Goal: Information Seeking & Learning: Learn about a topic

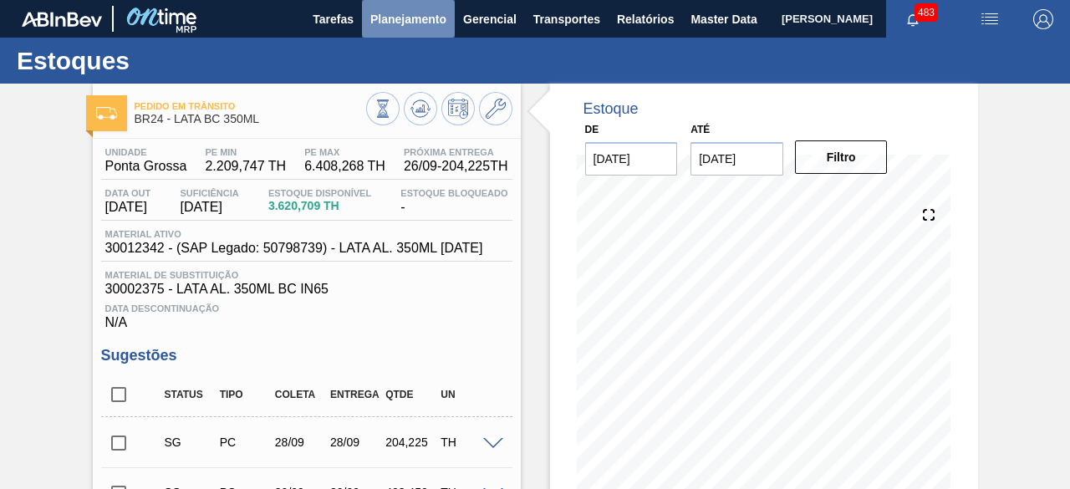
click at [400, 23] on span "Planejamento" at bounding box center [408, 19] width 76 height 20
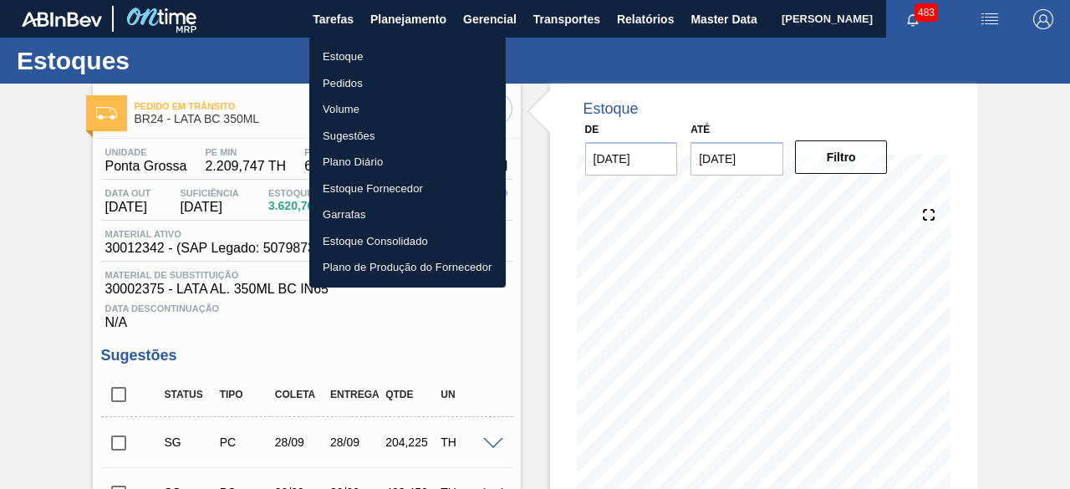
click at [401, 56] on li "Estoque" at bounding box center [407, 56] width 196 height 27
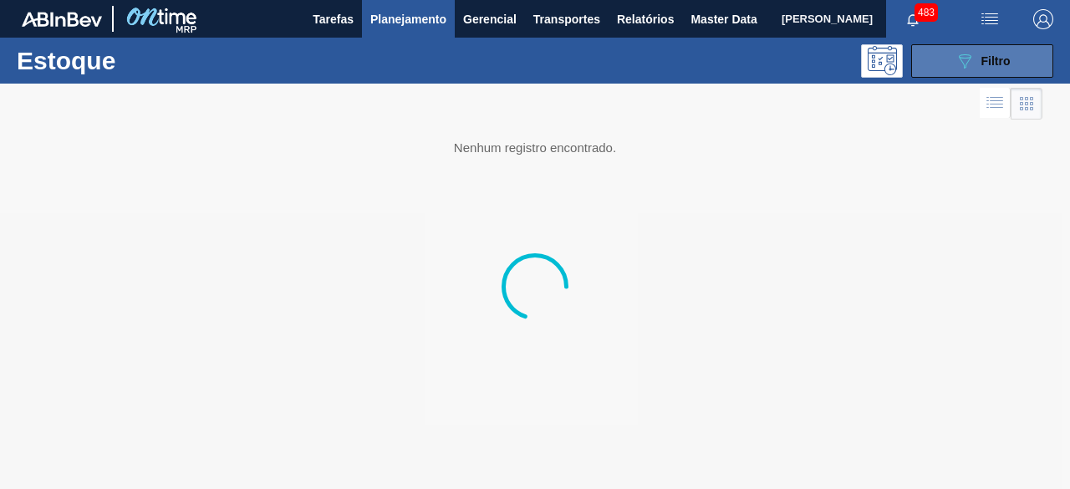
click at [1009, 58] on span "Filtro" at bounding box center [995, 60] width 29 height 13
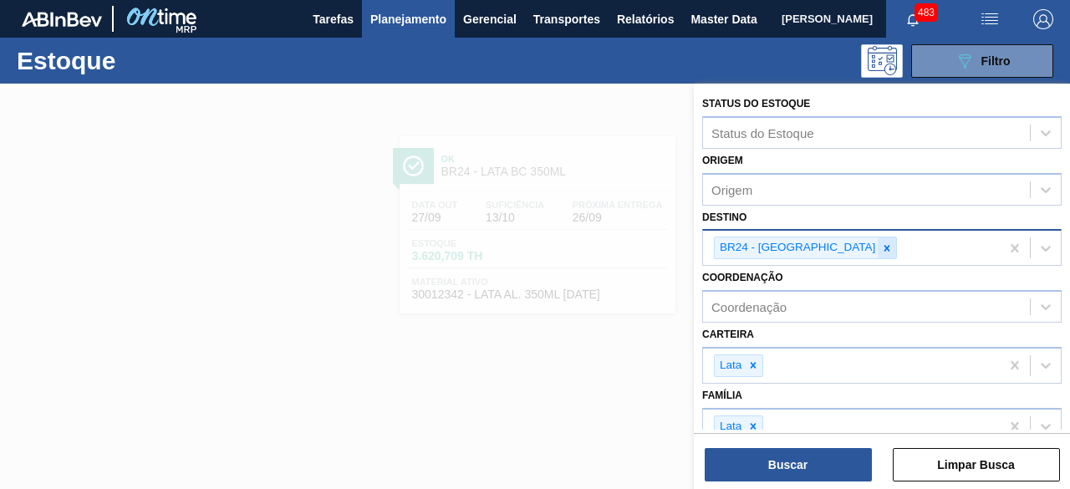
click at [881, 247] on icon at bounding box center [887, 248] width 12 height 12
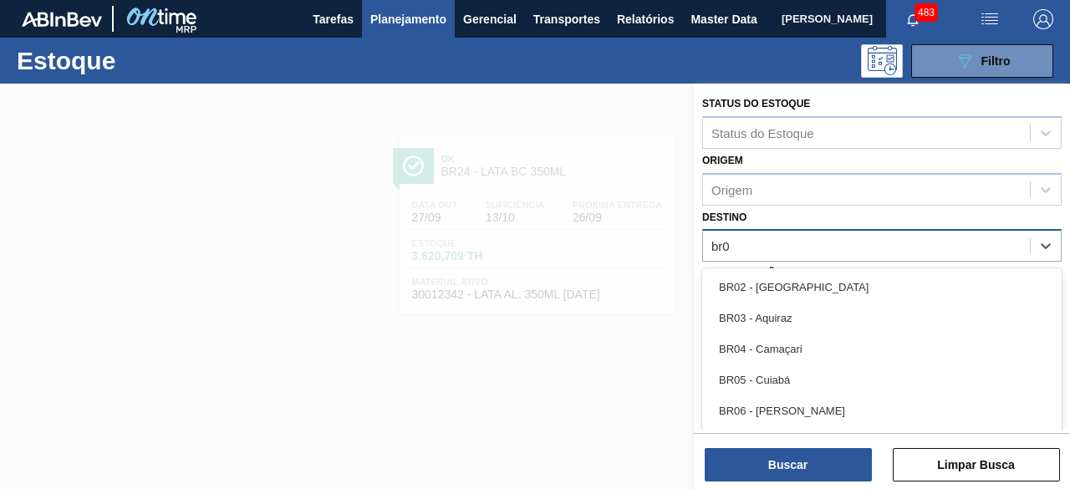
type input "br07"
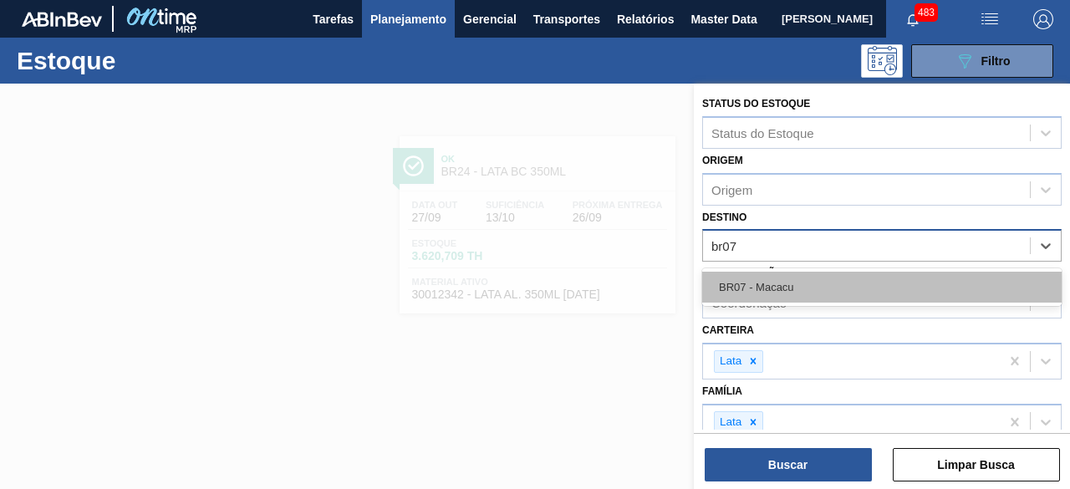
click at [834, 282] on div "BR07 - Macacu" at bounding box center [881, 287] width 359 height 31
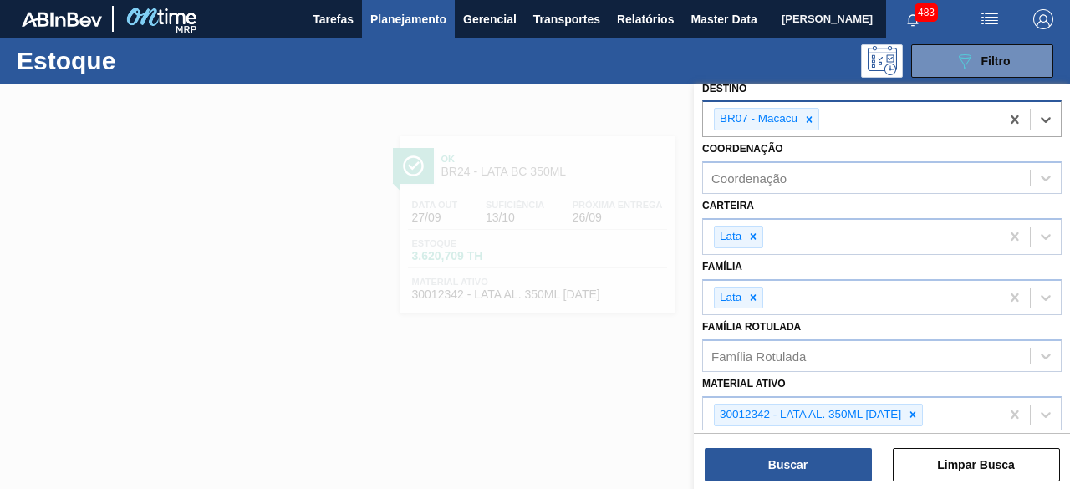
scroll to position [189, 0]
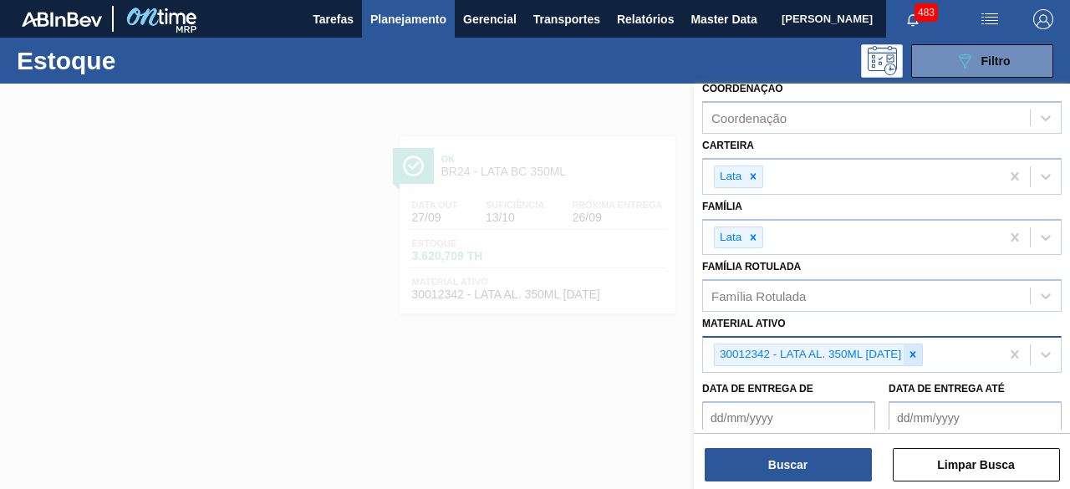
click at [908, 348] on icon at bounding box center [913, 354] width 12 height 12
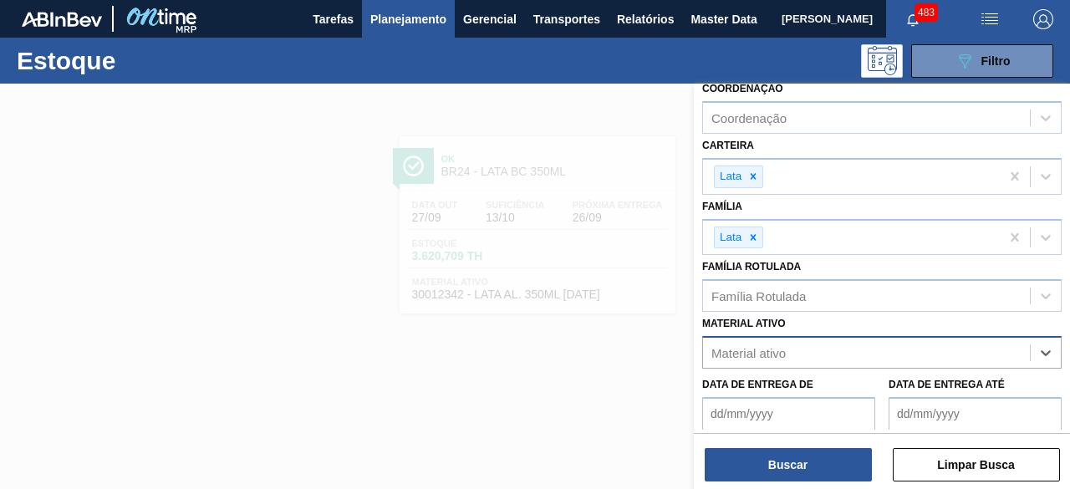
paste ativo "30012346"
type ativo "30012346"
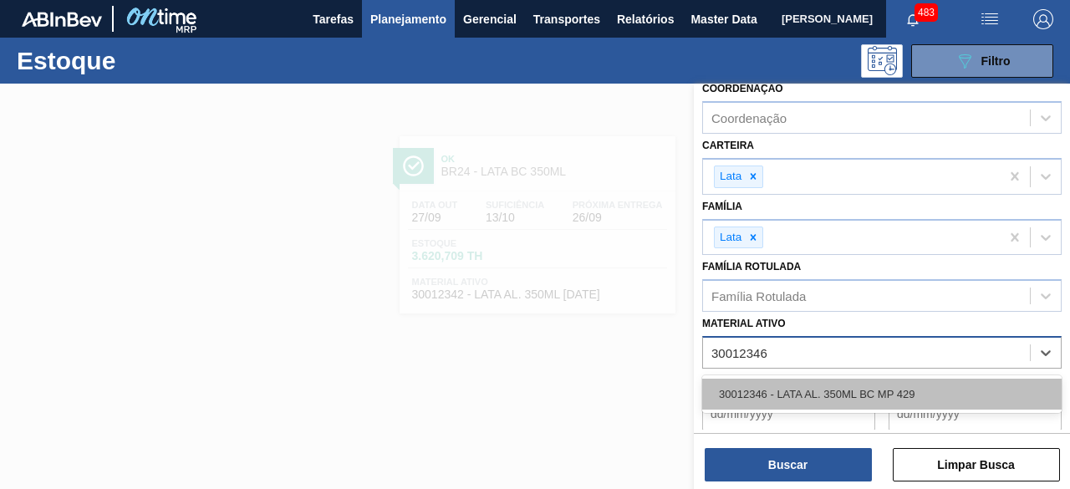
click at [867, 380] on div "30012346 - LATA AL. 350ML BC MP 429" at bounding box center [881, 394] width 359 height 31
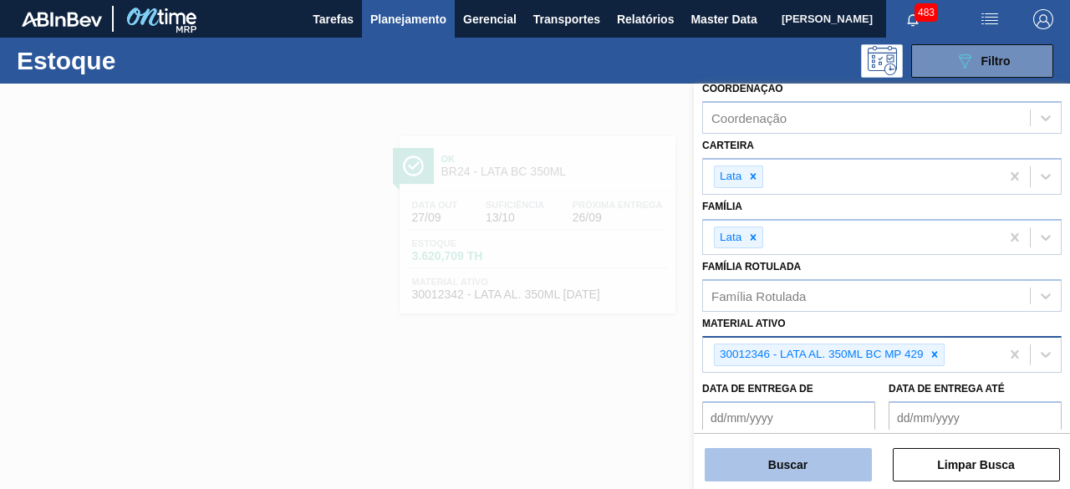
click at [817, 464] on button "Buscar" at bounding box center [787, 464] width 167 height 33
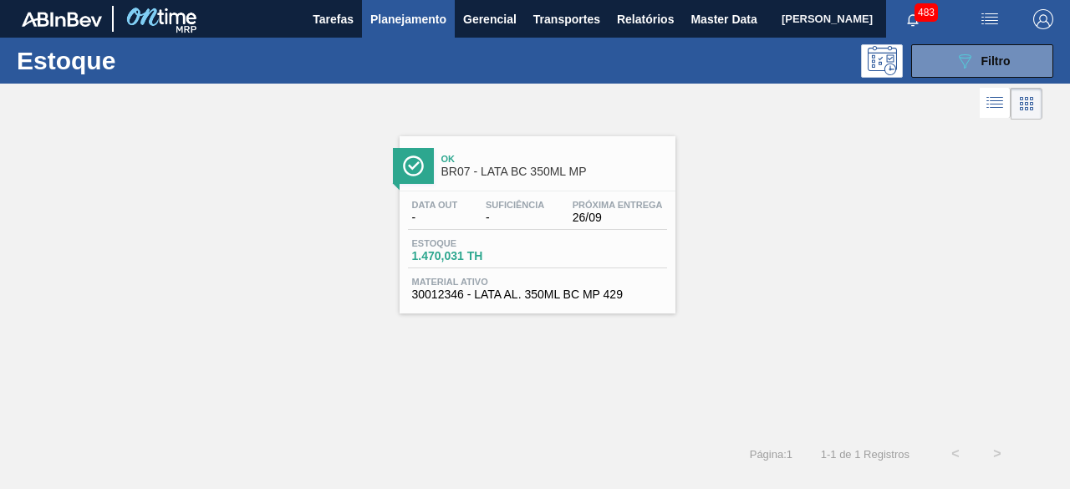
click at [548, 201] on div "Suficiência -" at bounding box center [514, 212] width 67 height 24
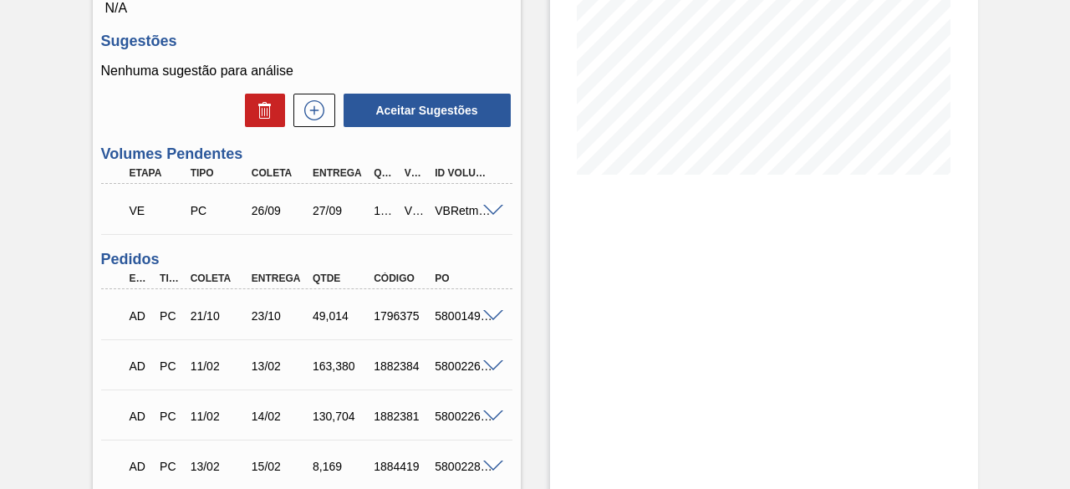
scroll to position [326, 0]
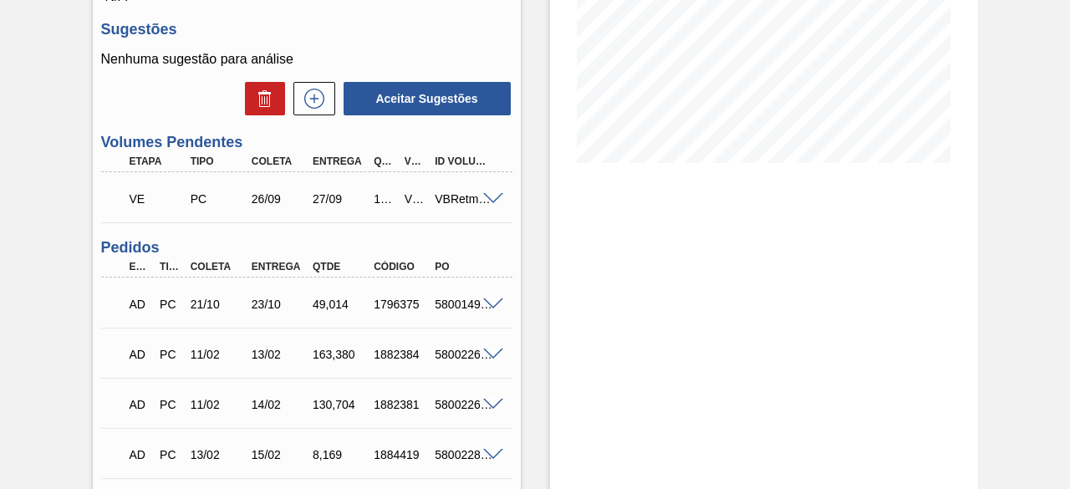
click at [496, 200] on span at bounding box center [493, 199] width 20 height 13
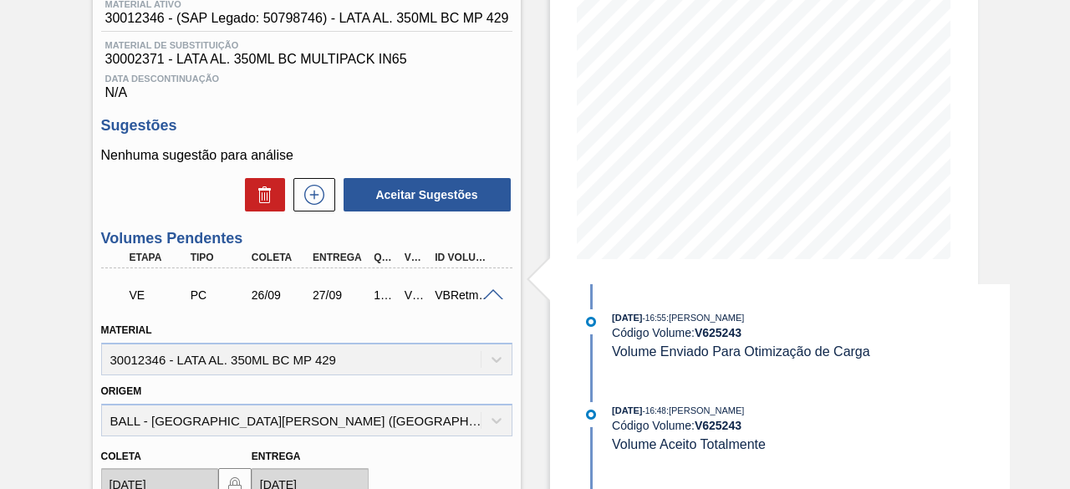
scroll to position [0, 0]
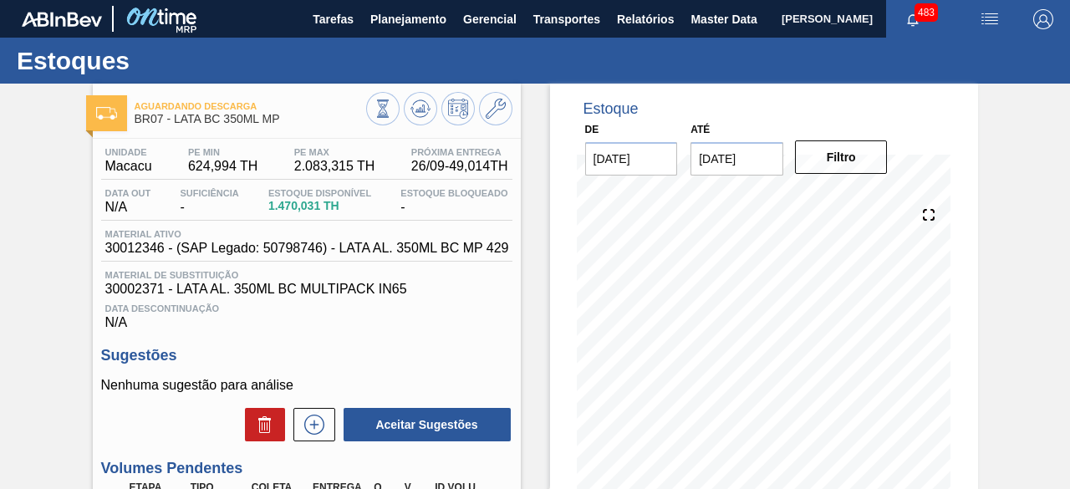
click at [144, 247] on span "30012346 - (SAP Legado: 50798746) - LATA AL. 350ML BC MP 429" at bounding box center [307, 248] width 404 height 15
copy span "30012346"
click at [690, 26] on span "Master Data" at bounding box center [723, 19] width 66 height 20
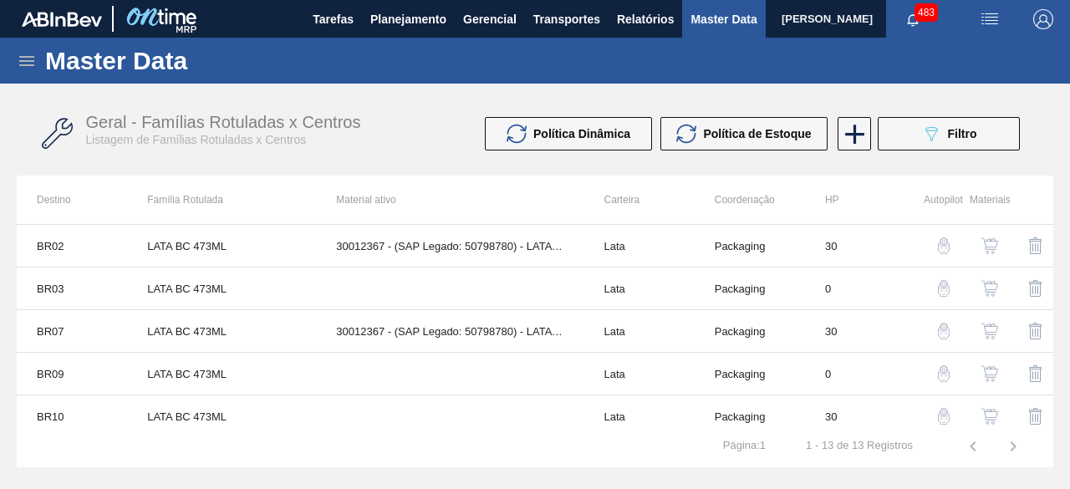
click at [28, 70] on icon at bounding box center [27, 61] width 20 height 20
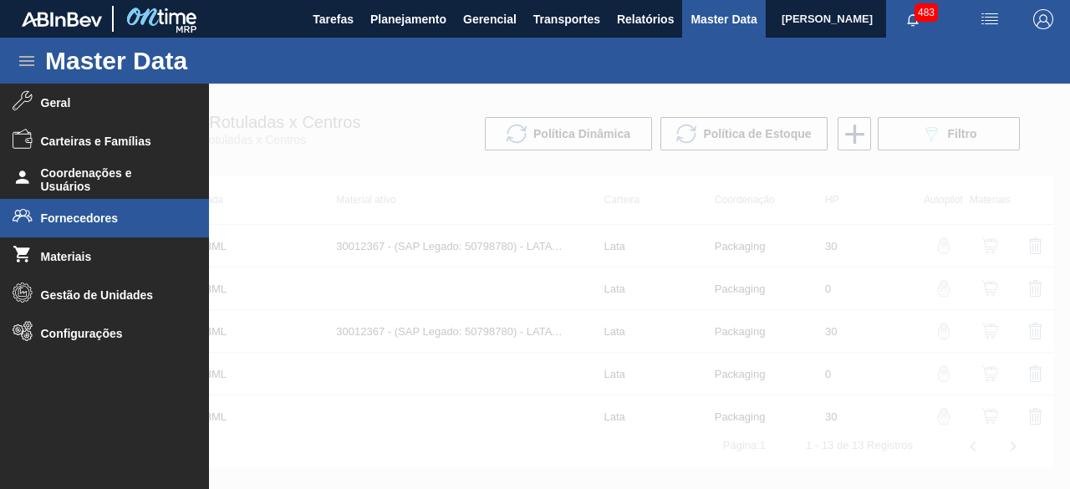
click at [58, 210] on li "Fornecedores" at bounding box center [104, 218] width 209 height 38
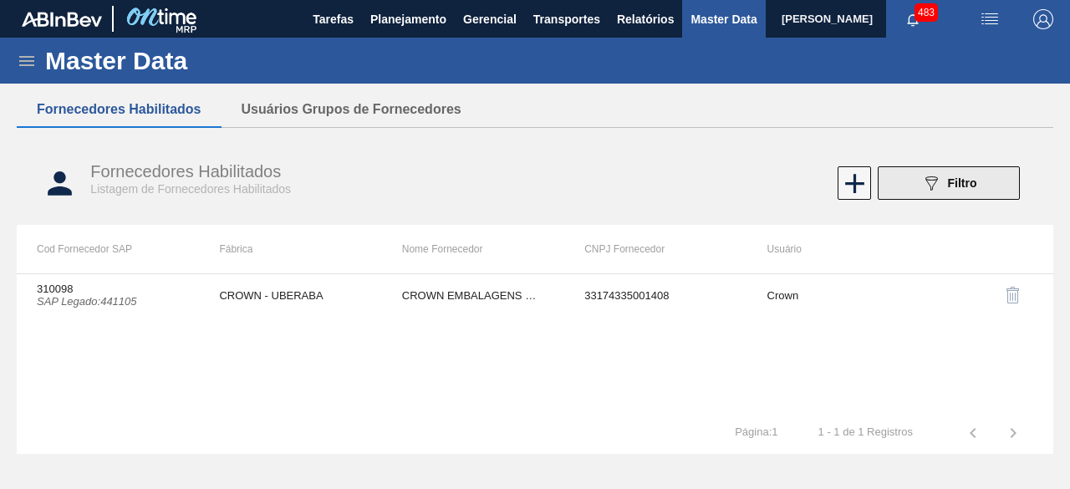
click at [884, 183] on button "089F7B8B-B2A5-4AFE-B5C0-19BA573D28AC Filtro" at bounding box center [948, 182] width 142 height 33
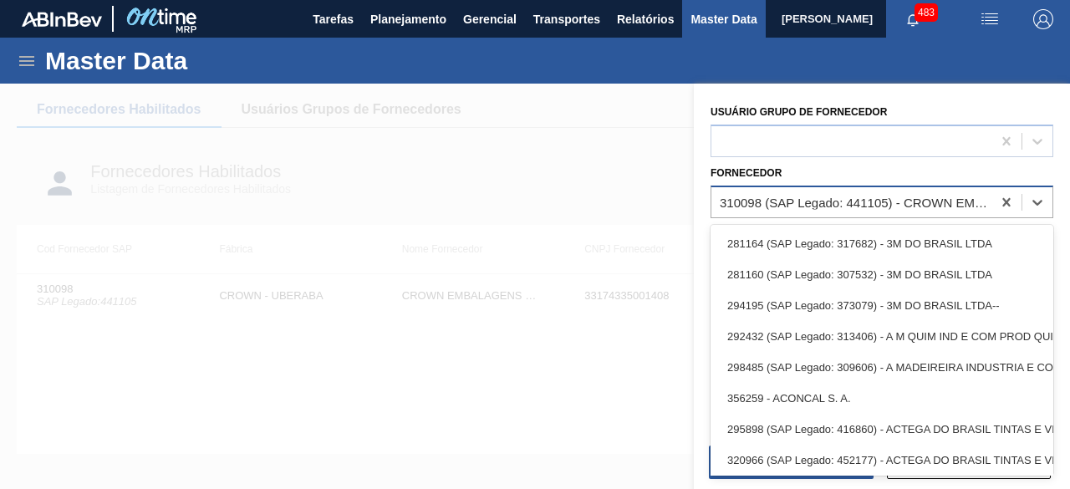
click at [877, 213] on div "310098 (SAP Legado: 441105) - CROWN EMBALAGENS METALICAS DA" at bounding box center [851, 202] width 280 height 24
paste input "307331"
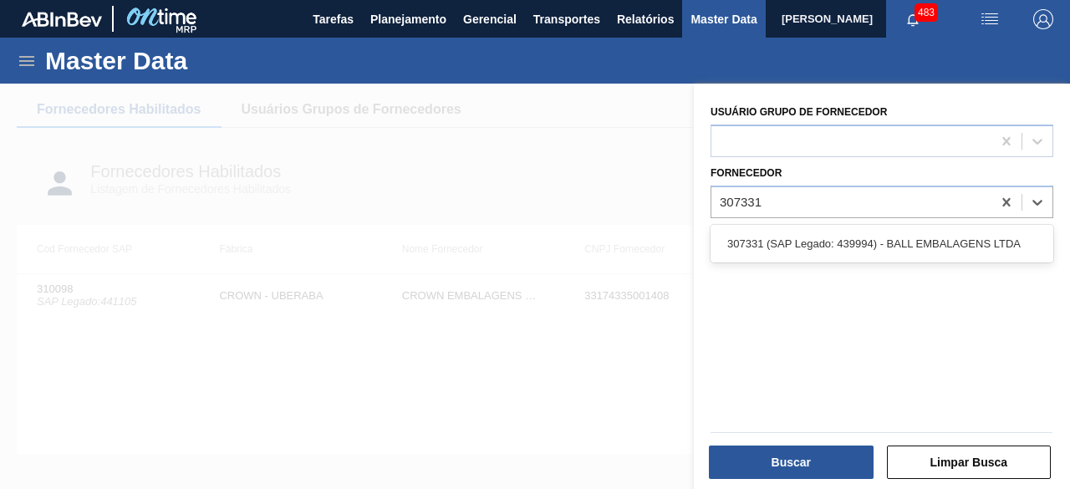
type input "307331"
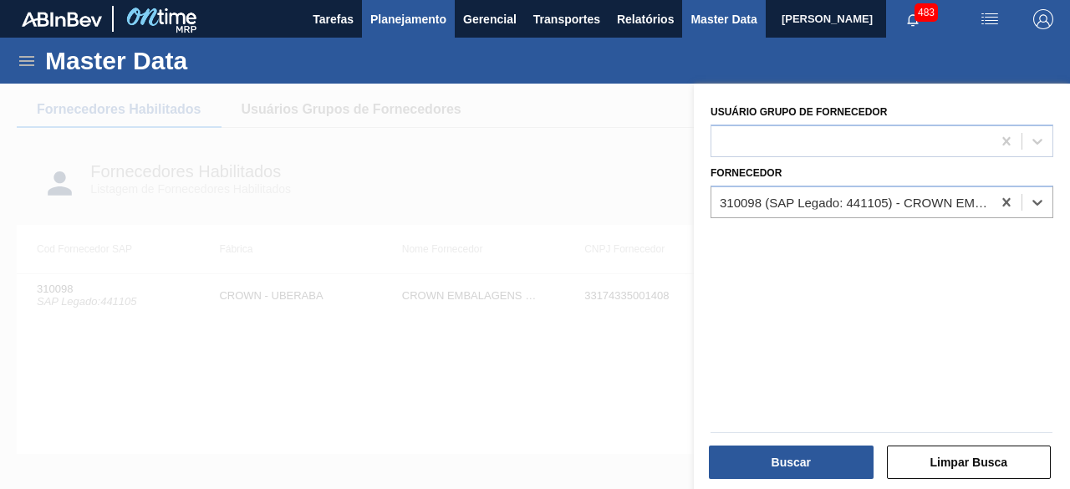
click at [402, 28] on span "Planejamento" at bounding box center [408, 19] width 76 height 20
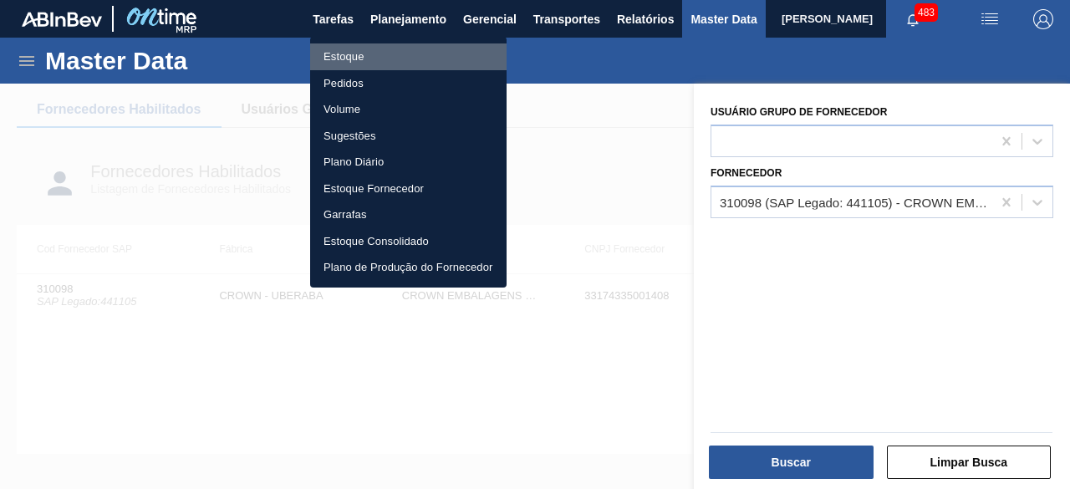
click at [379, 58] on li "Estoque" at bounding box center [408, 56] width 196 height 27
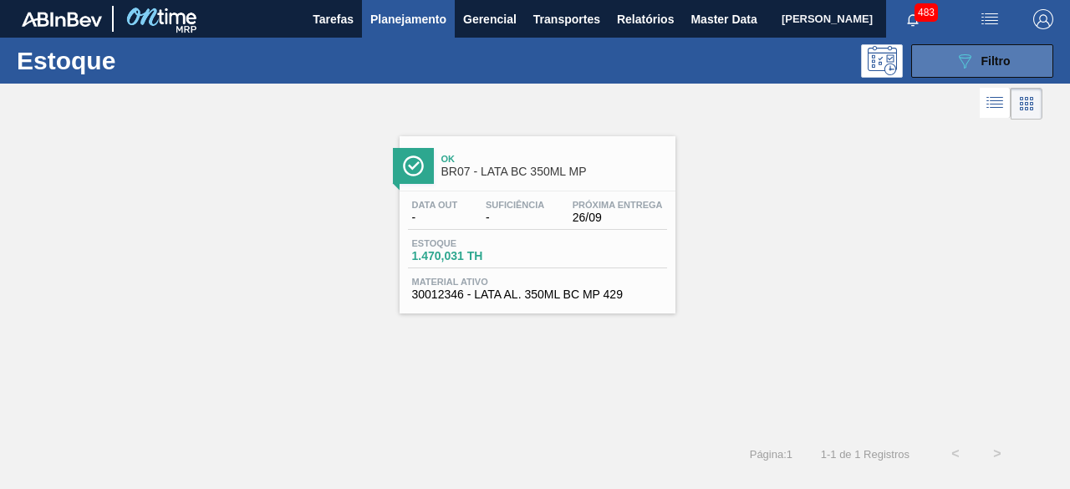
click at [943, 70] on button "089F7B8B-B2A5-4AFE-B5C0-19BA573D28AC Filtro" at bounding box center [982, 60] width 142 height 33
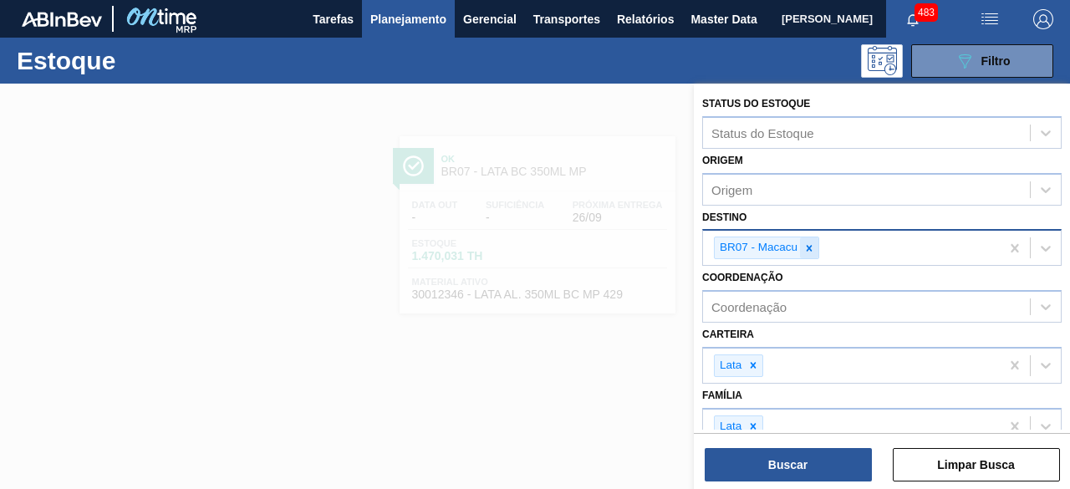
click at [813, 250] on icon at bounding box center [809, 248] width 12 height 12
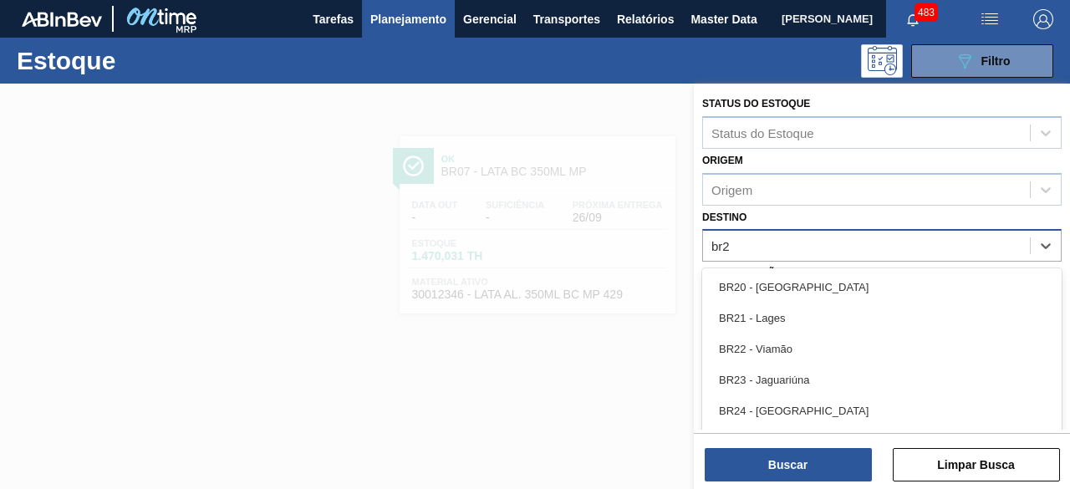
type input "br26"
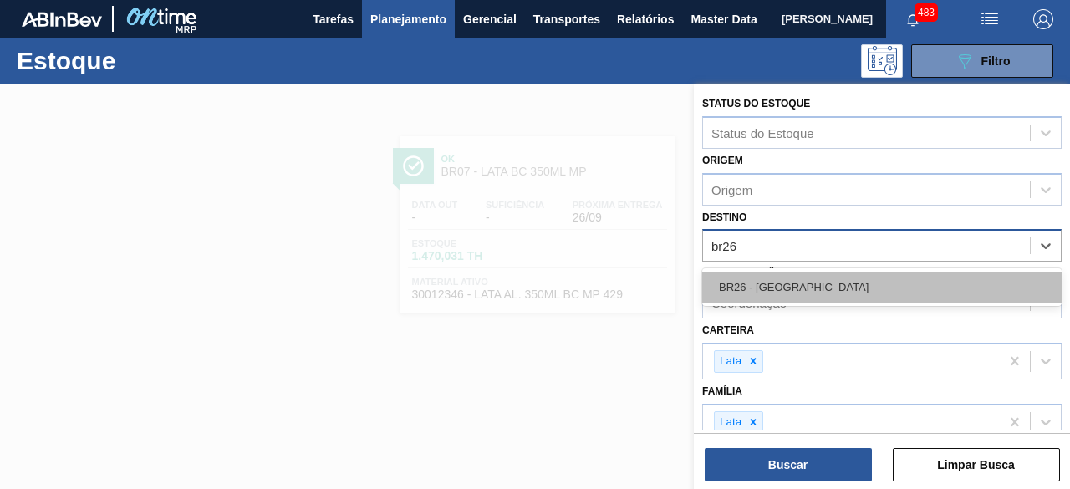
click at [825, 292] on div "BR26 - [GEOGRAPHIC_DATA]" at bounding box center [881, 287] width 359 height 31
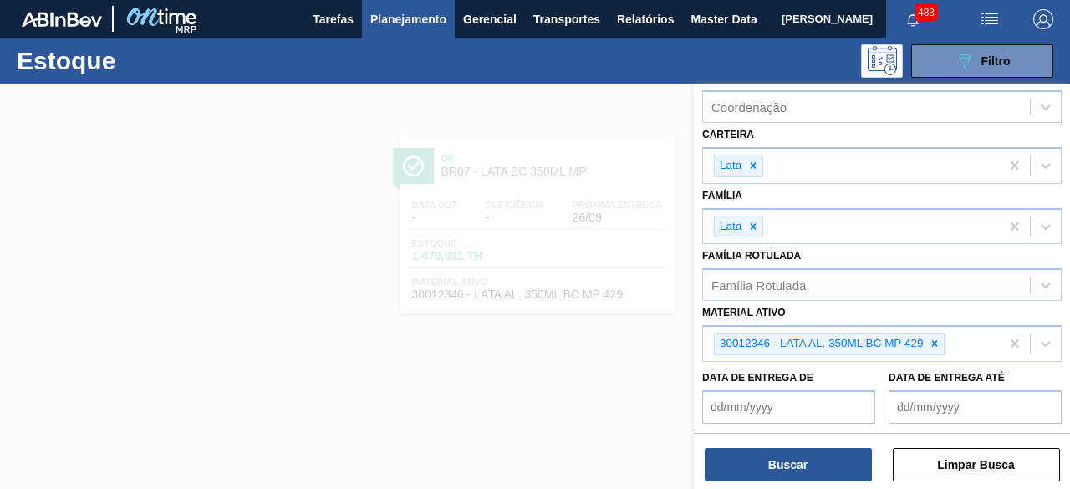
scroll to position [208, 0]
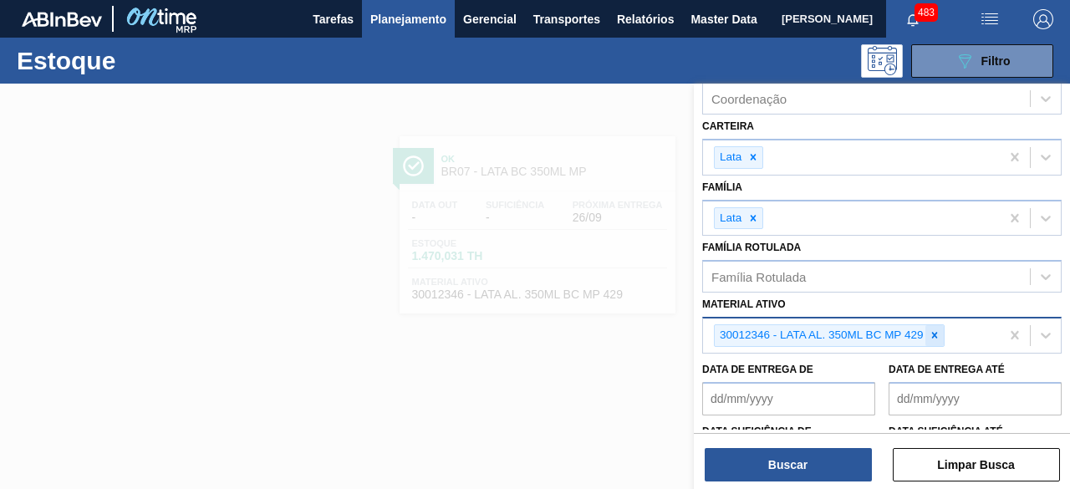
click at [932, 330] on icon at bounding box center [934, 335] width 12 height 12
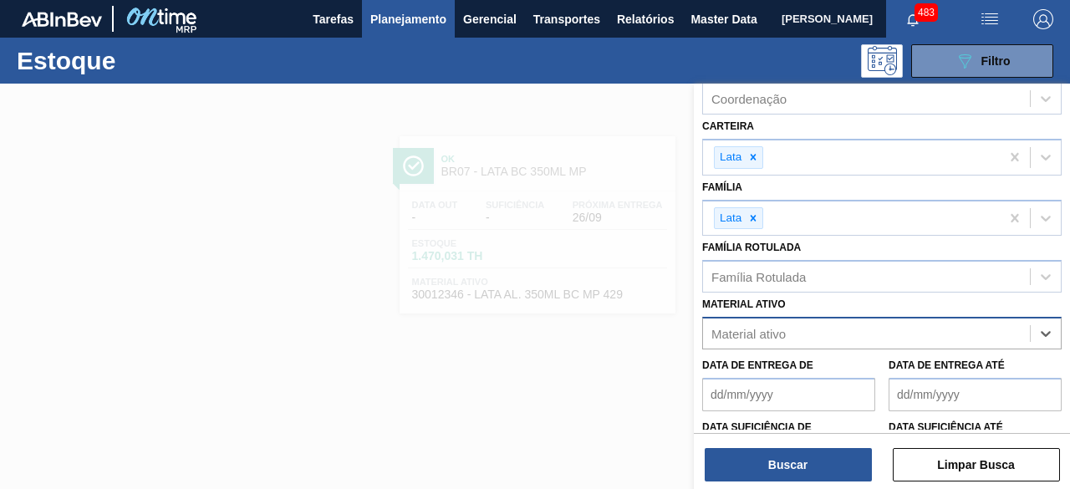
paste ativo "30012328"
type ativo "30012328"
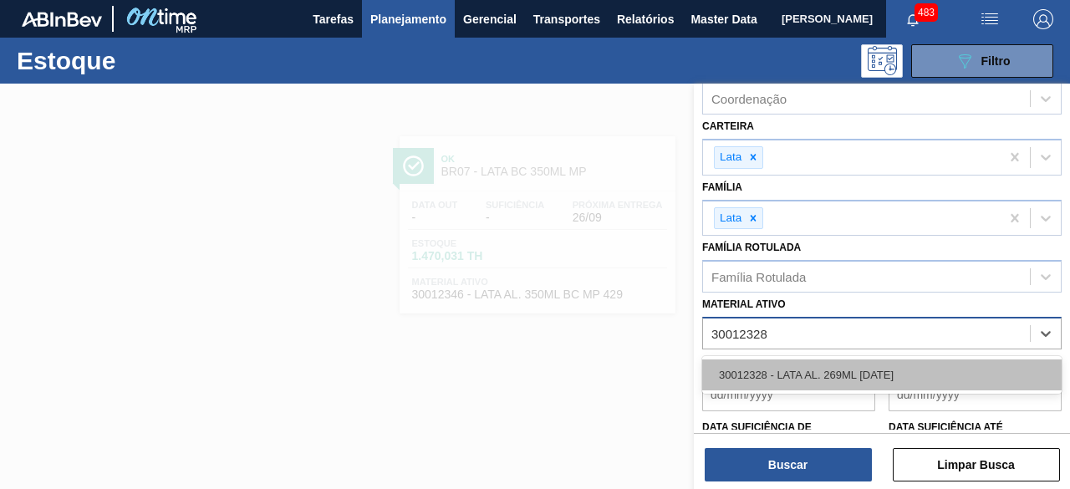
click at [867, 363] on div "30012328 - LATA AL. 269ML [DATE]" at bounding box center [881, 374] width 359 height 31
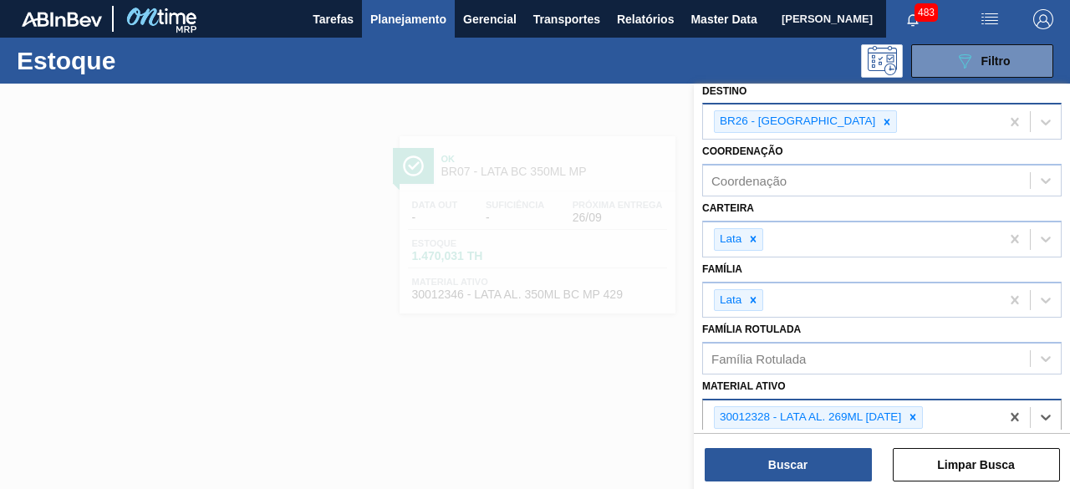
scroll to position [125, 0]
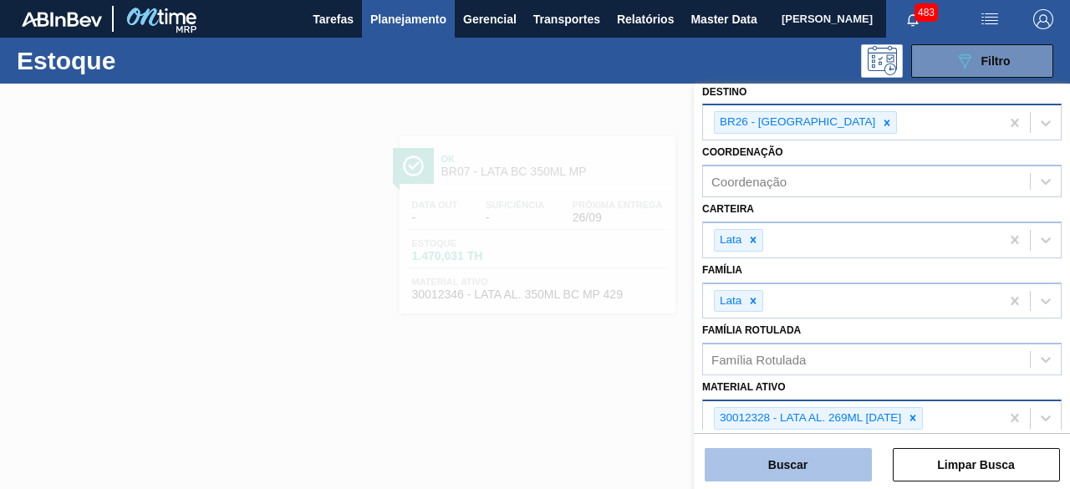
click at [812, 460] on button "Buscar" at bounding box center [787, 464] width 167 height 33
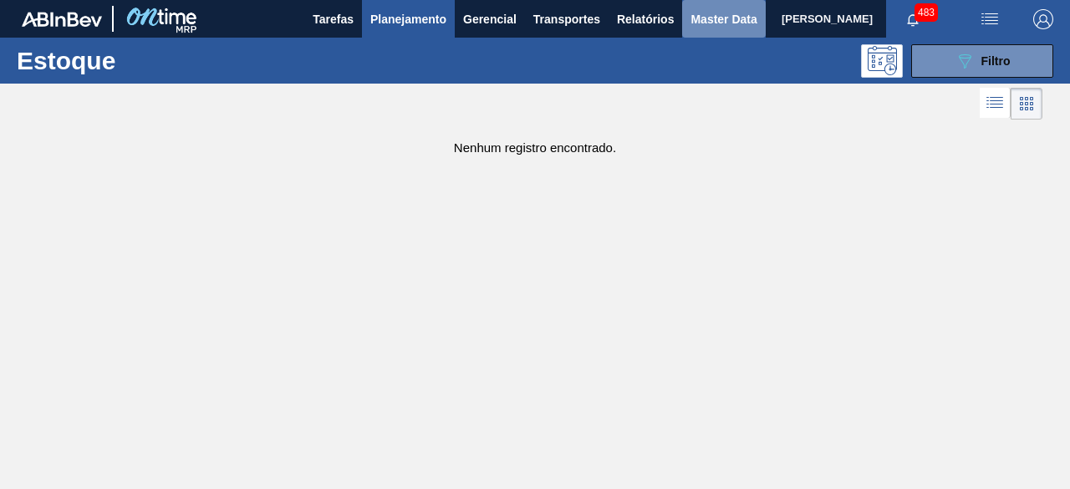
click at [704, 31] on button "Master Data" at bounding box center [723, 19] width 83 height 38
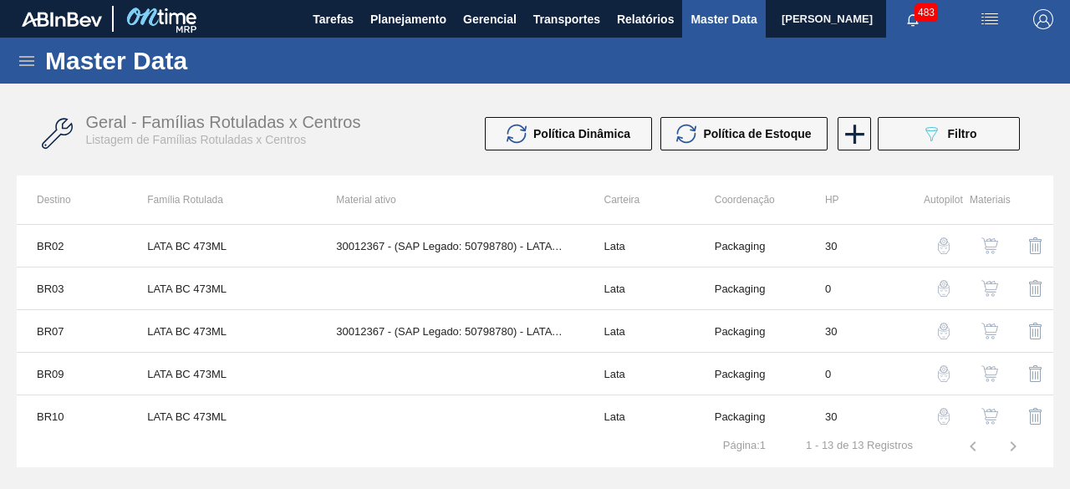
click at [31, 57] on icon at bounding box center [26, 61] width 15 height 10
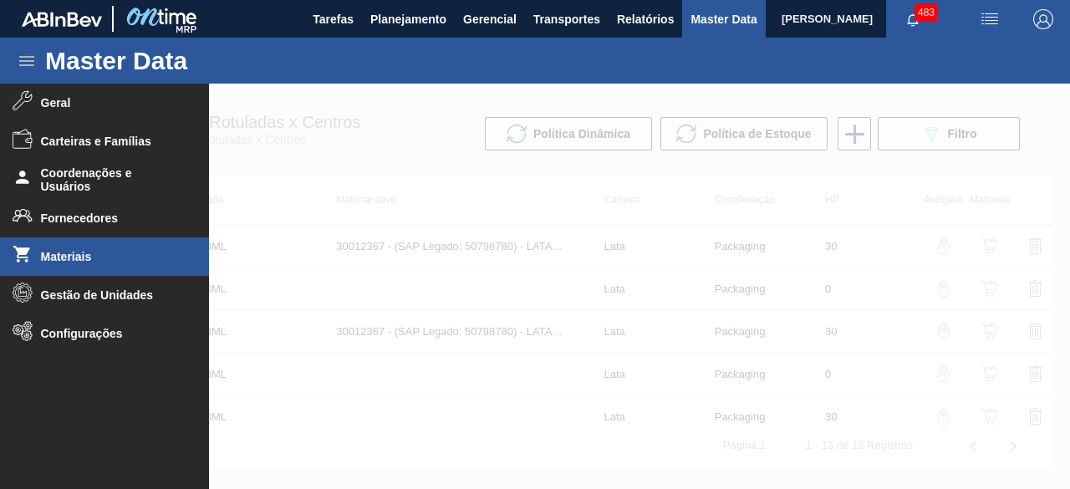
click at [100, 263] on li "Materiais" at bounding box center [104, 256] width 209 height 38
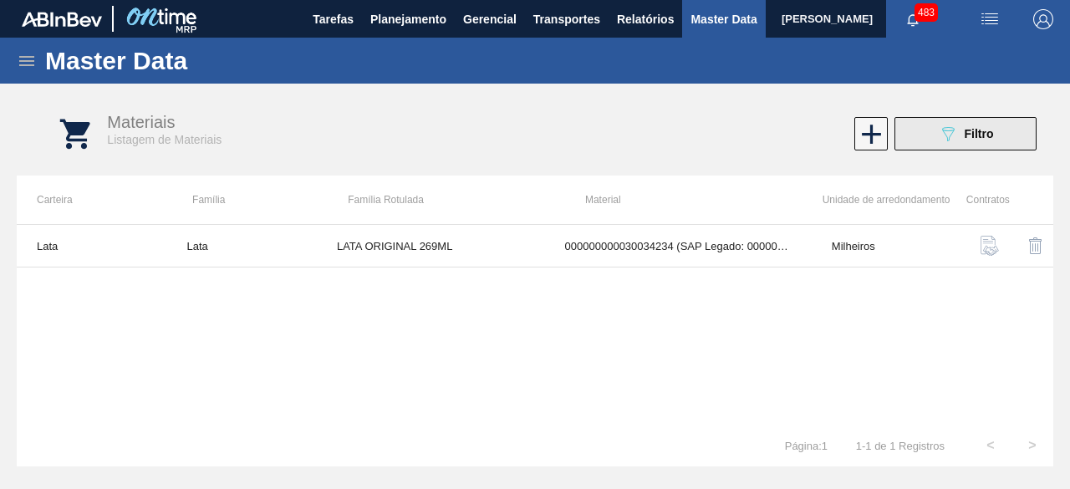
click at [917, 131] on button "089F7B8B-B2A5-4AFE-B5C0-19BA573D28AC Filtro" at bounding box center [965, 133] width 142 height 33
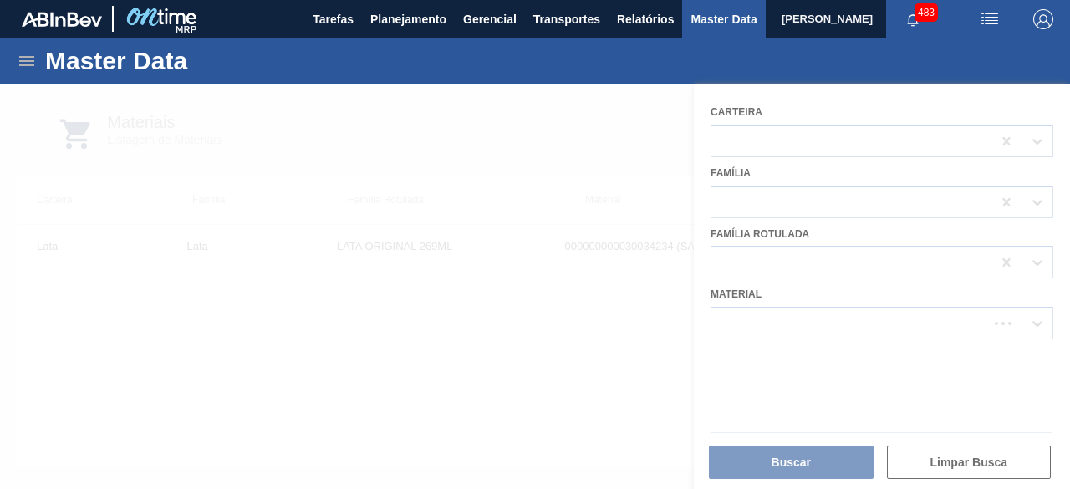
click at [806, 326] on div at bounding box center [535, 286] width 1070 height 405
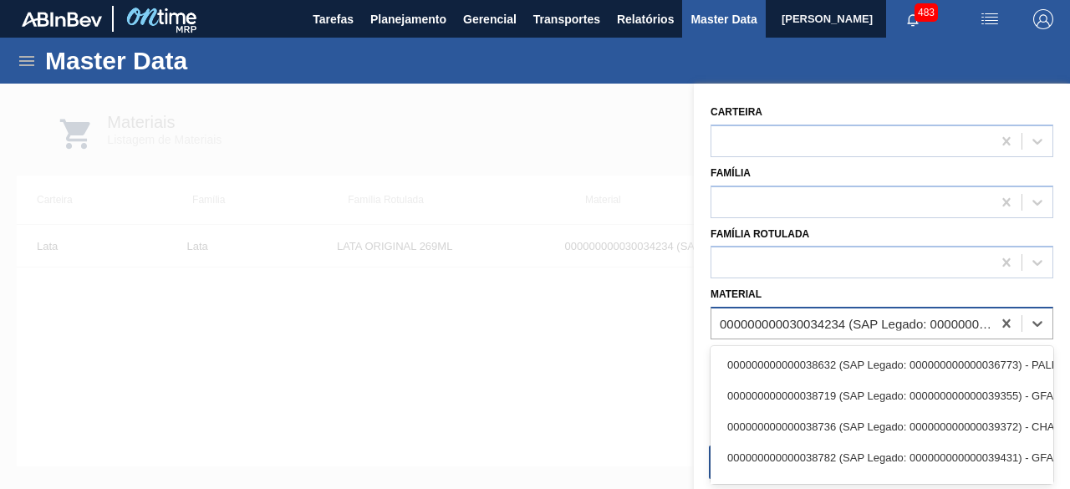
click at [795, 326] on div "000000000030034234 (SAP Legado: 000000000050847076) - LATA AL ORIGINAL 269ML BR…" at bounding box center [855, 324] width 273 height 14
paste input "30012328"
type input "30012328"
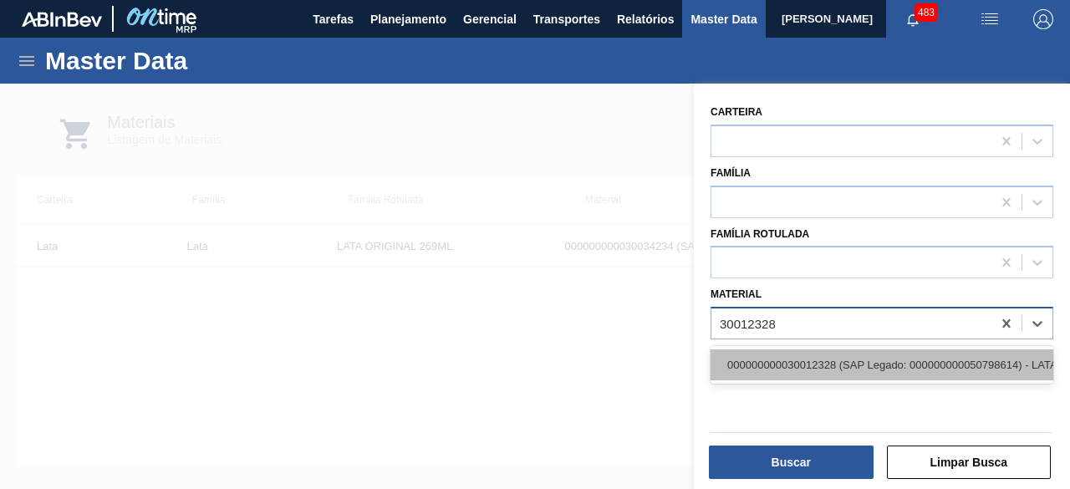
click at [816, 363] on div "000000000030012328 (SAP Legado: 000000000050798614) - LATA AL. 269ML [DATE]" at bounding box center [881, 364] width 343 height 31
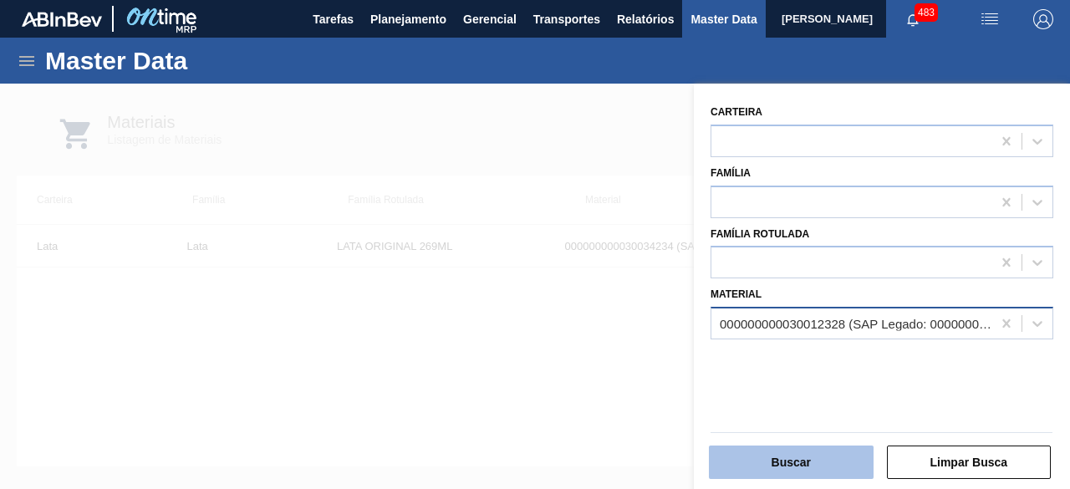
click at [830, 455] on button "Buscar" at bounding box center [791, 461] width 165 height 33
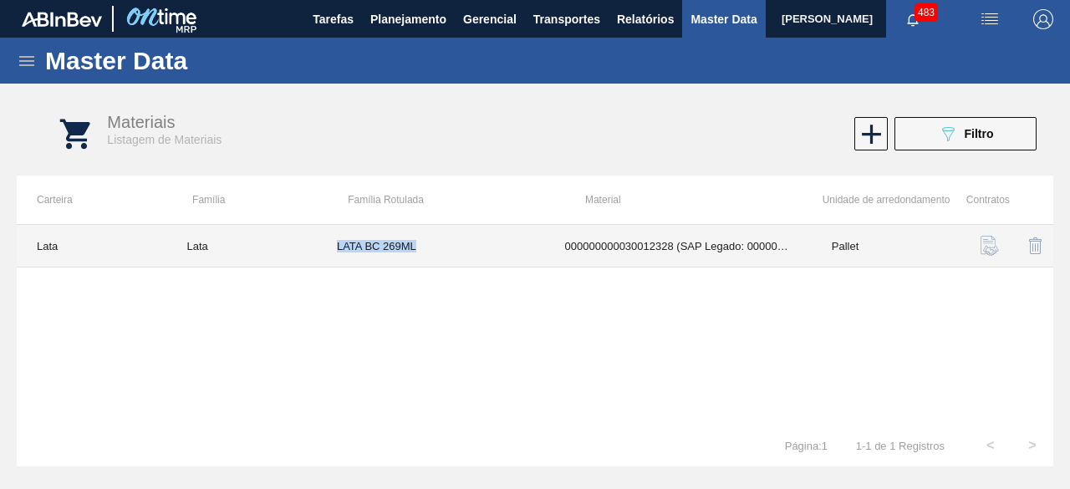
drag, startPoint x: 338, startPoint y: 245, endPoint x: 437, endPoint y: 253, distance: 99.8
click at [437, 253] on td "LATA BC 269ML" at bounding box center [431, 246] width 228 height 43
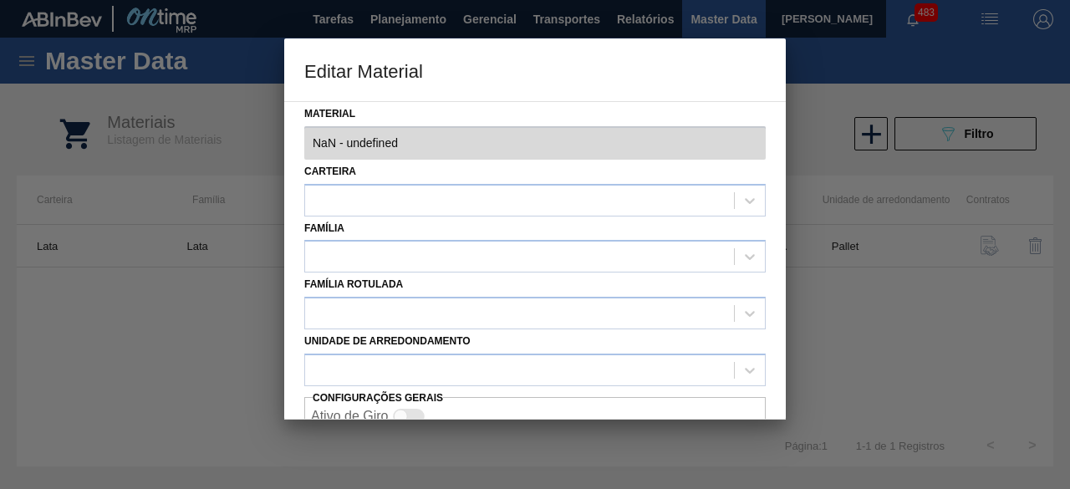
type input "30012328 - 000000000030012328 (SAP Legado: 000000000050798614) - LATA AL. 269ML…"
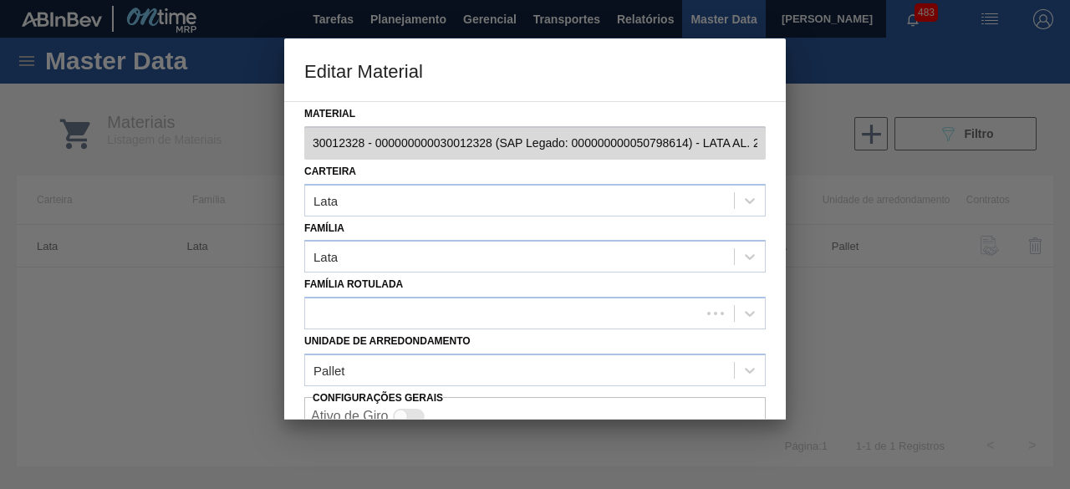
scroll to position [70, 0]
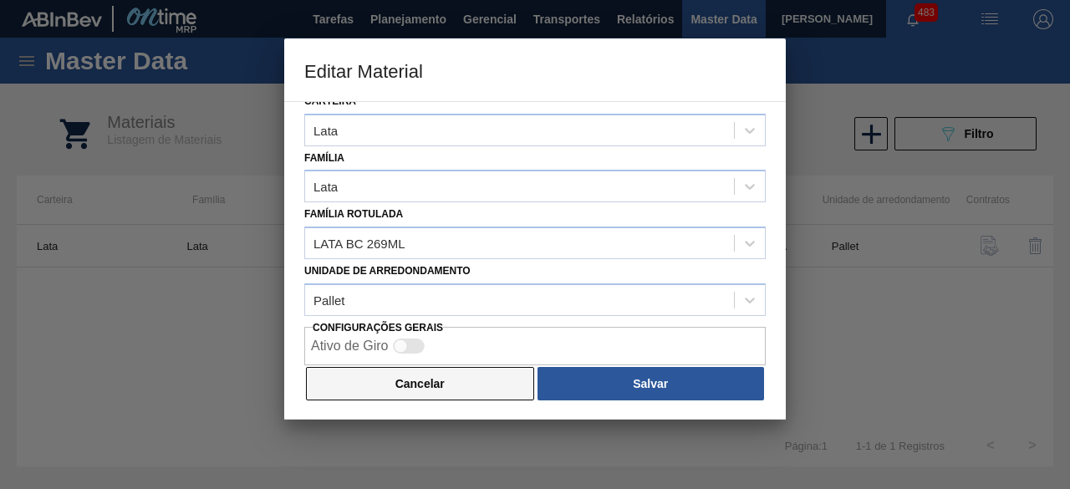
click at [449, 381] on button "Cancelar" at bounding box center [420, 383] width 228 height 33
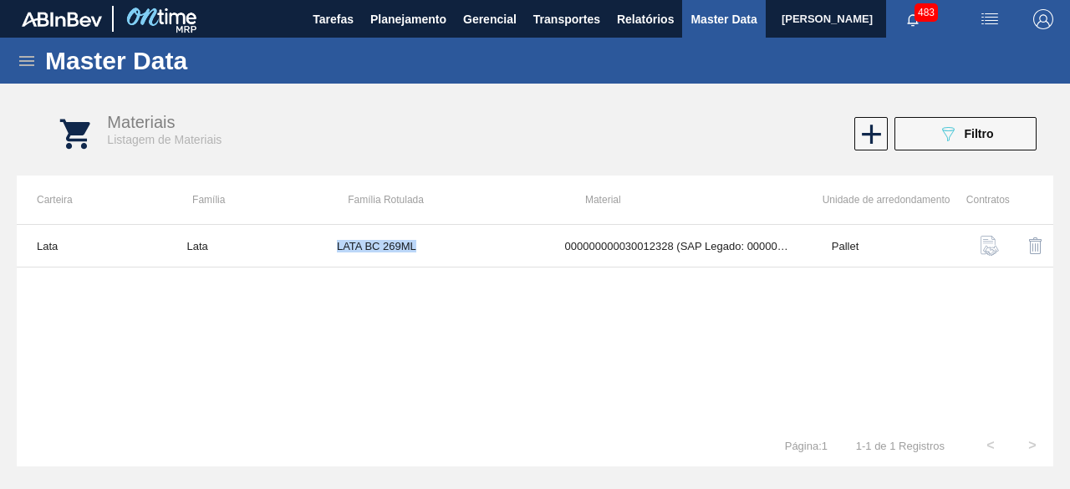
copy td "LATA BC 269ML"
click at [408, 28] on span "Planejamento" at bounding box center [408, 19] width 76 height 20
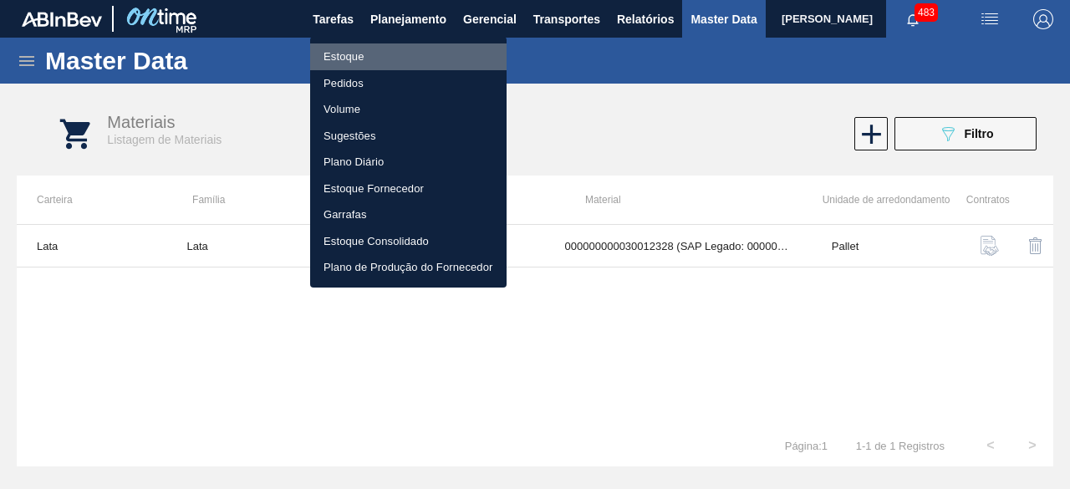
click at [369, 53] on li "Estoque" at bounding box center [408, 56] width 196 height 27
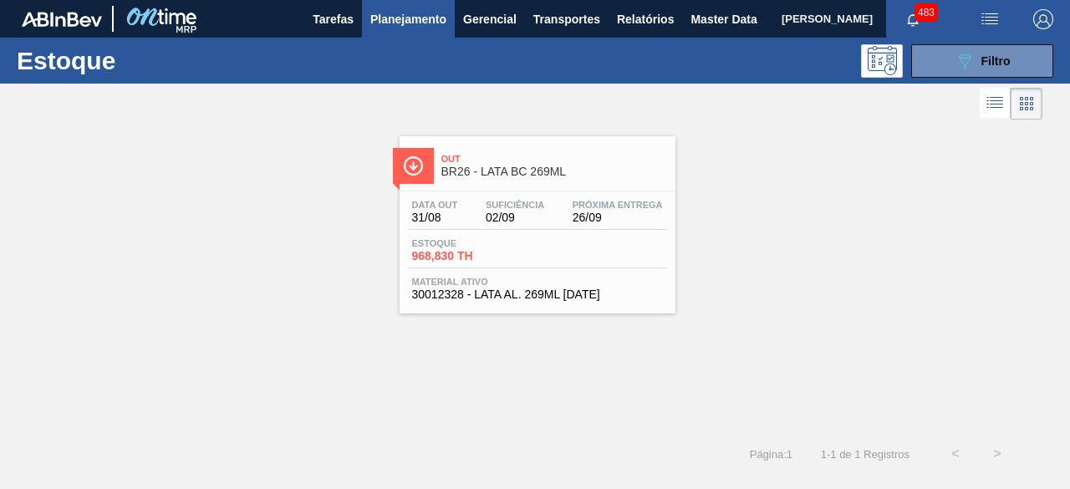
click at [577, 225] on div "Data out 31/08 Suficiência 02/09 Próxima Entrega 26/09" at bounding box center [537, 215] width 259 height 30
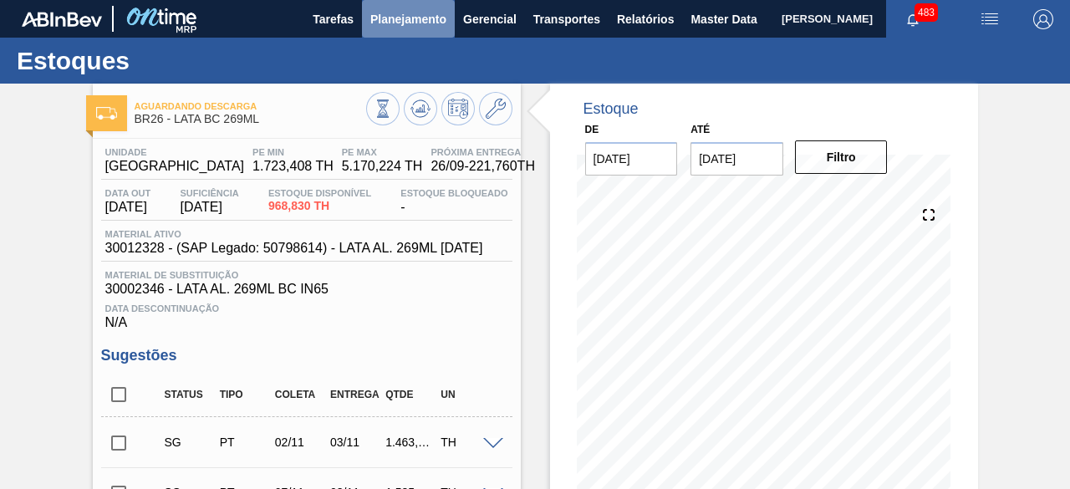
click at [420, 29] on button "Planejamento" at bounding box center [408, 19] width 93 height 38
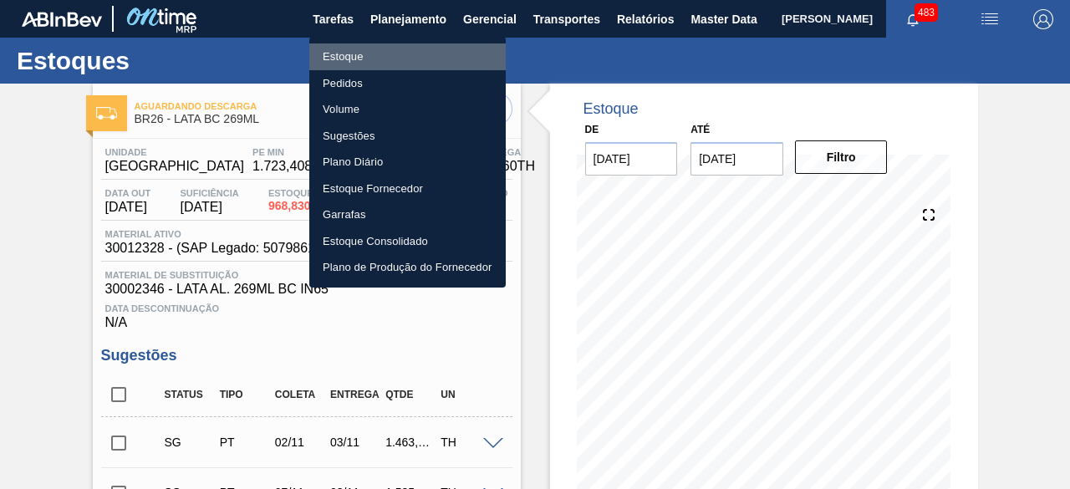
click at [364, 59] on li "Estoque" at bounding box center [407, 56] width 196 height 27
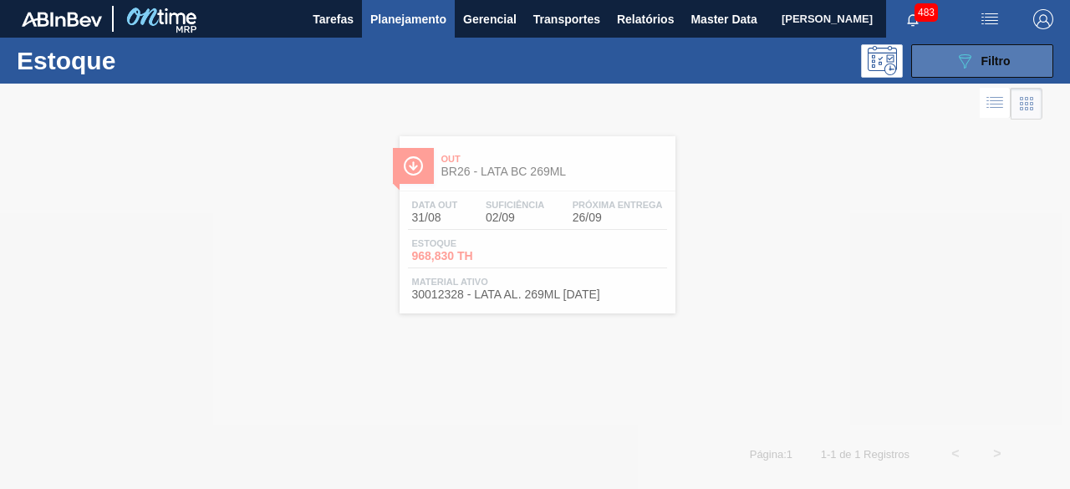
click at [956, 70] on icon "089F7B8B-B2A5-4AFE-B5C0-19BA573D28AC" at bounding box center [964, 61] width 20 height 20
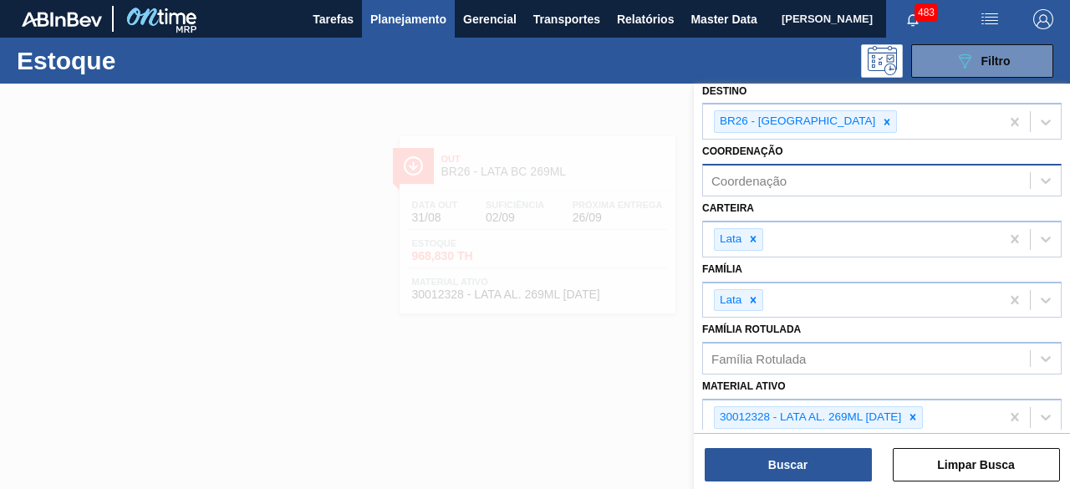
scroll to position [127, 0]
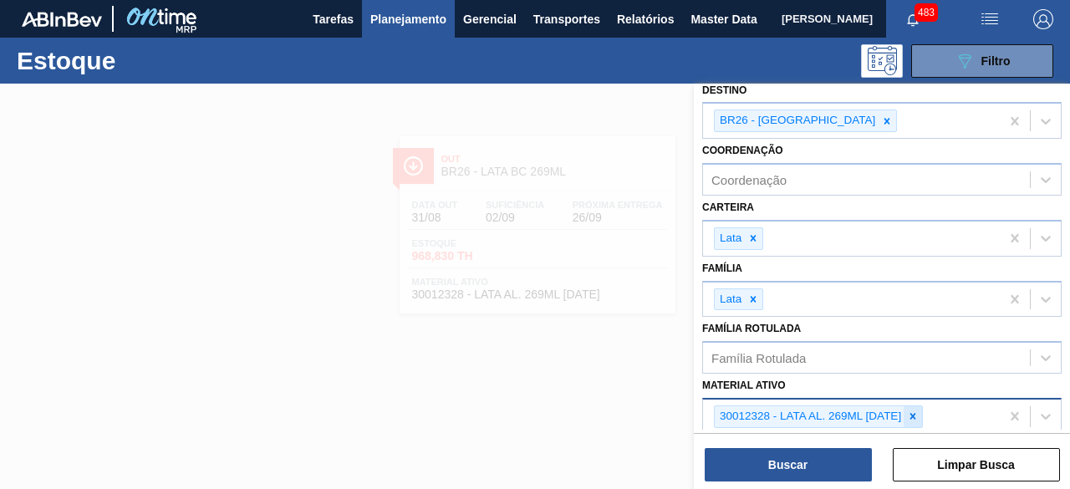
click at [913, 410] on icon at bounding box center [913, 416] width 12 height 12
paste ativo "30012385"
type ativo "30012385"
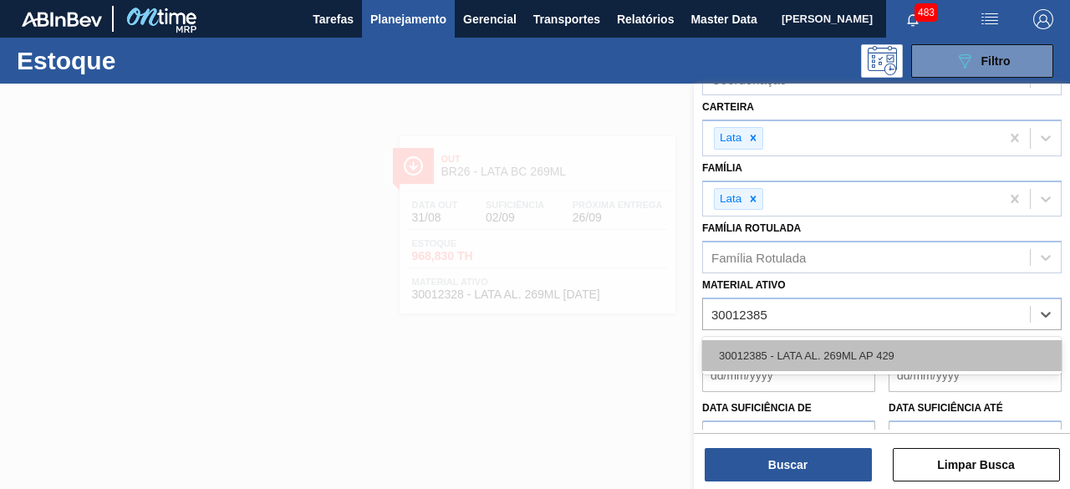
click at [846, 350] on div "30012385 - LATA AL. 269ML AP 429" at bounding box center [881, 355] width 359 height 31
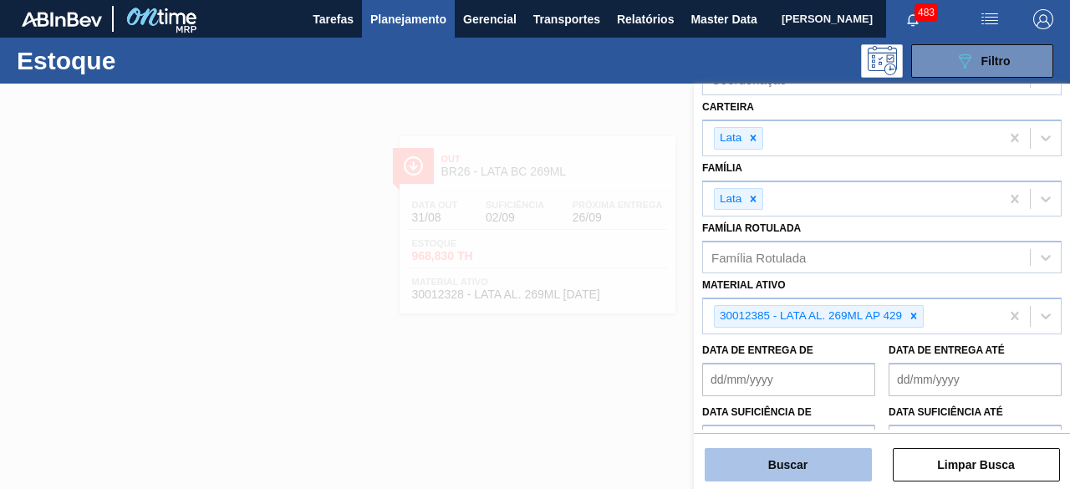
click at [820, 464] on button "Buscar" at bounding box center [787, 464] width 167 height 33
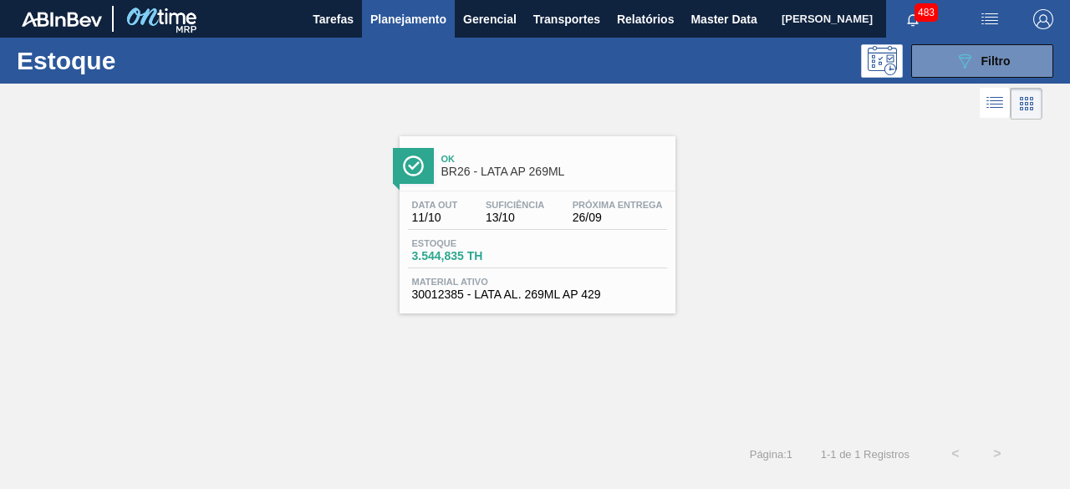
click at [490, 250] on span "3.544,835 TH" at bounding box center [470, 256] width 117 height 13
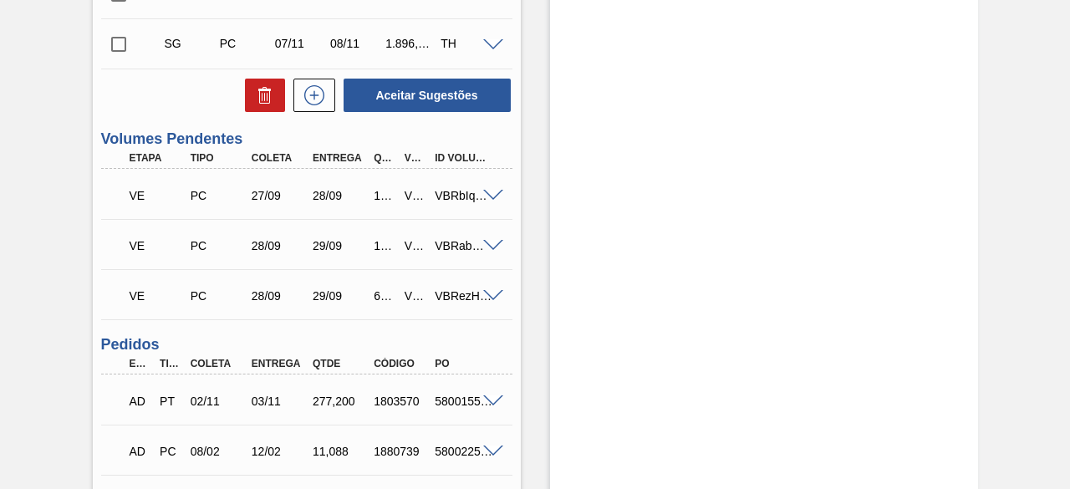
scroll to position [700, 0]
click at [483, 252] on span at bounding box center [493, 245] width 20 height 13
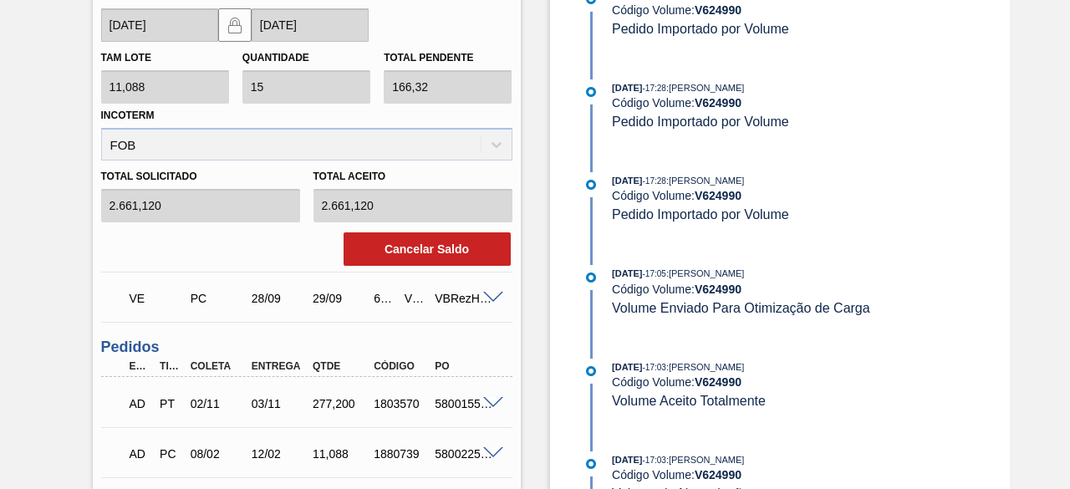
scroll to position [1111, 0]
click at [489, 297] on span at bounding box center [493, 297] width 20 height 13
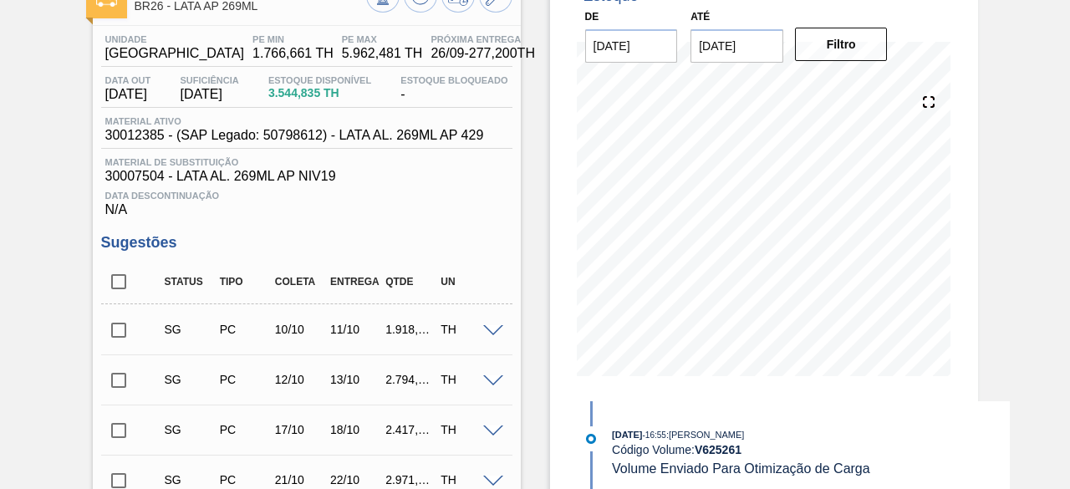
scroll to position [0, 0]
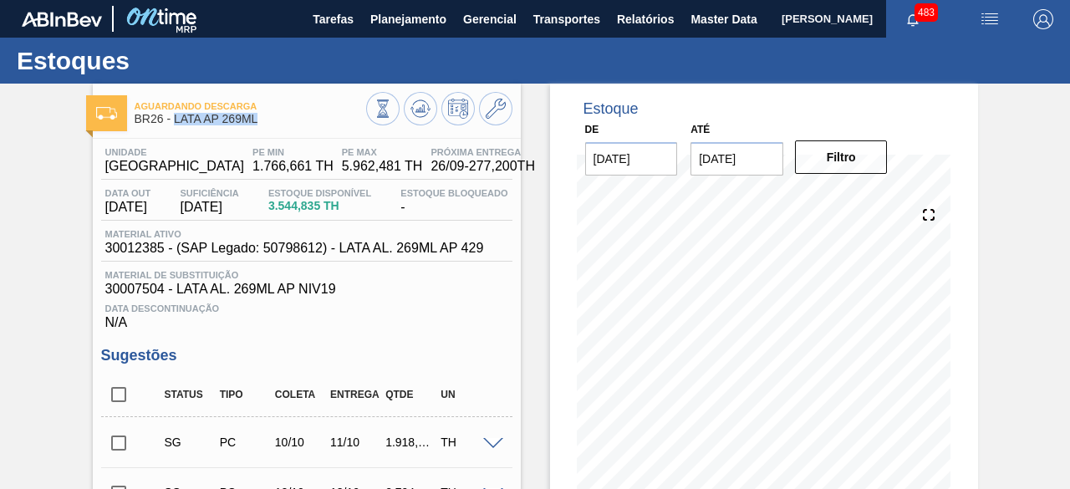
drag, startPoint x: 172, startPoint y: 114, endPoint x: 277, endPoint y: 125, distance: 104.9
click at [277, 125] on span "BR26 - LATA AP 269ML" at bounding box center [250, 119] width 231 height 13
copy span "LATA AP 269ML"
click at [393, 26] on span "Planejamento" at bounding box center [408, 19] width 76 height 20
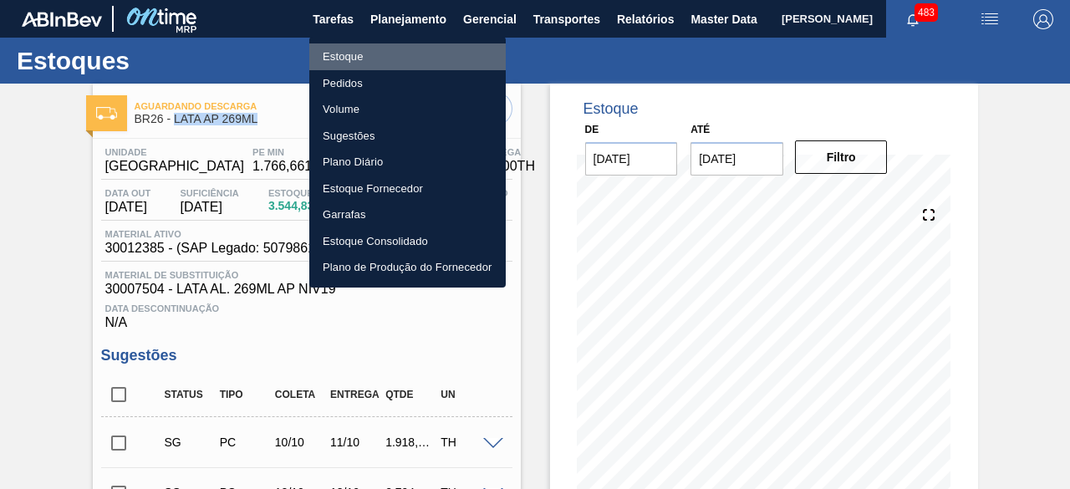
click at [371, 48] on li "Estoque" at bounding box center [407, 56] width 196 height 27
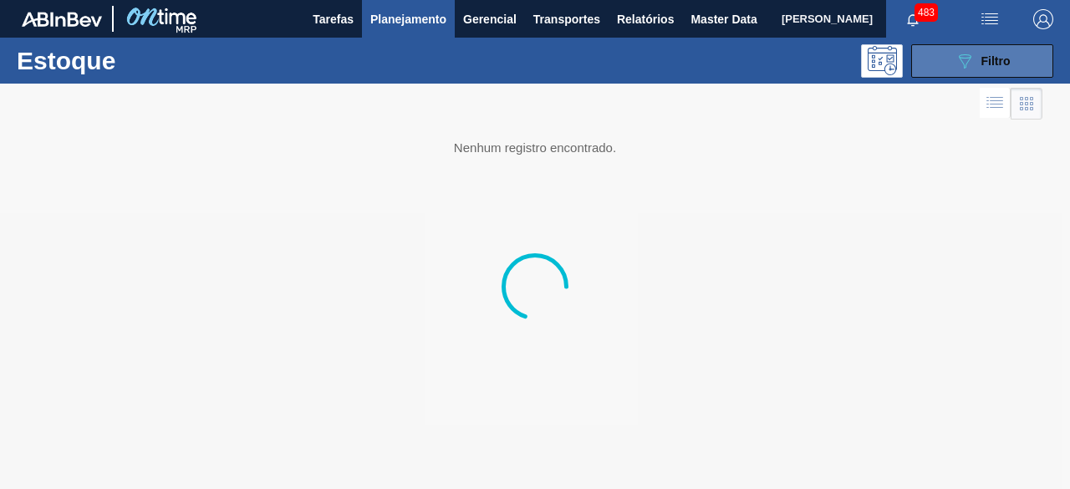
click at [1014, 56] on button "089F7B8B-B2A5-4AFE-B5C0-19BA573D28AC Filtro" at bounding box center [982, 60] width 142 height 33
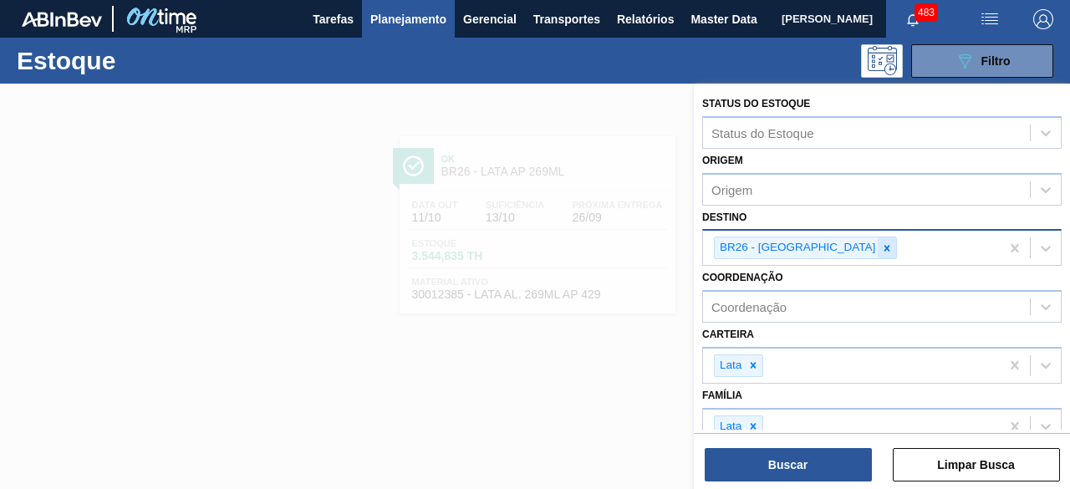
click at [881, 248] on icon at bounding box center [887, 248] width 12 height 12
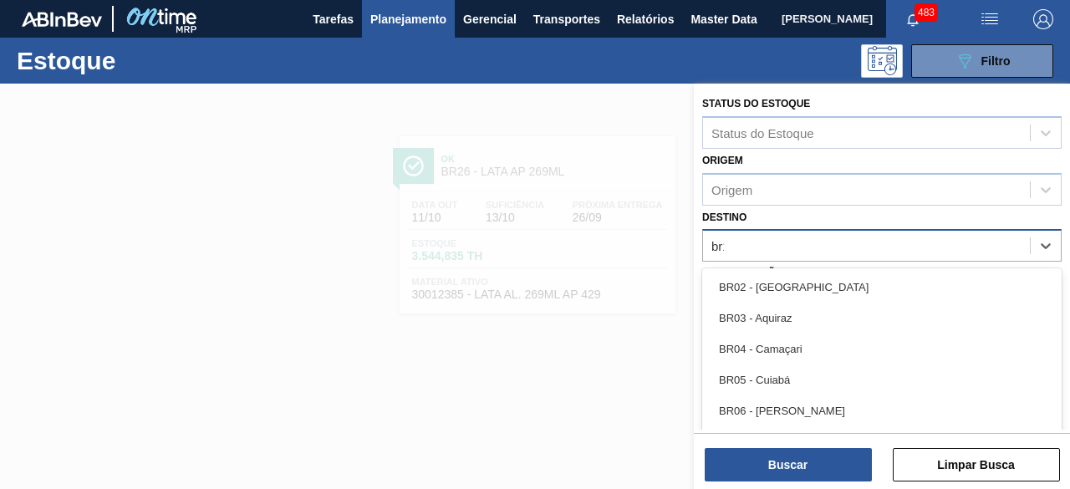
type input "br15"
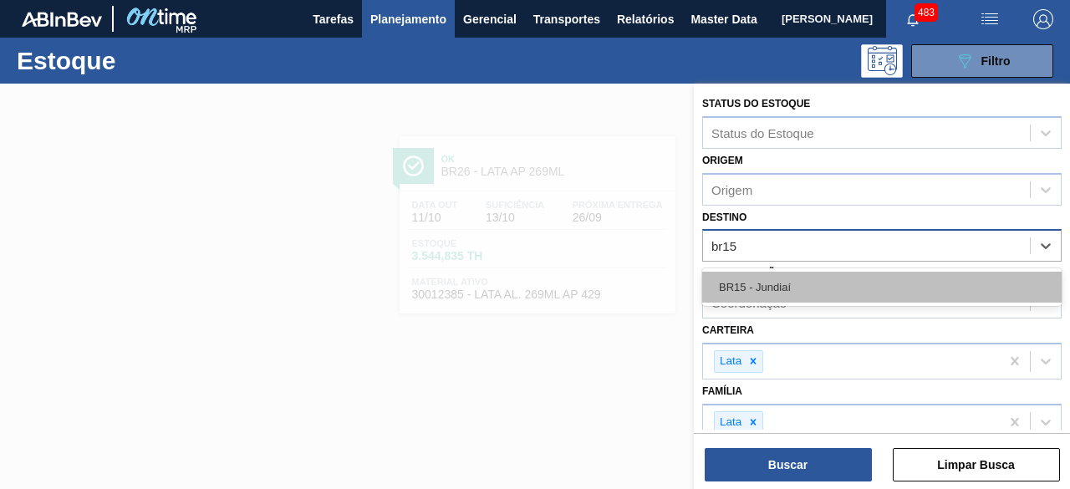
click at [822, 283] on div "BR15 - Jundiaí" at bounding box center [881, 287] width 359 height 31
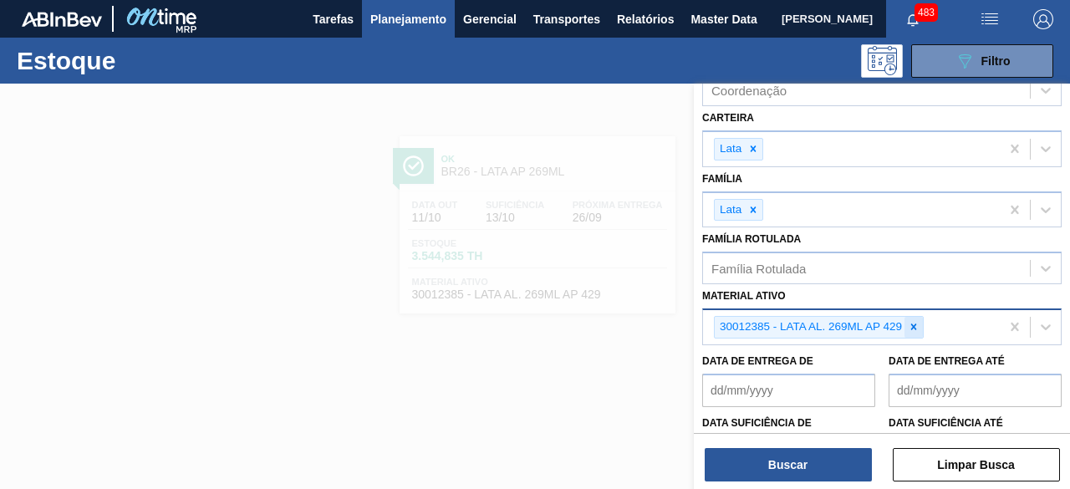
scroll to position [220, 0]
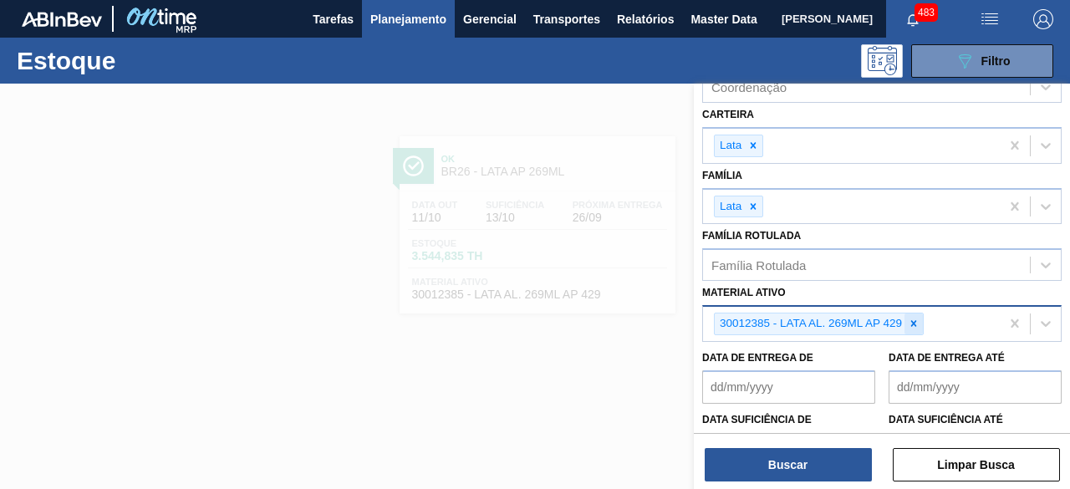
click at [915, 324] on icon at bounding box center [913, 324] width 12 height 12
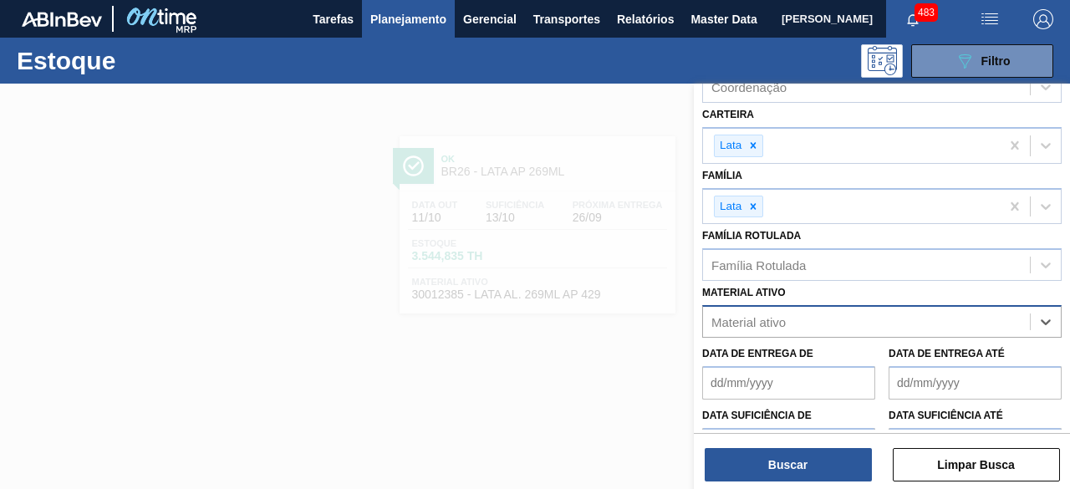
paste ativo "30002213"
type ativo "30002213"
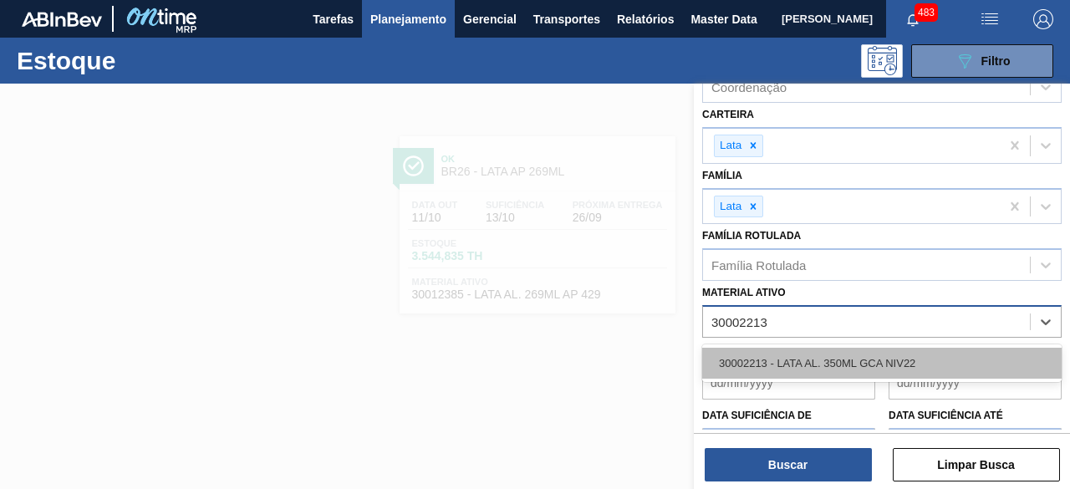
click at [859, 352] on div "30002213 - LATA AL. 350ML GCA NIV22" at bounding box center [881, 363] width 359 height 31
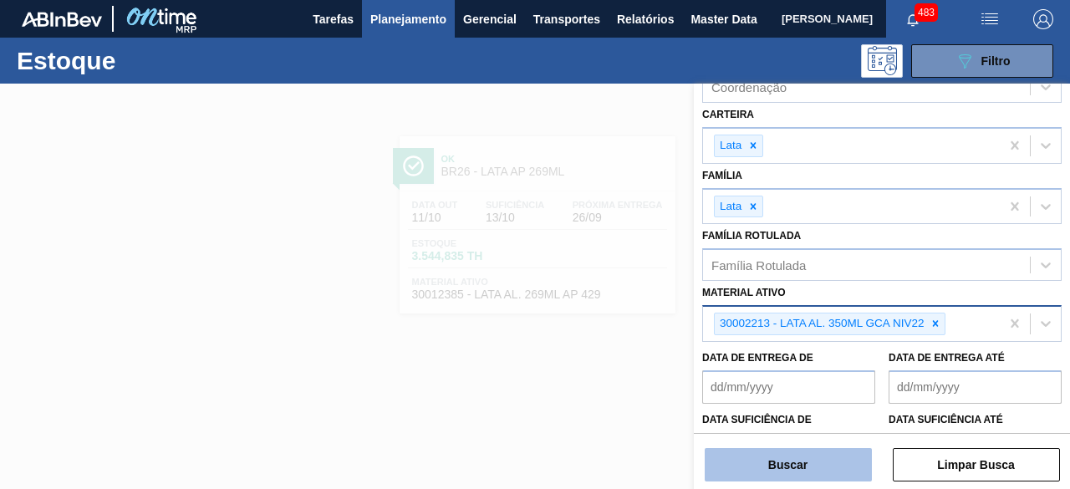
click at [839, 457] on button "Buscar" at bounding box center [787, 464] width 167 height 33
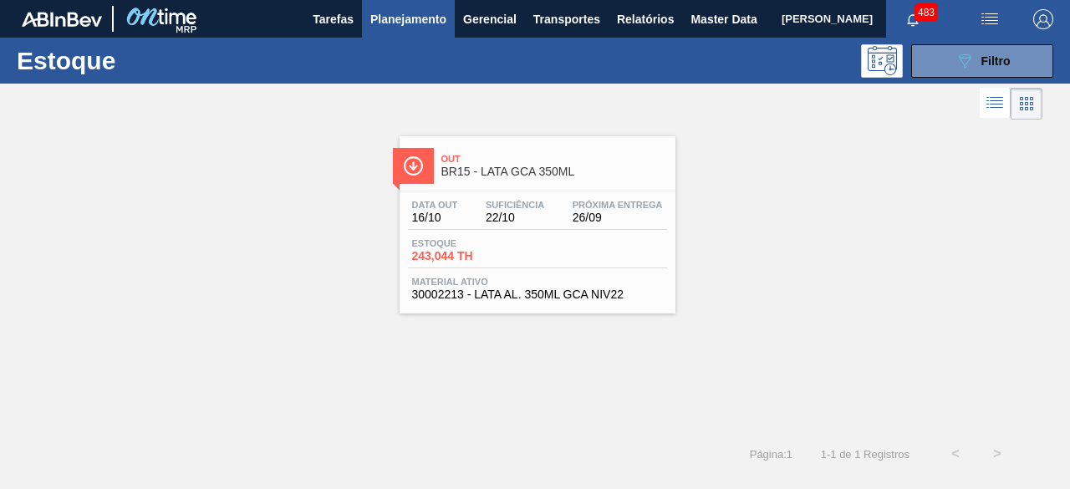
click at [506, 214] on span "22/10" at bounding box center [514, 217] width 58 height 13
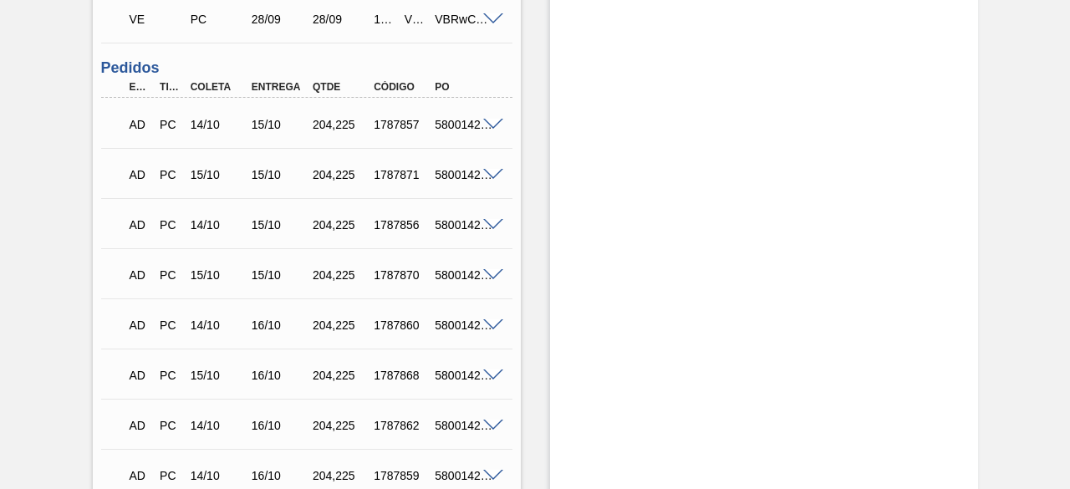
scroll to position [541, 0]
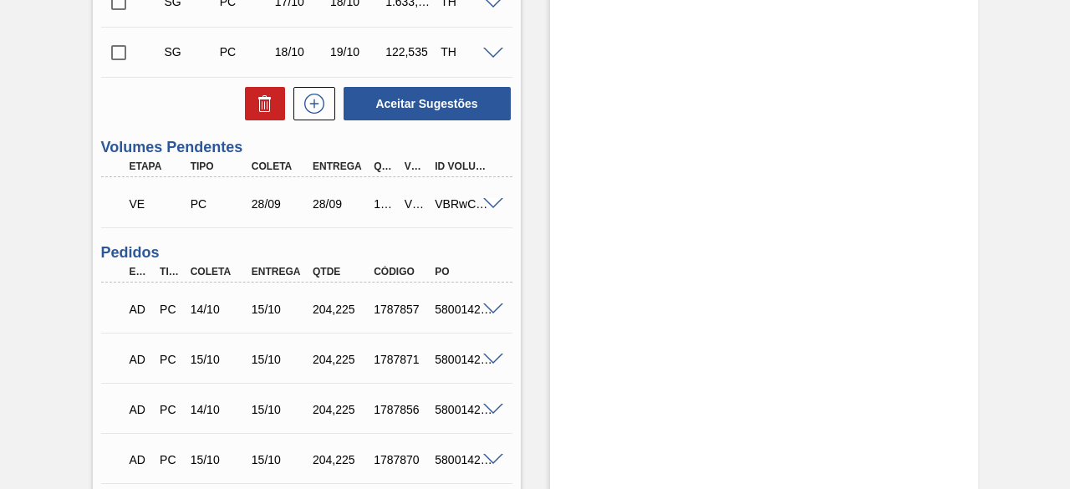
click at [489, 208] on span at bounding box center [493, 204] width 20 height 13
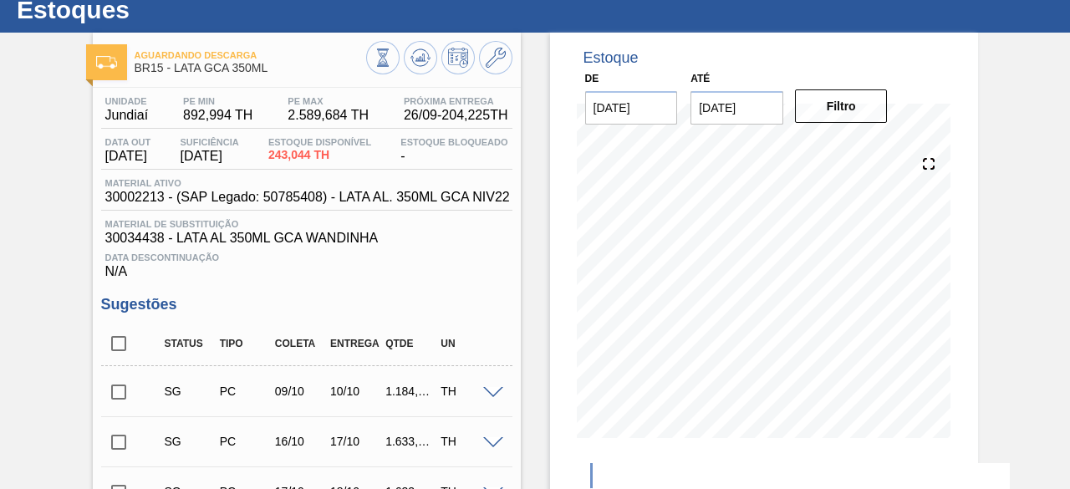
scroll to position [0, 0]
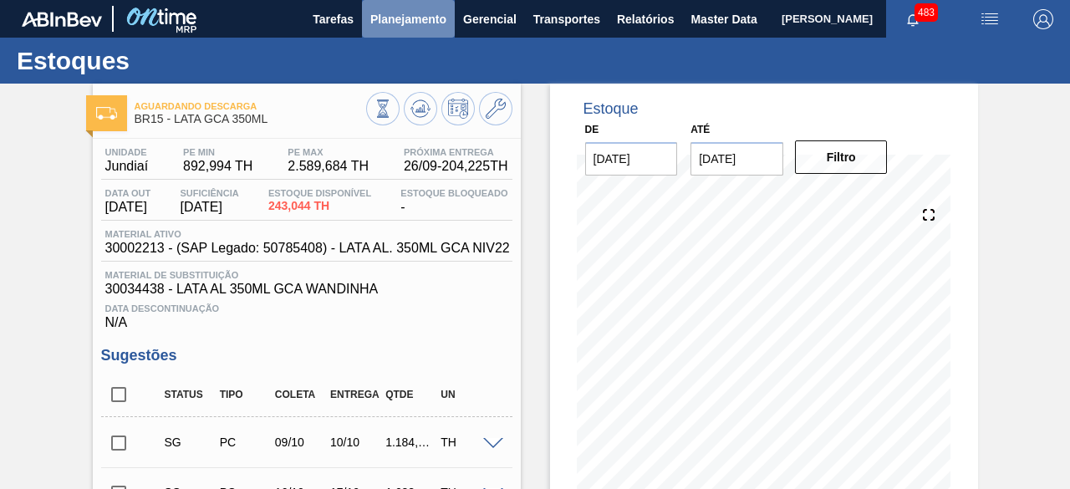
click at [411, 21] on span "Planejamento" at bounding box center [408, 19] width 76 height 20
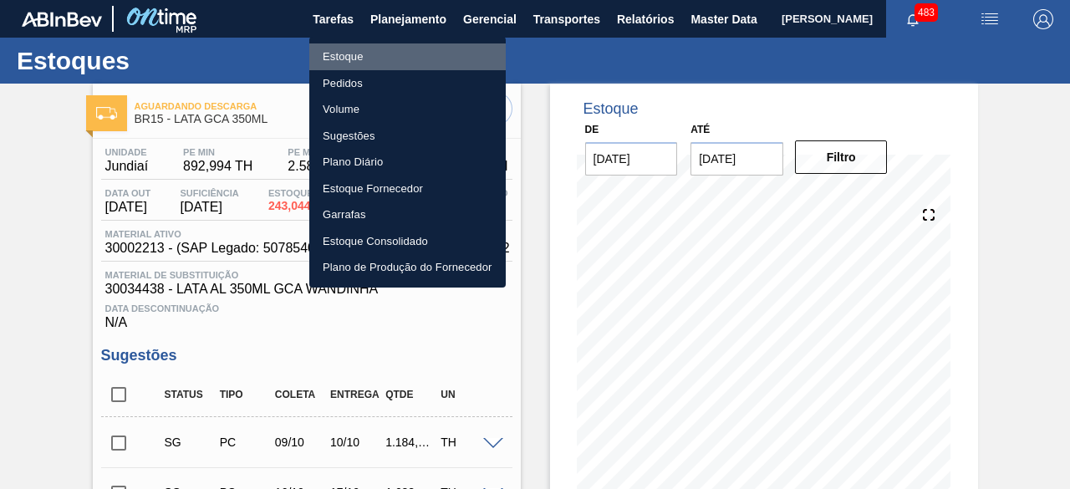
click at [364, 56] on li "Estoque" at bounding box center [407, 56] width 196 height 27
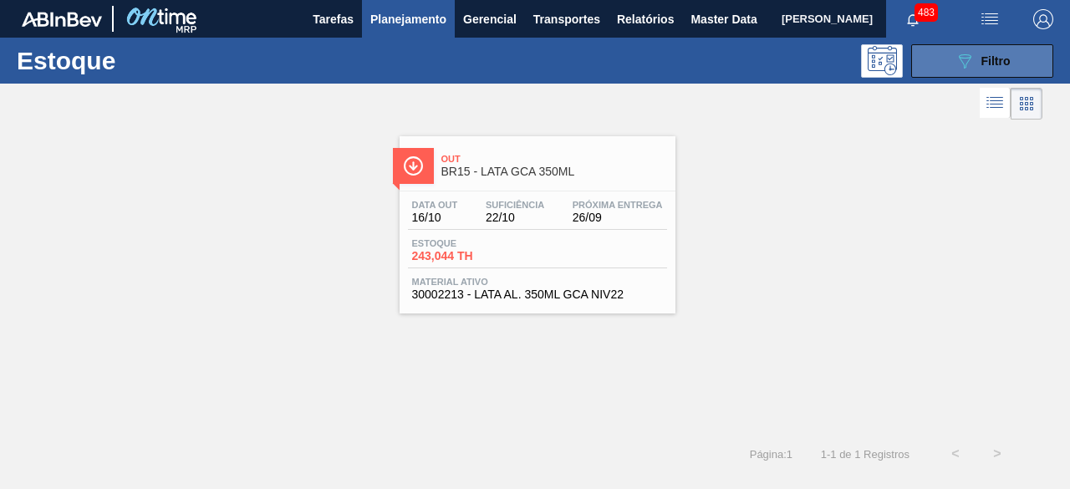
click at [951, 69] on button "089F7B8B-B2A5-4AFE-B5C0-19BA573D28AC Filtro" at bounding box center [982, 60] width 142 height 33
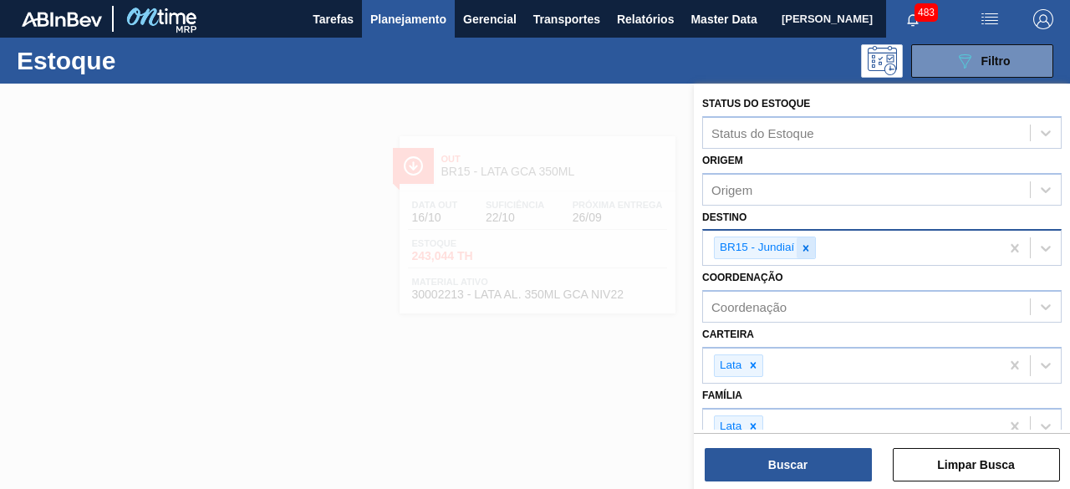
click at [806, 248] on icon at bounding box center [806, 248] width 6 height 6
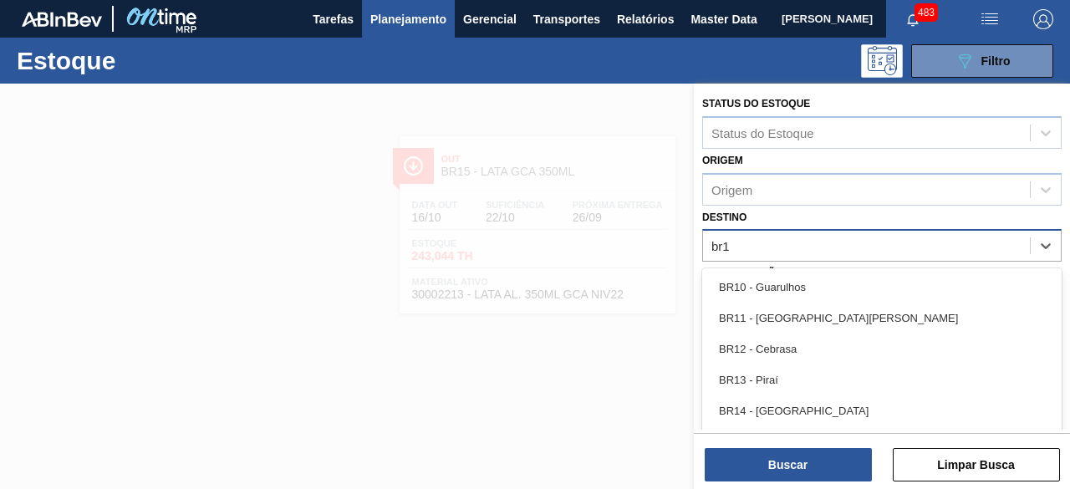
type input "br12"
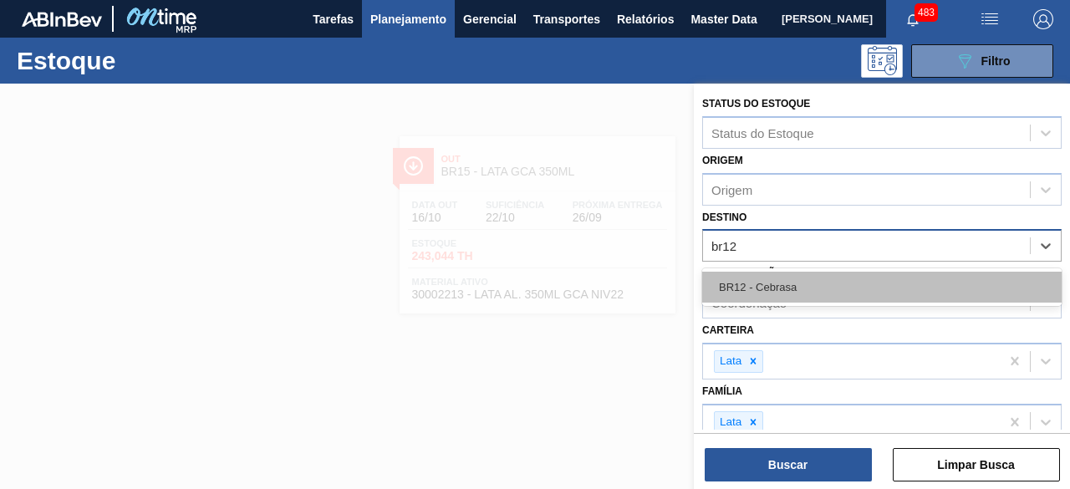
click at [806, 279] on div "BR12 - Cebrasa" at bounding box center [881, 287] width 359 height 31
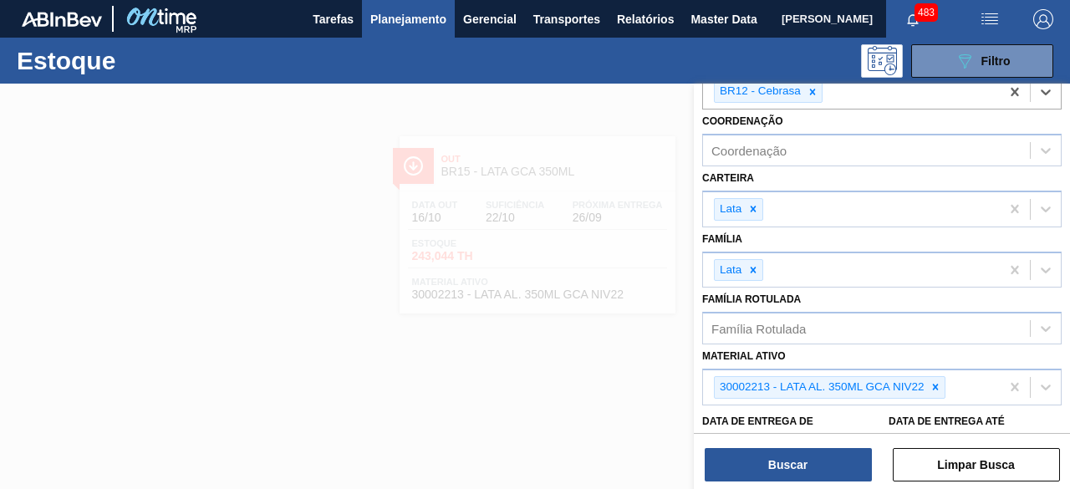
scroll to position [157, 0]
click at [934, 380] on icon at bounding box center [935, 386] width 12 height 12
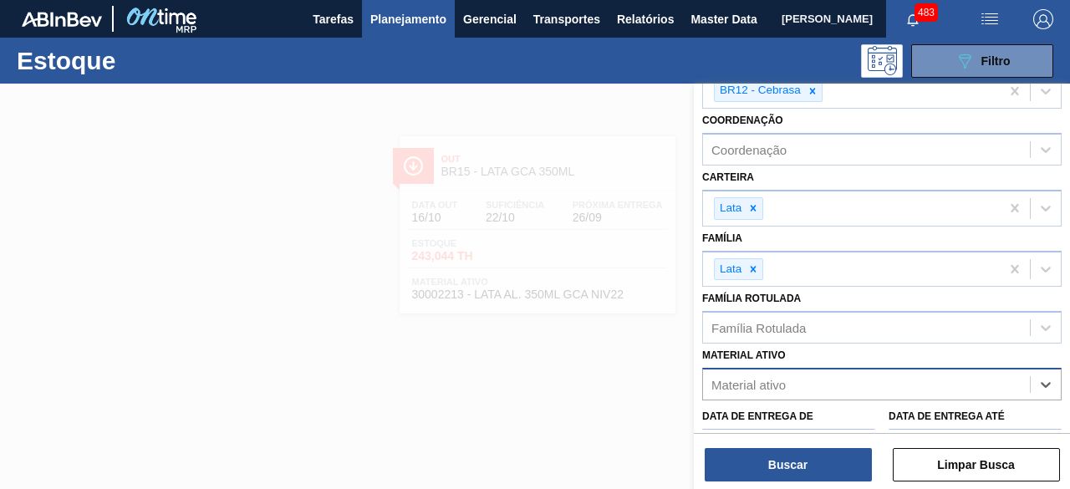
paste ativo "30012386"
type ativo "30012386"
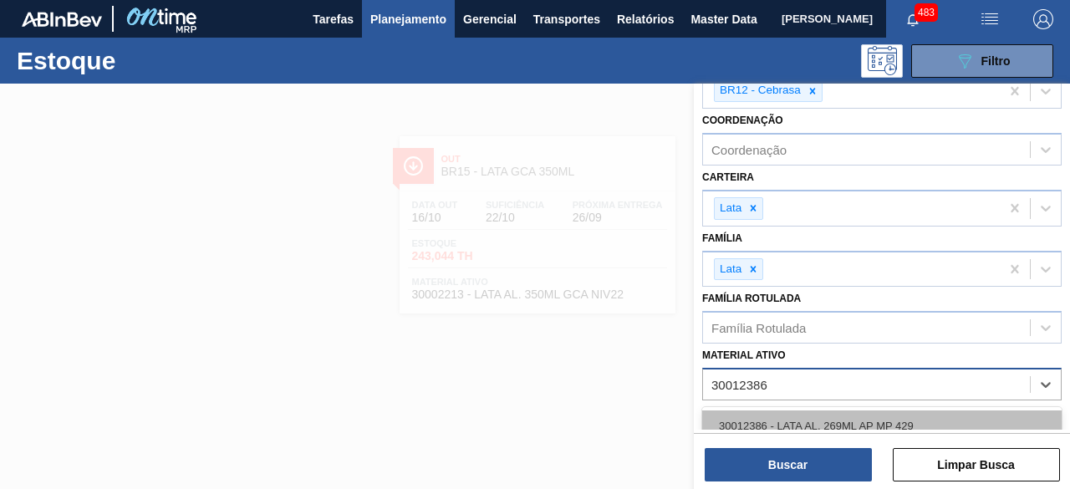
click at [845, 419] on div "30012386 - LATA AL. 269ML AP MP 429" at bounding box center [881, 425] width 359 height 31
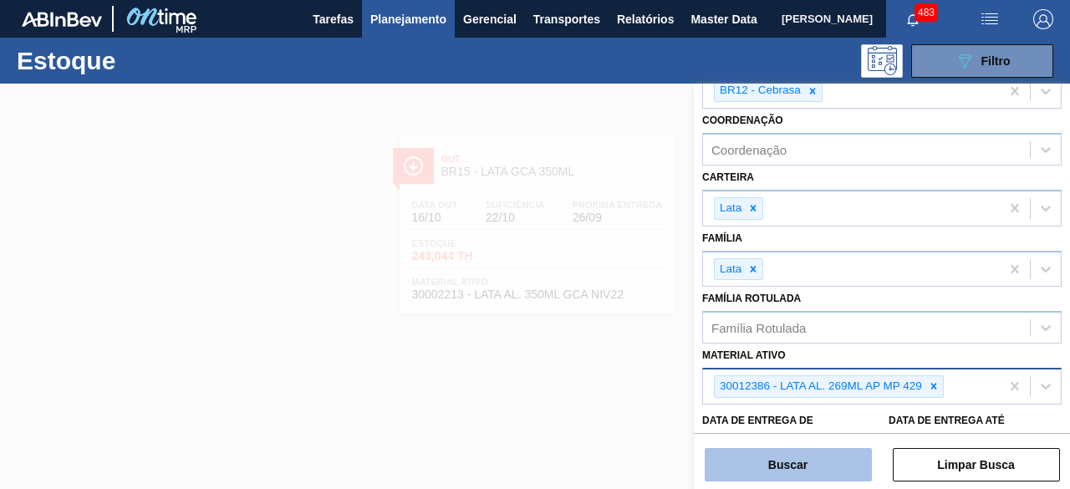
click at [830, 456] on button "Buscar" at bounding box center [787, 464] width 167 height 33
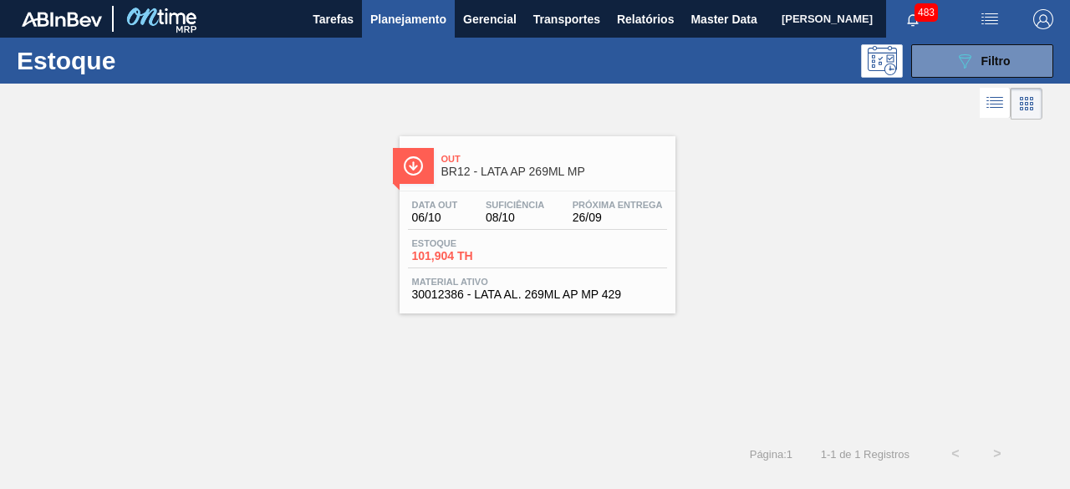
click at [497, 197] on div "Data out 06/10 Suficiência 08/10 Próxima Entrega 26/09 Estoque 101,904 TH Mater…" at bounding box center [537, 248] width 276 height 114
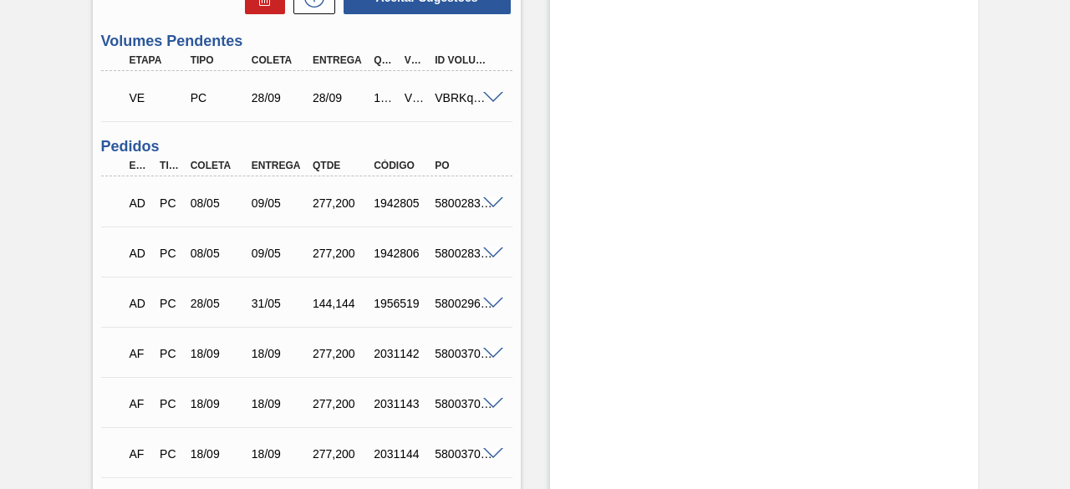
scroll to position [626, 0]
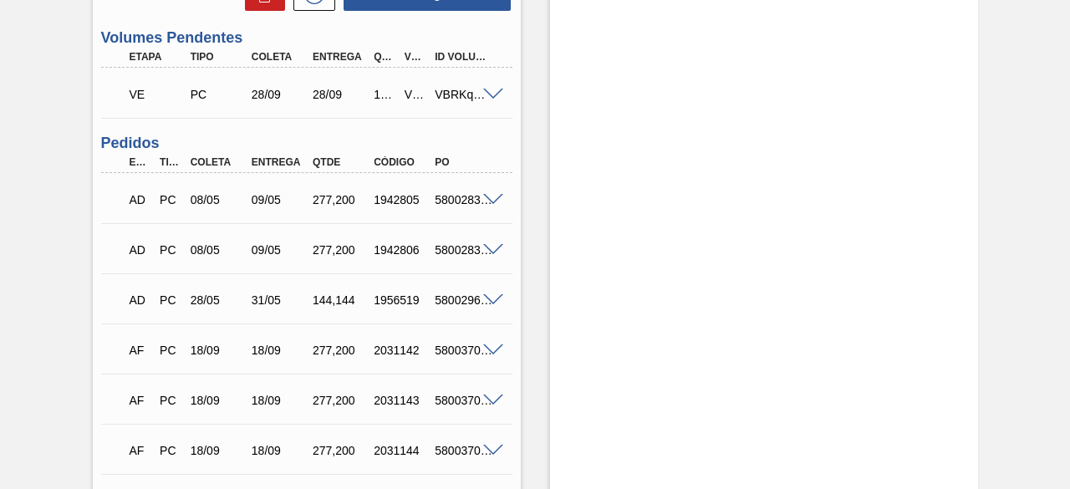
click at [490, 101] on span at bounding box center [493, 95] width 20 height 13
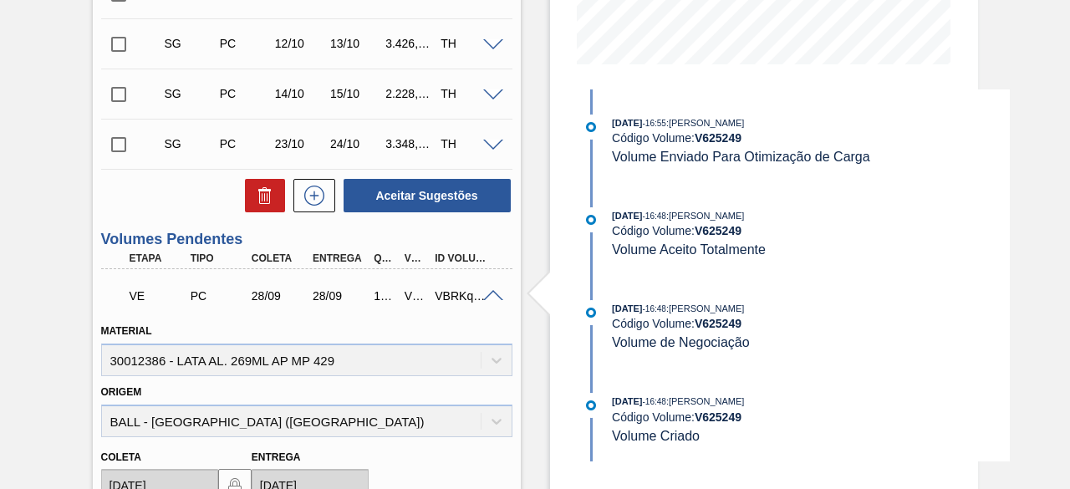
scroll to position [0, 0]
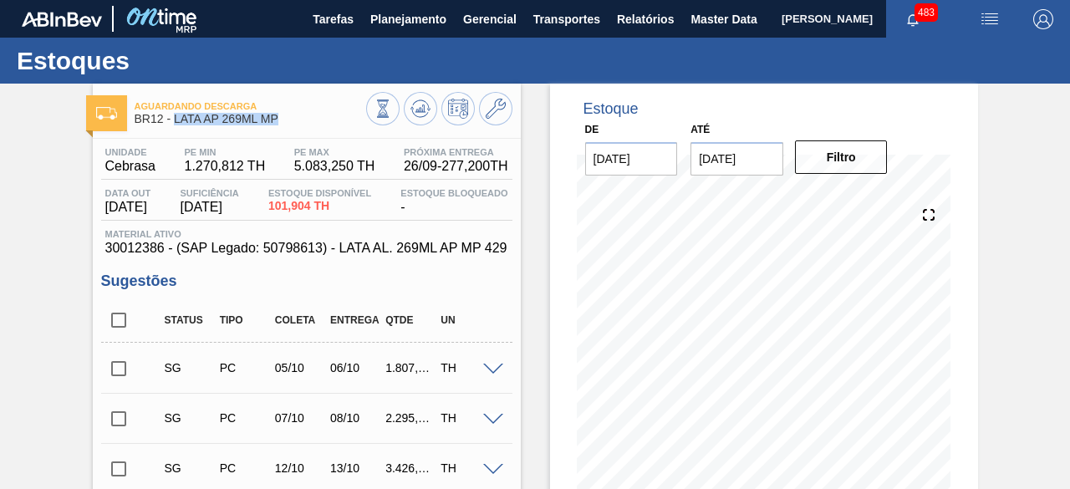
drag, startPoint x: 174, startPoint y: 121, endPoint x: 289, endPoint y: 124, distance: 115.3
click at [289, 124] on span "BR12 - LATA AP 269ML MP" at bounding box center [250, 119] width 231 height 13
copy span "LATA AP 269ML MP"
click at [407, 30] on button "Planejamento" at bounding box center [408, 19] width 93 height 38
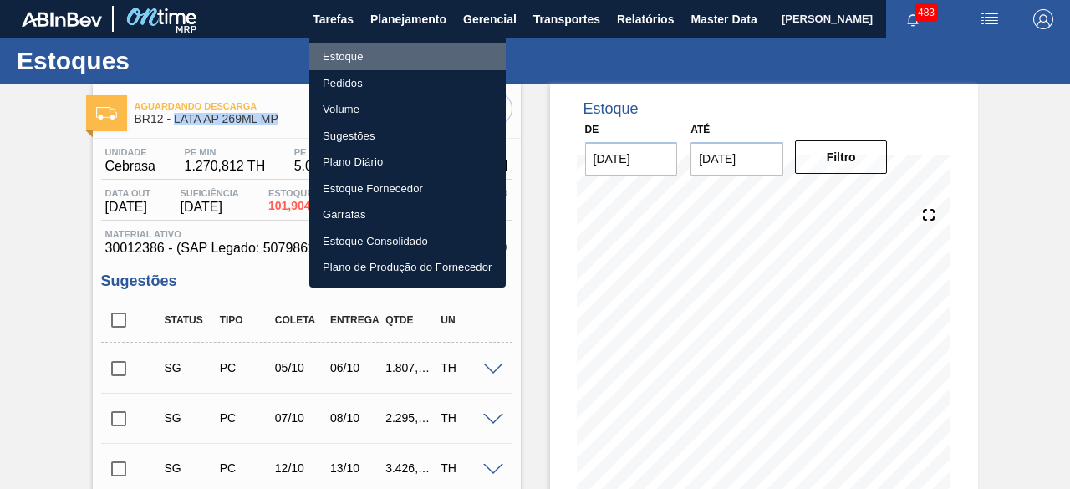
click at [383, 58] on li "Estoque" at bounding box center [407, 56] width 196 height 27
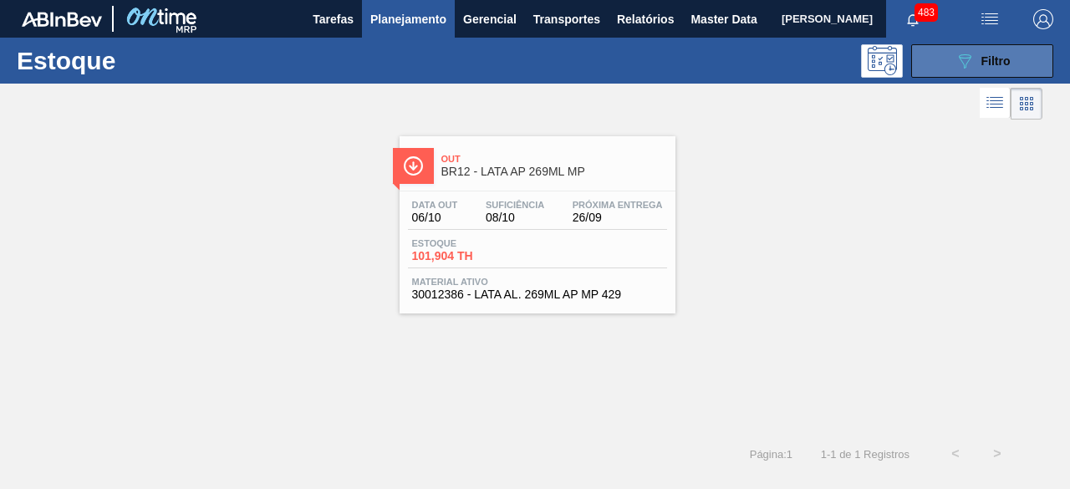
click at [938, 73] on button "089F7B8B-B2A5-4AFE-B5C0-19BA573D28AC Filtro" at bounding box center [982, 60] width 142 height 33
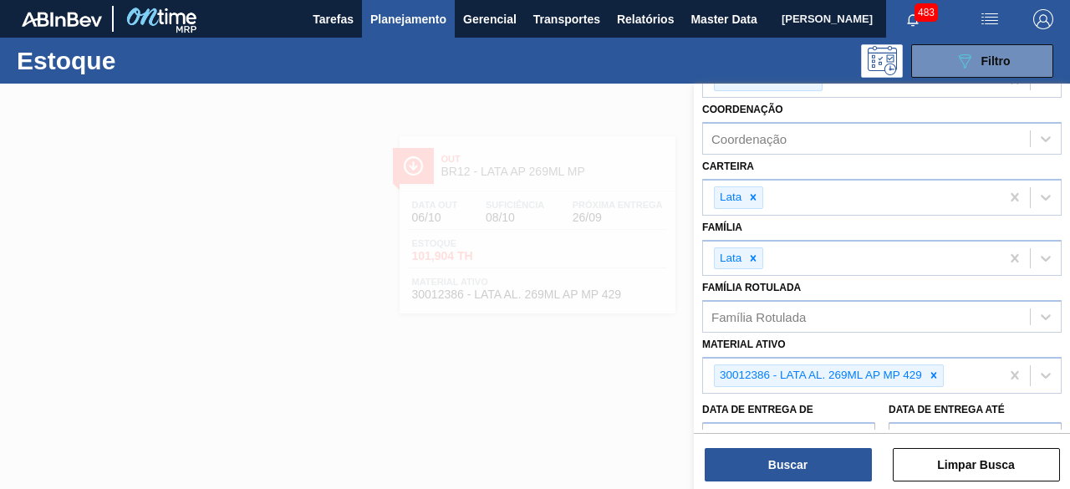
scroll to position [170, 0]
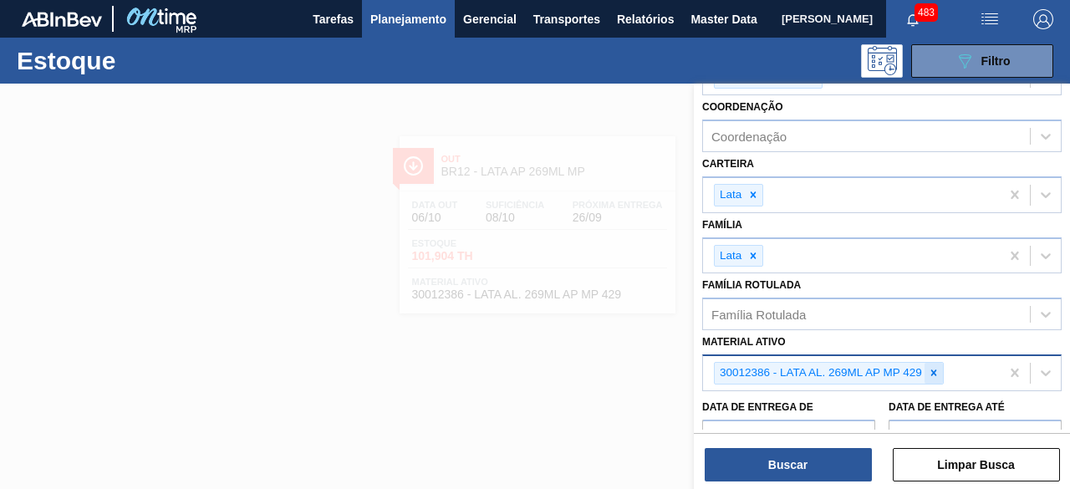
click at [935, 367] on icon at bounding box center [934, 373] width 12 height 12
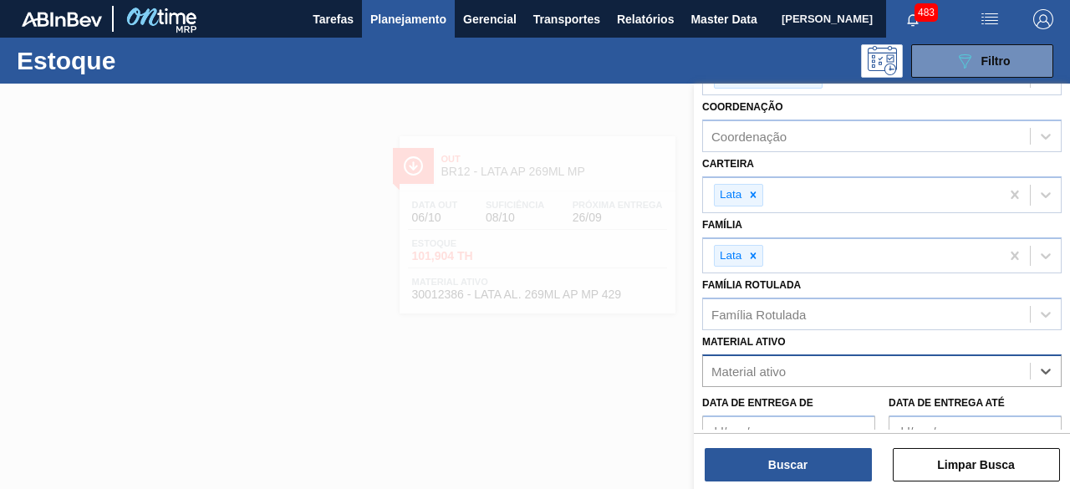
paste ativo "30034234"
type ativo "30034234"
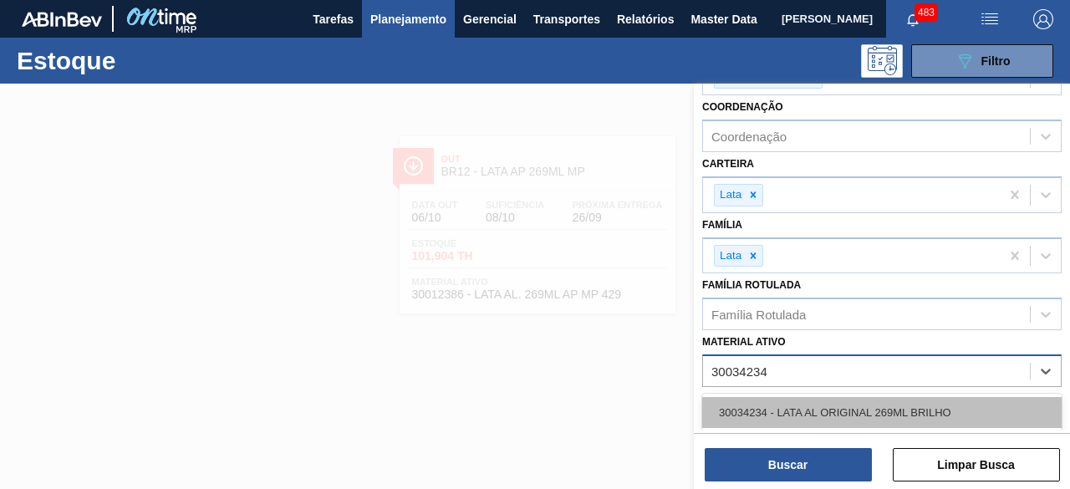
click at [812, 401] on div "30034234 - LATA AL ORIGINAL 269ML BRILHO" at bounding box center [881, 412] width 359 height 31
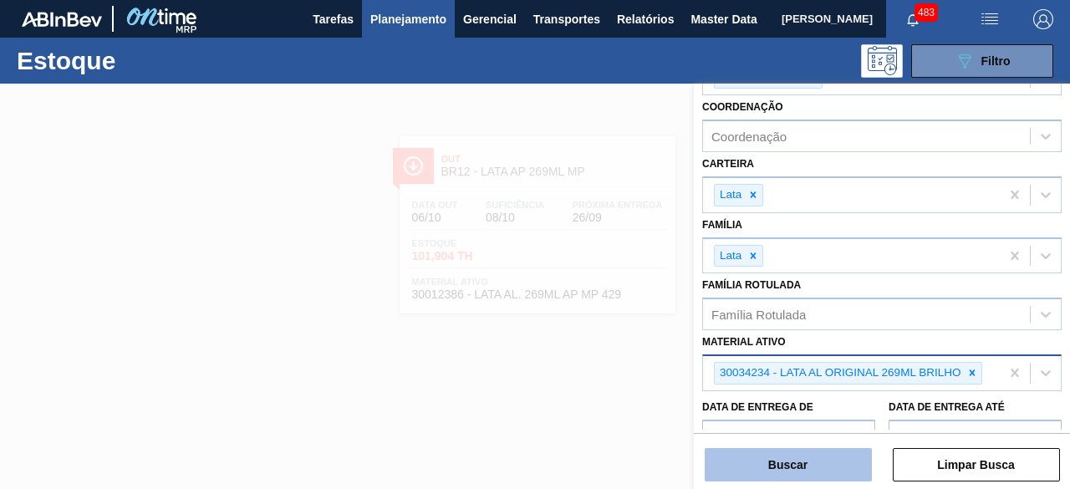
click at [821, 474] on button "Buscar" at bounding box center [787, 464] width 167 height 33
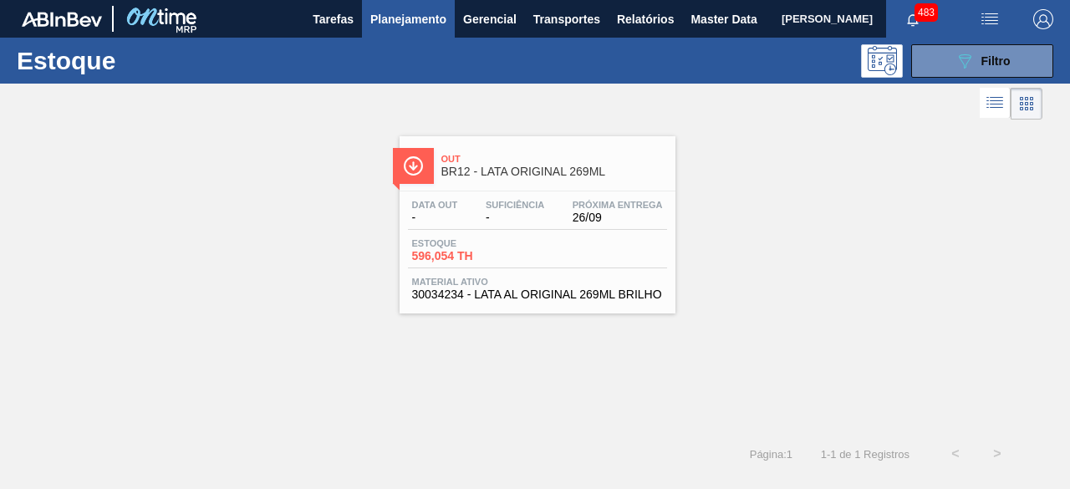
click at [491, 238] on span "Estoque" at bounding box center [470, 243] width 117 height 10
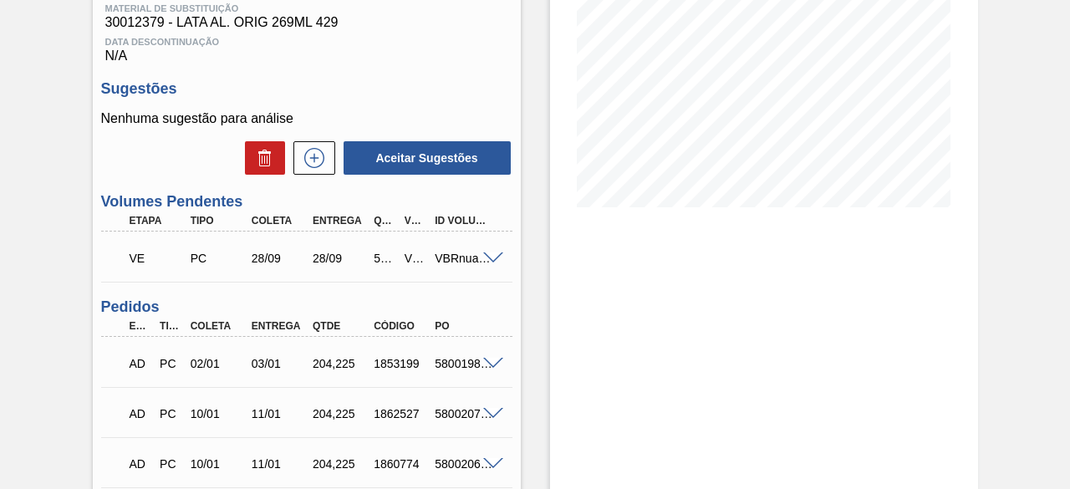
scroll to position [282, 0]
click at [490, 262] on span at bounding box center [493, 258] width 20 height 13
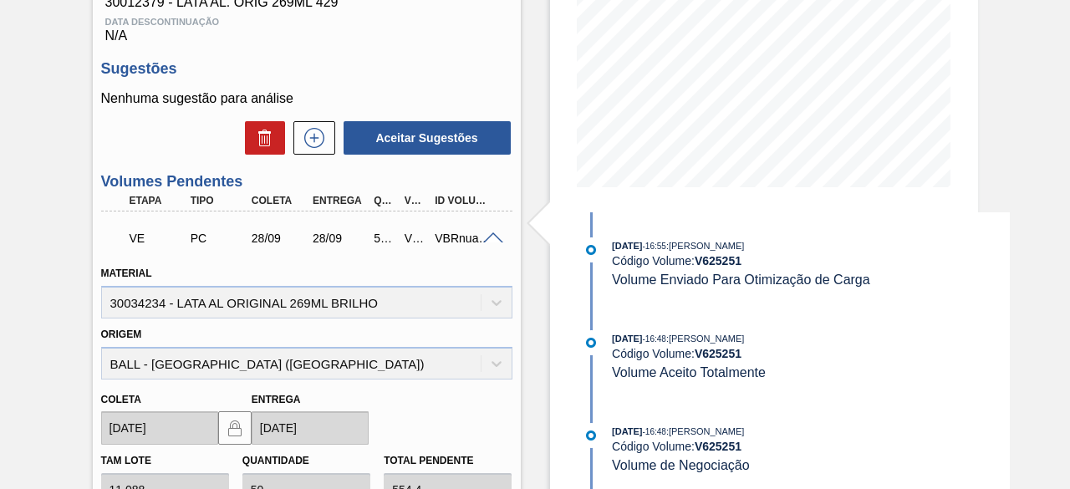
scroll to position [301, 0]
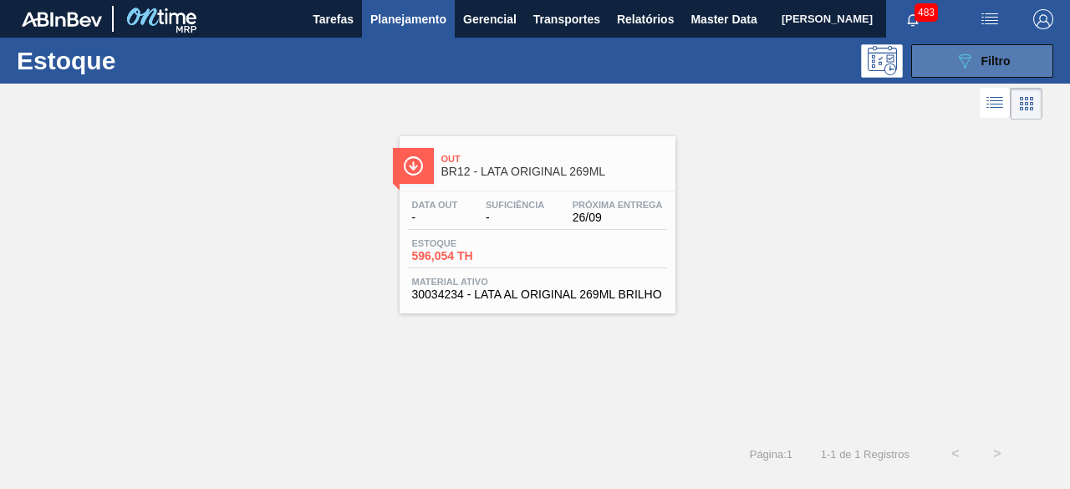
click at [943, 58] on button "089F7B8B-B2A5-4AFE-B5C0-19BA573D28AC Filtro" at bounding box center [982, 60] width 142 height 33
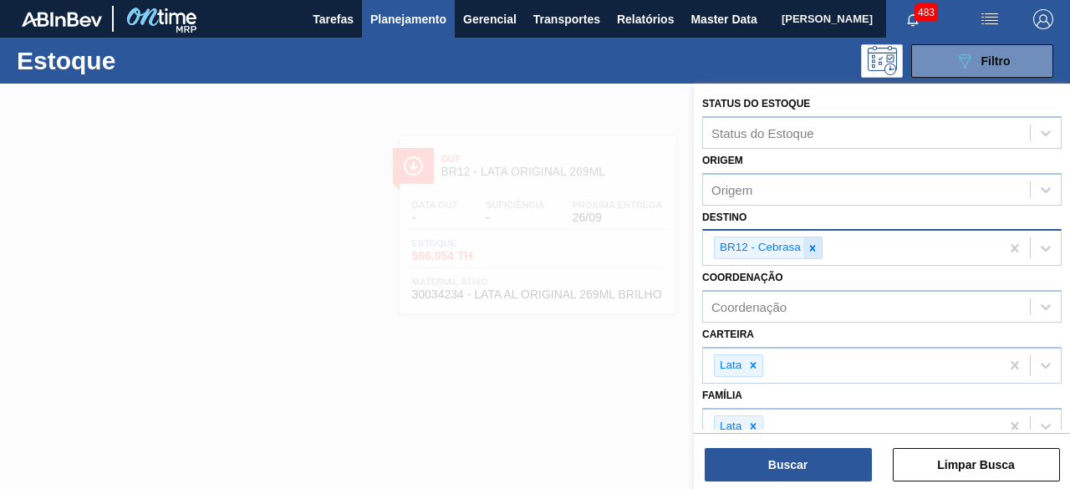
click at [806, 244] on icon at bounding box center [812, 248] width 12 height 12
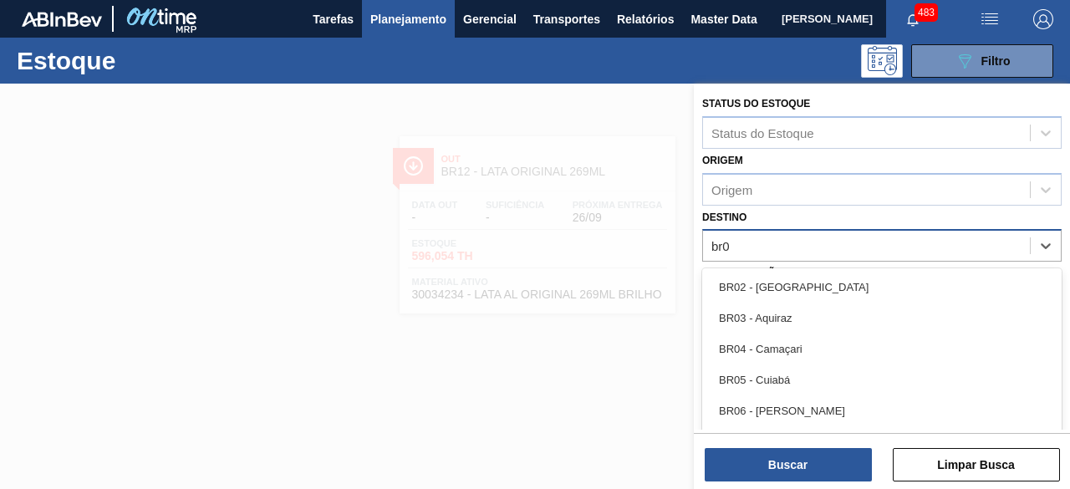
type input "br07"
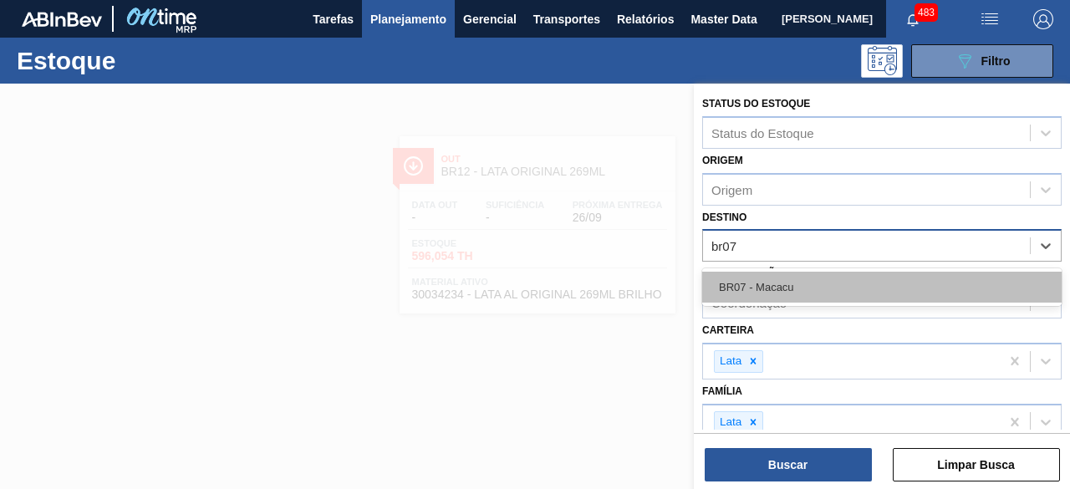
click at [814, 275] on div "BR07 - Macacu" at bounding box center [881, 287] width 359 height 31
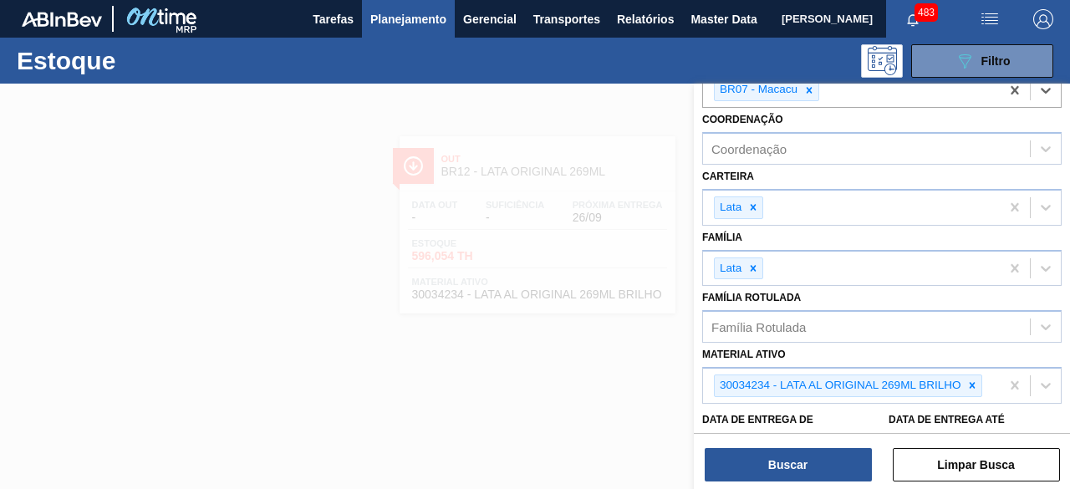
scroll to position [159, 0]
click at [973, 382] on icon at bounding box center [972, 385] width 6 height 6
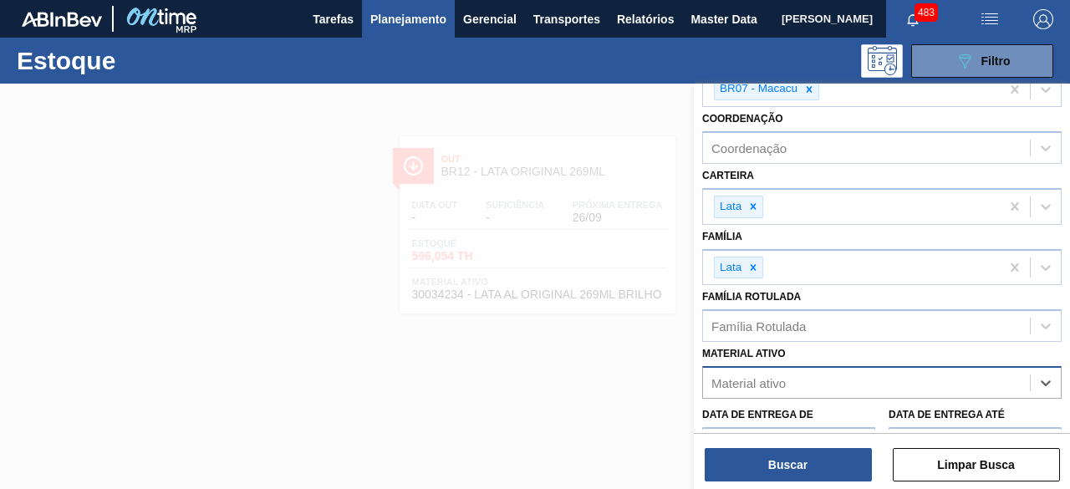
paste ativo "30030358"
type ativo "30030358"
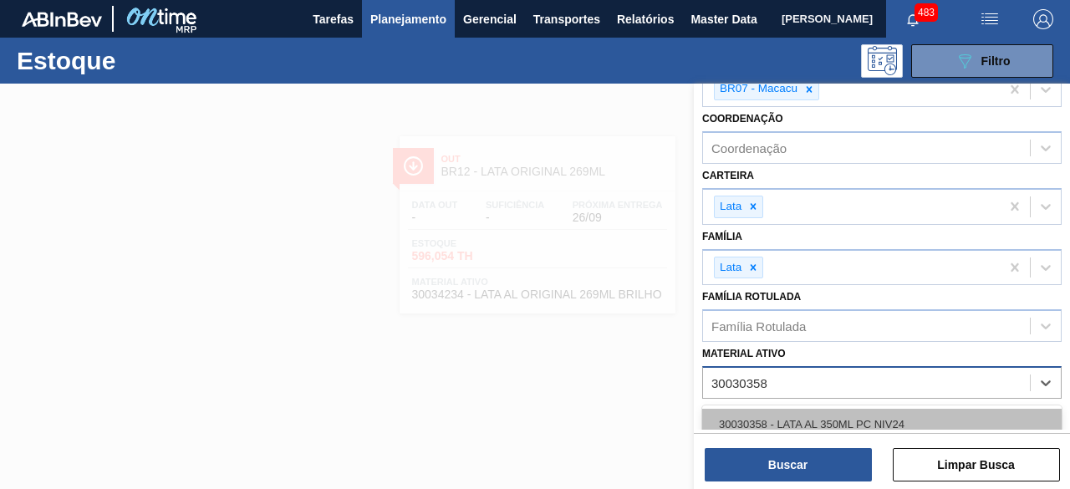
click at [866, 419] on div "30030358 - LATA AL 350ML PC NIV24" at bounding box center [881, 424] width 359 height 31
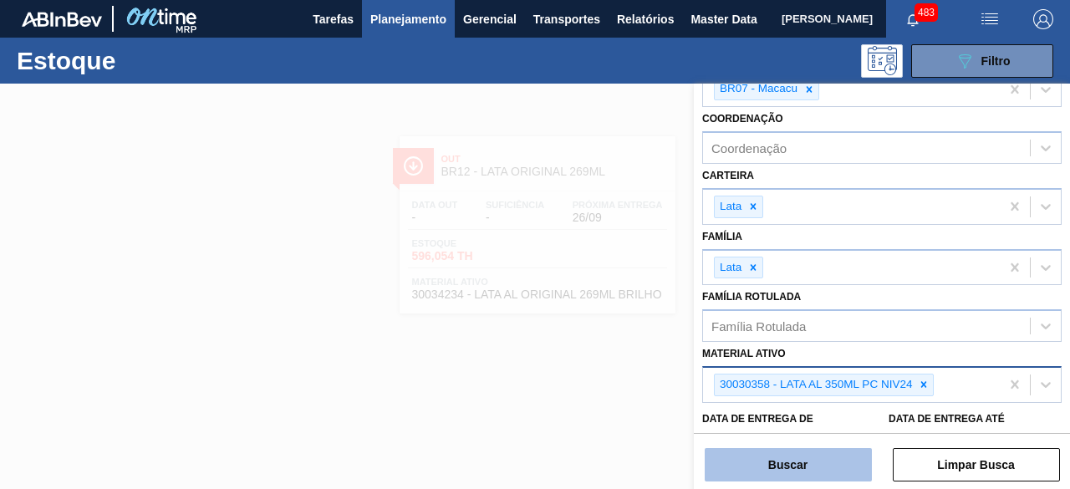
click at [808, 463] on button "Buscar" at bounding box center [787, 464] width 167 height 33
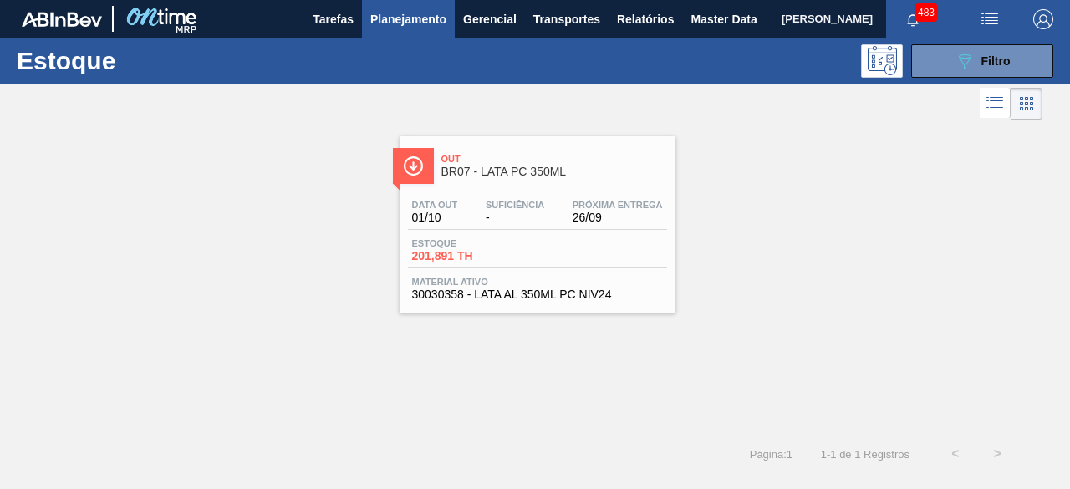
click at [533, 215] on span "-" at bounding box center [514, 217] width 58 height 13
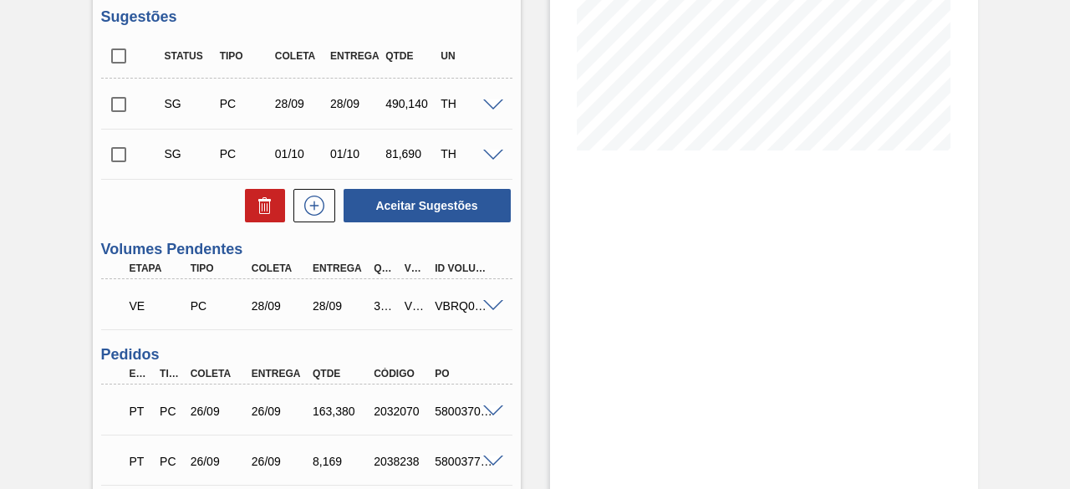
scroll to position [339, 0]
click at [491, 305] on span at bounding box center [493, 305] width 20 height 13
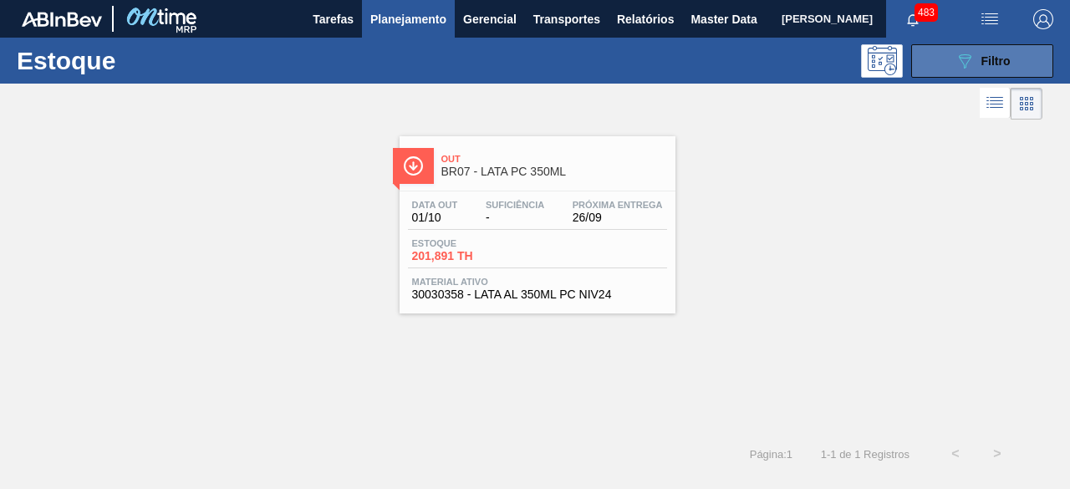
click at [936, 71] on button "089F7B8B-B2A5-4AFE-B5C0-19BA573D28AC Filtro" at bounding box center [982, 60] width 142 height 33
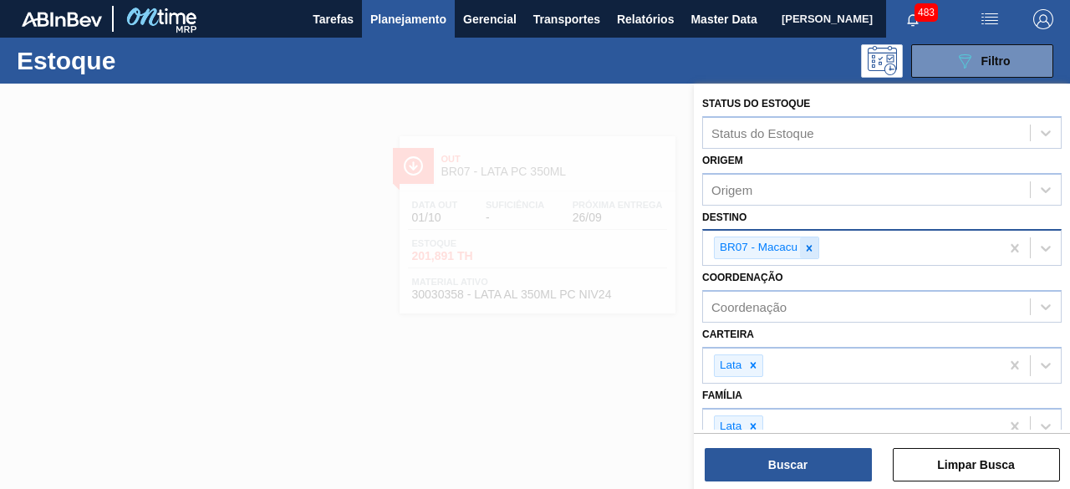
click at [814, 243] on icon at bounding box center [809, 248] width 12 height 12
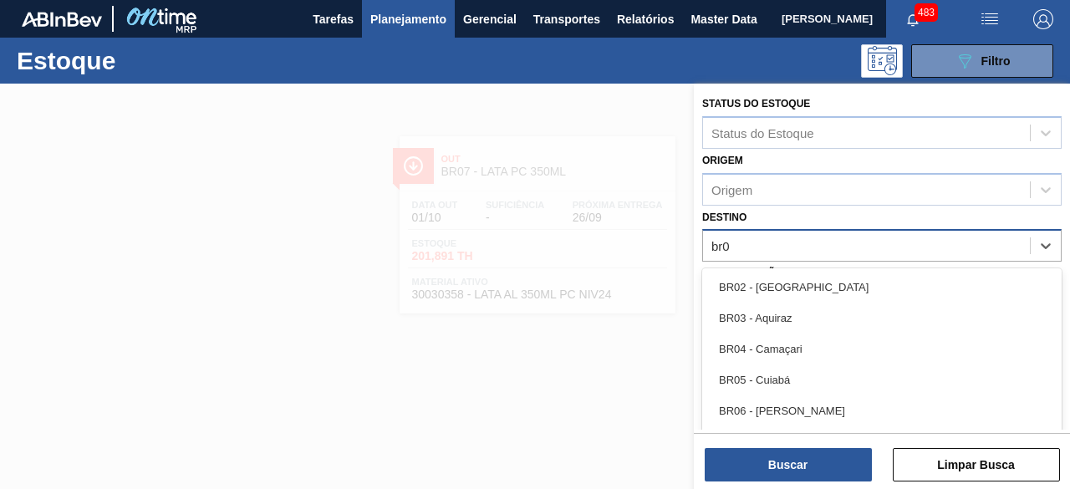
type input "br05"
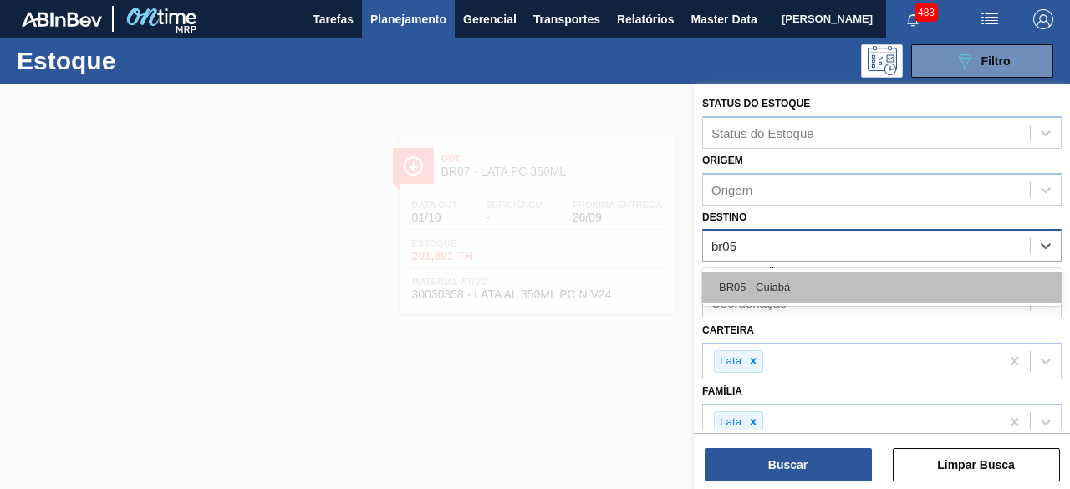
click at [816, 283] on div "BR05 - Cuiabá" at bounding box center [881, 287] width 359 height 31
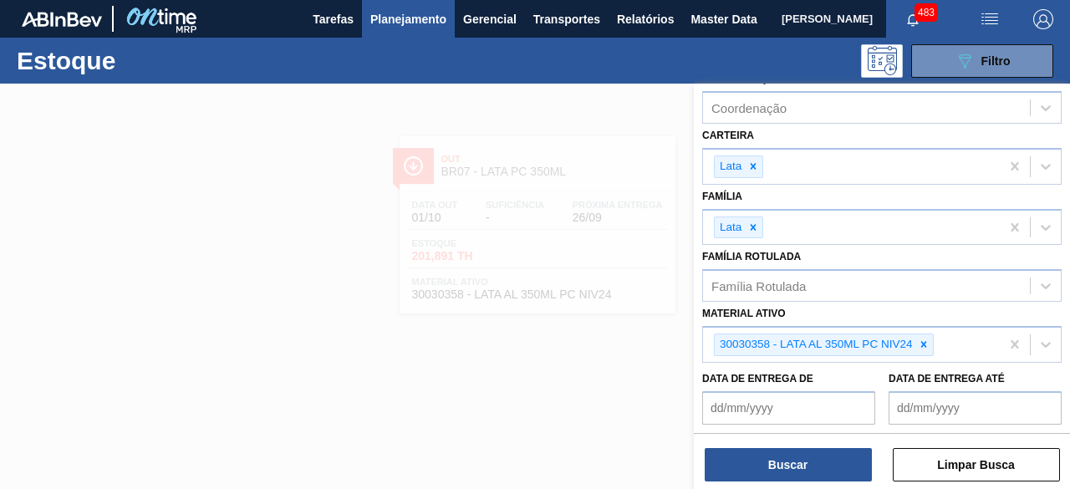
scroll to position [201, 0]
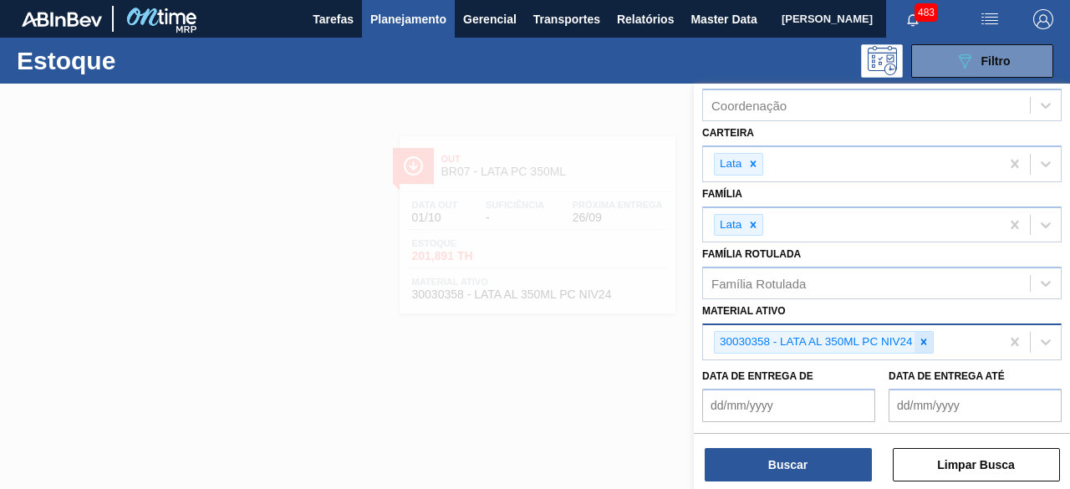
click at [927, 345] on div at bounding box center [923, 342] width 18 height 21
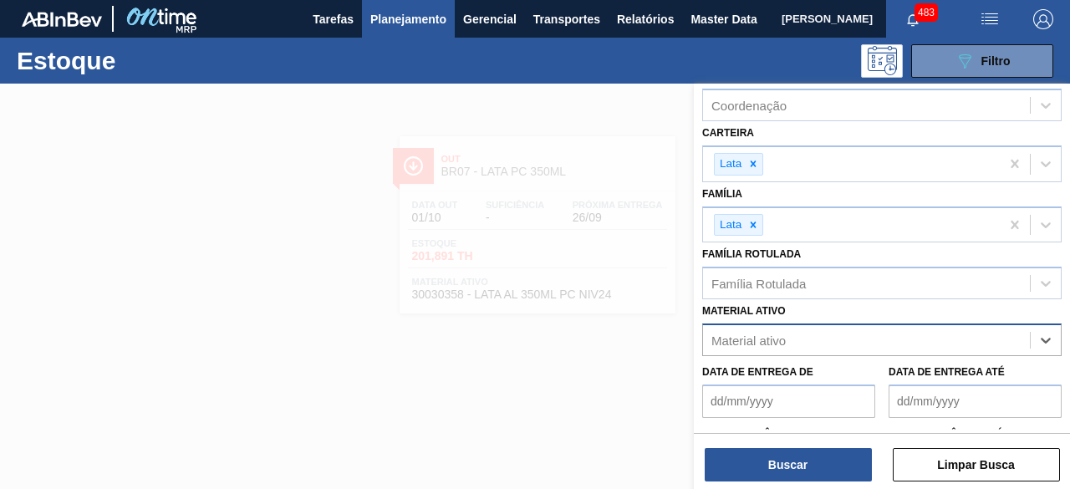
paste ativo "30012383"
type ativo "30012383"
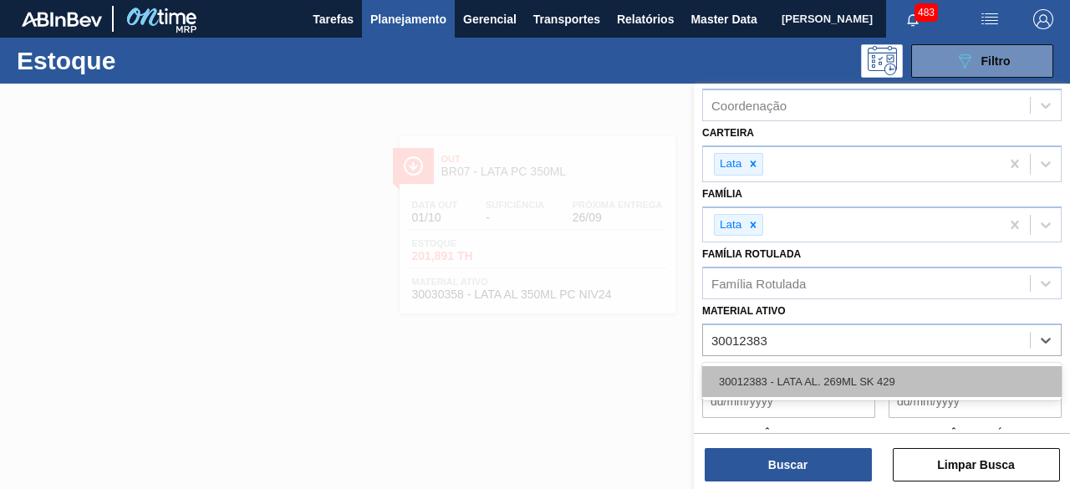
click at [860, 370] on div "30012383 - LATA AL. 269ML SK 429" at bounding box center [881, 381] width 359 height 31
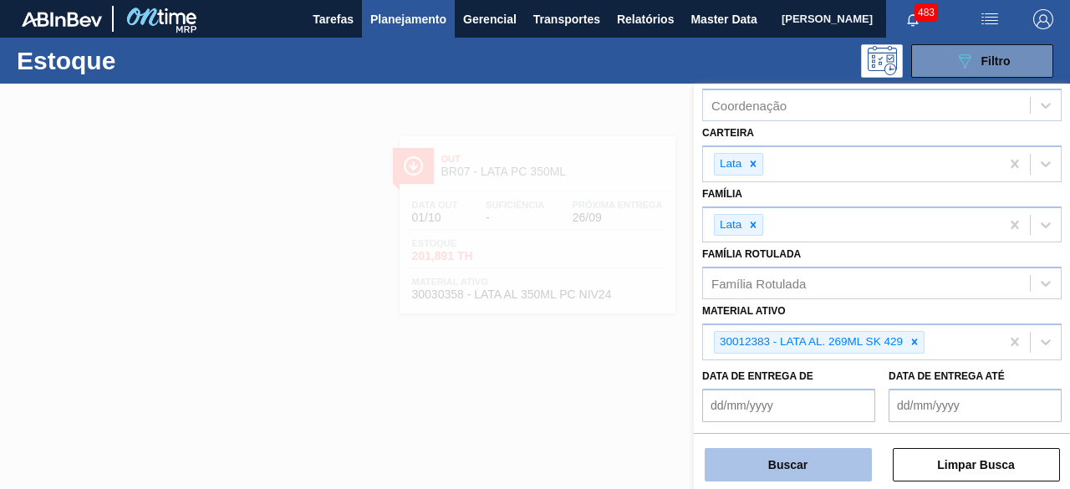
click at [822, 468] on button "Buscar" at bounding box center [787, 464] width 167 height 33
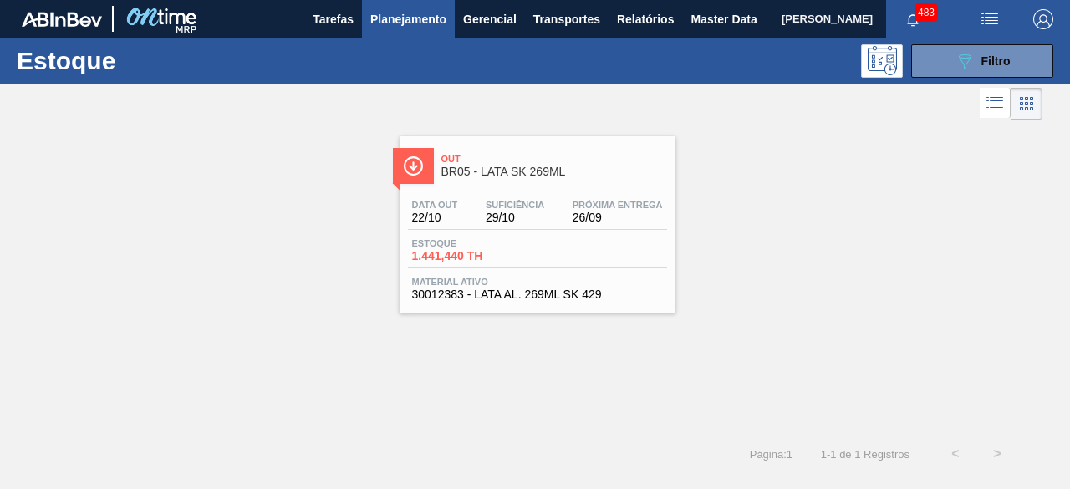
click at [478, 206] on div "Data out 22/10 Suficiência 29/10 Próxima Entrega 26/09" at bounding box center [537, 215] width 259 height 30
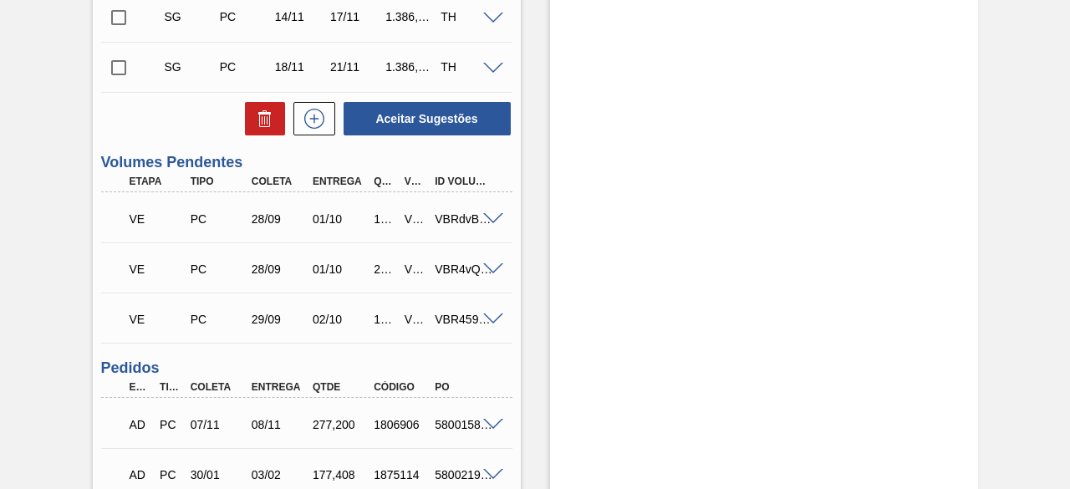
scroll to position [780, 0]
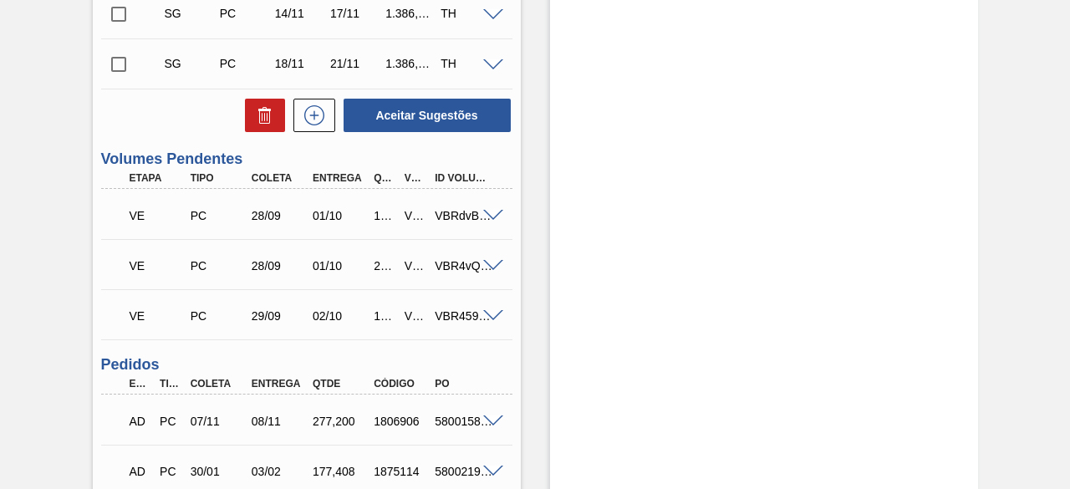
click at [486, 267] on span at bounding box center [493, 266] width 20 height 13
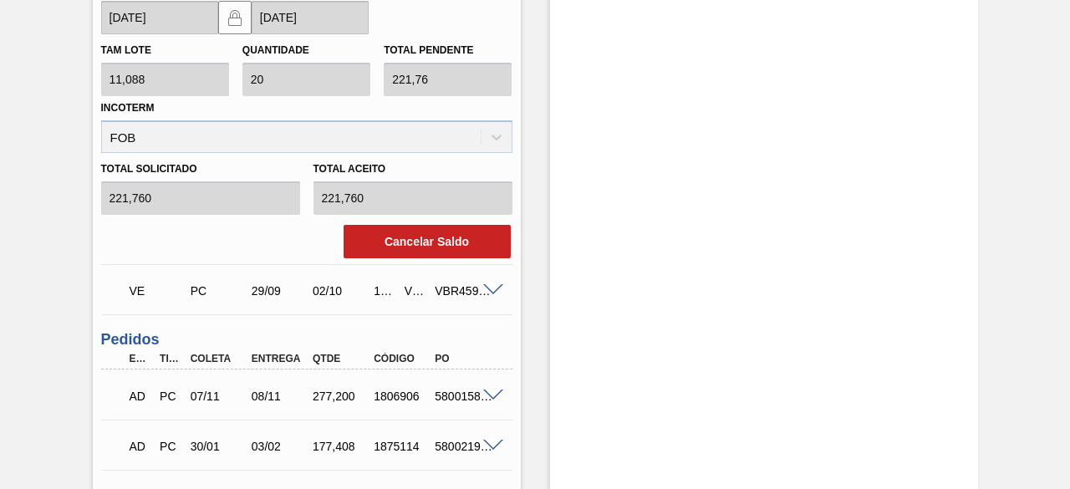
scroll to position [1353, 0]
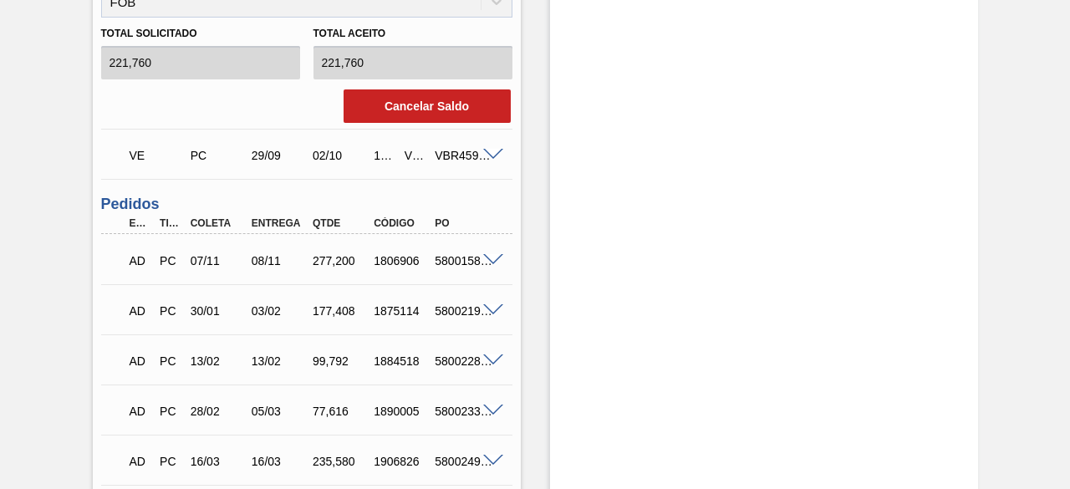
click at [491, 155] on span at bounding box center [493, 155] width 20 height 13
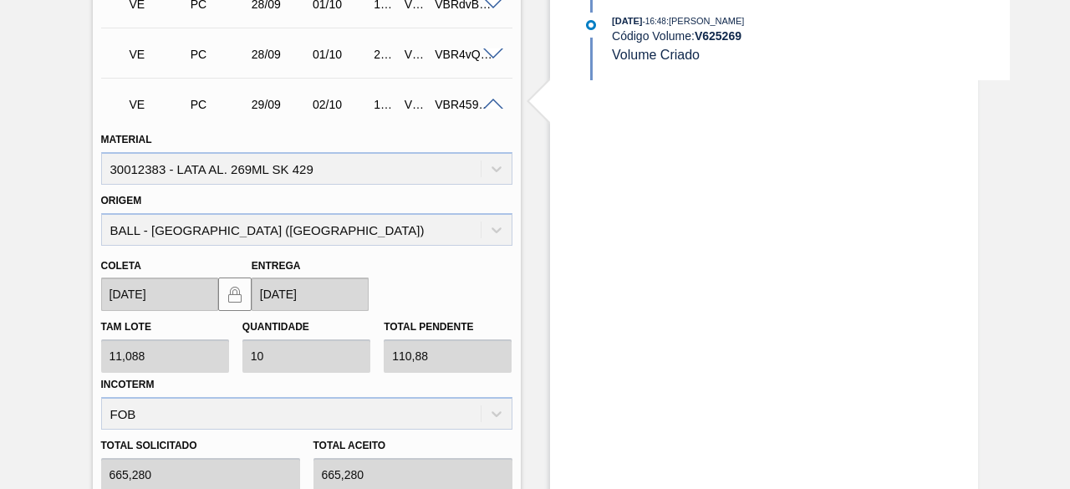
scroll to position [990, 0]
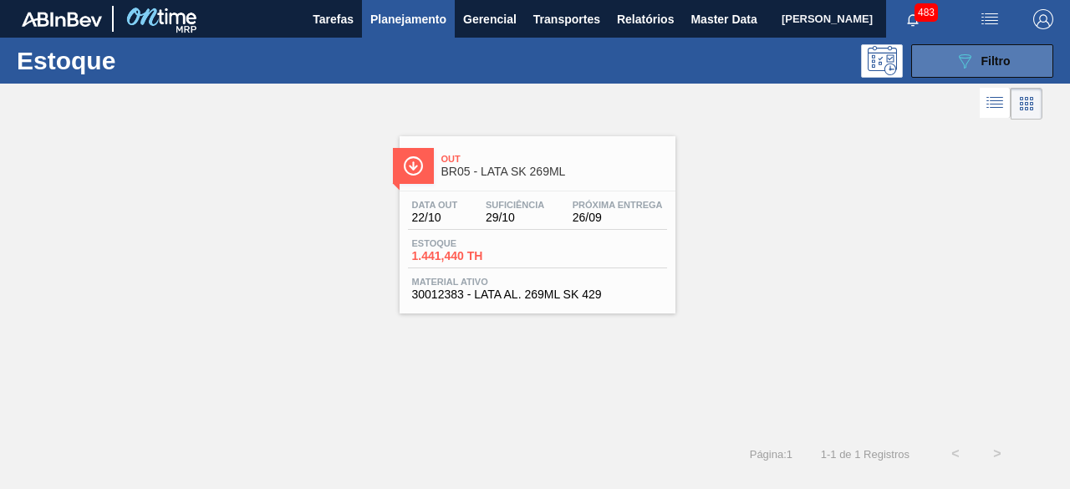
click at [948, 61] on button "089F7B8B-B2A5-4AFE-B5C0-19BA573D28AC Filtro" at bounding box center [982, 60] width 142 height 33
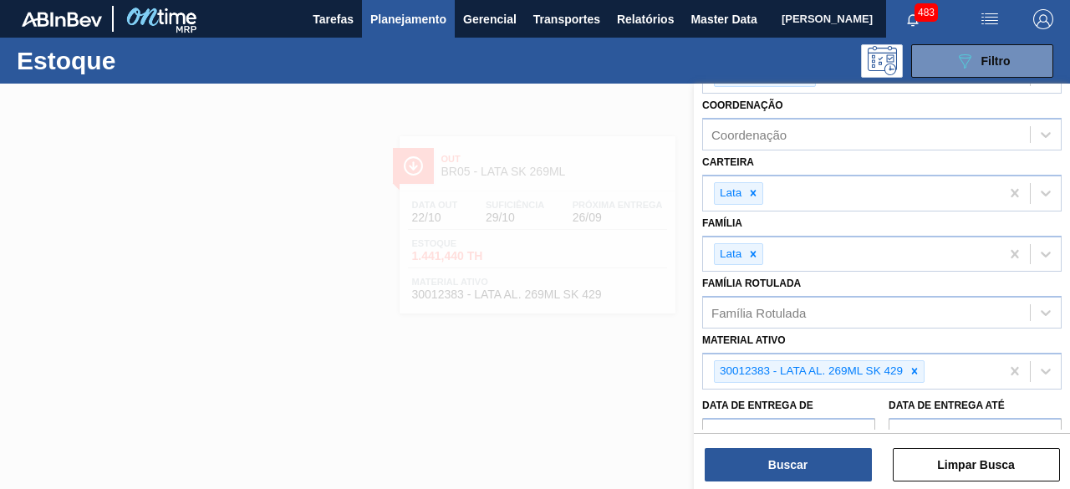
scroll to position [195, 0]
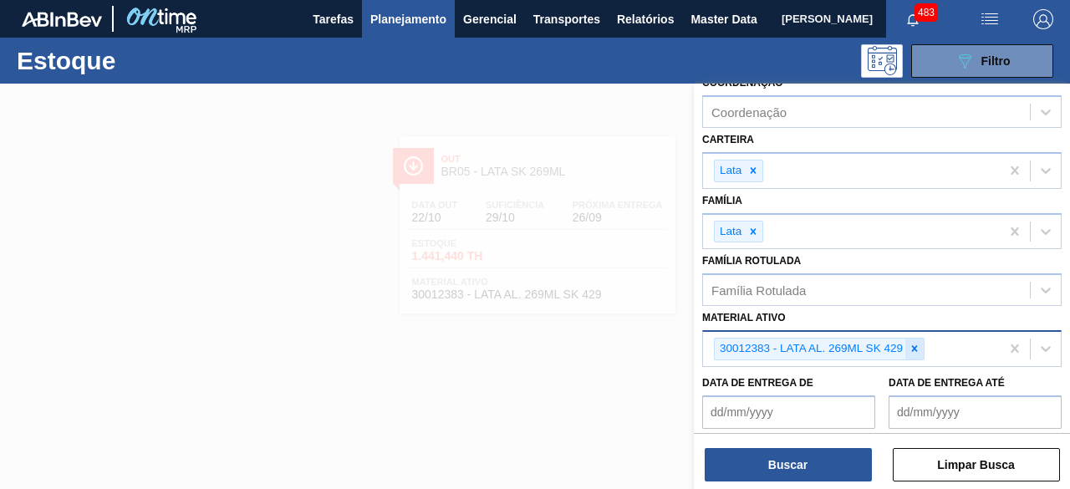
click at [916, 352] on div at bounding box center [914, 348] width 18 height 21
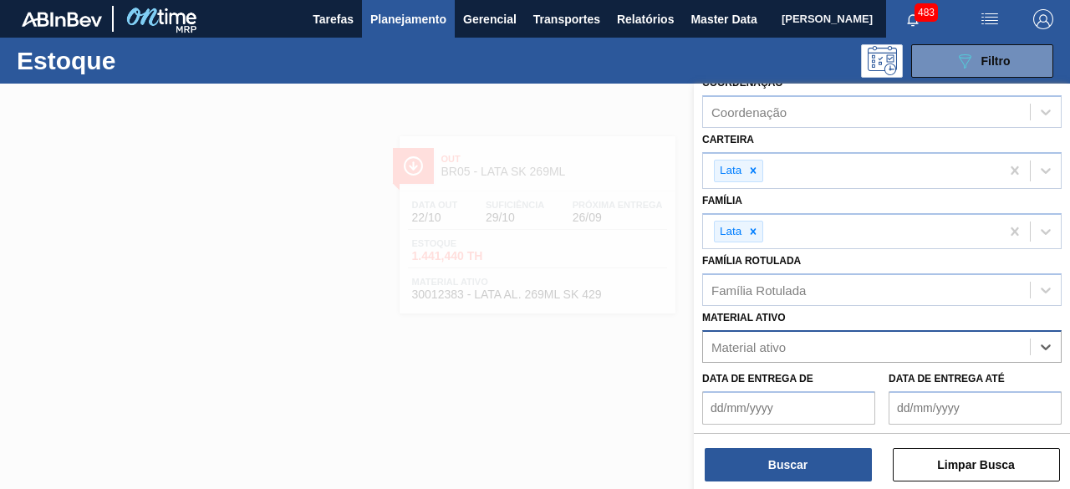
paste ativo "30012388"
type ativo "30012388"
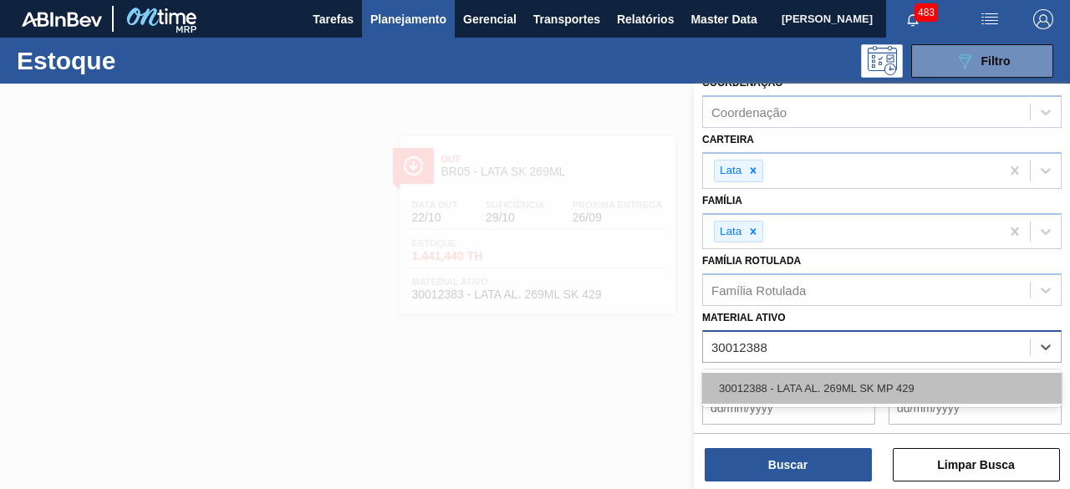
click at [881, 392] on div "30012388 - LATA AL. 269ML SK MP 429" at bounding box center [881, 388] width 359 height 31
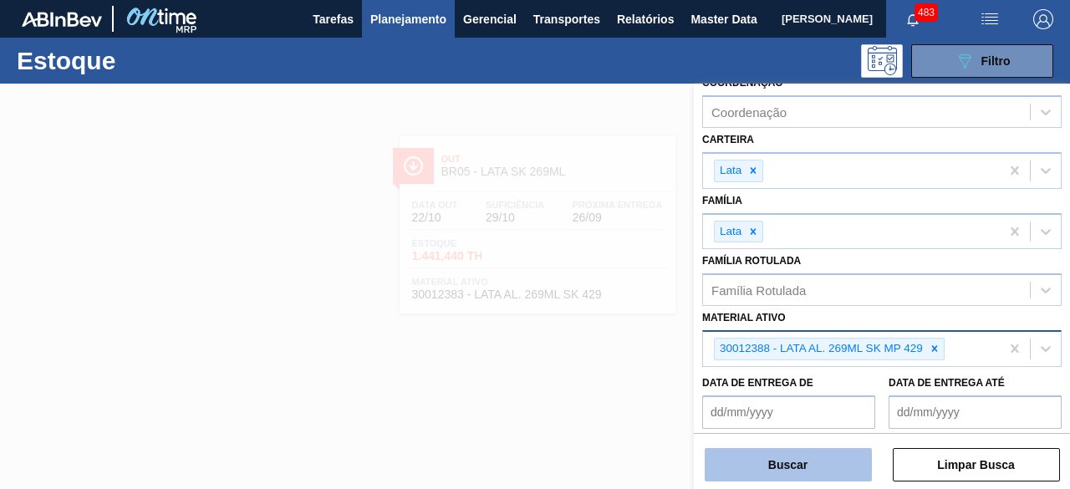
click at [820, 456] on button "Buscar" at bounding box center [787, 464] width 167 height 33
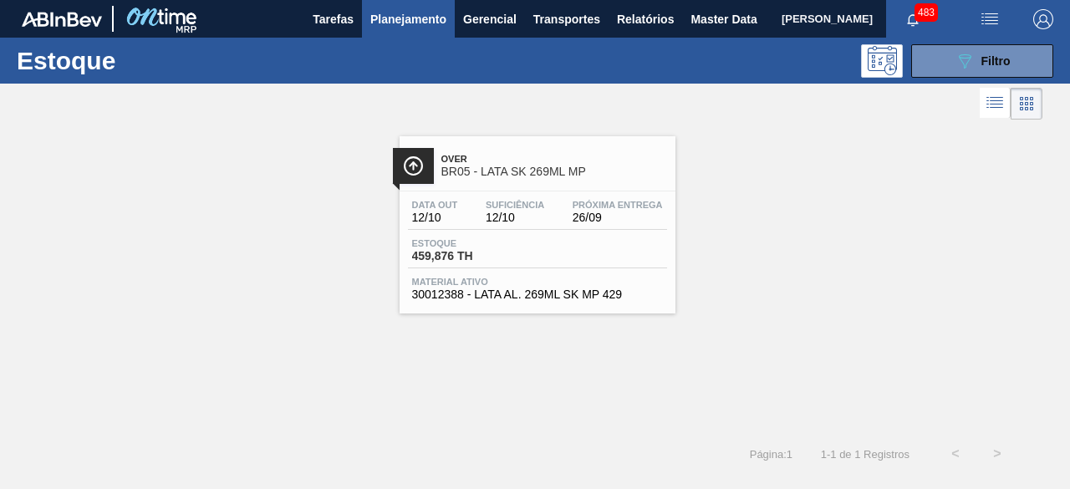
click at [567, 249] on div "Estoque 459,876 TH" at bounding box center [537, 253] width 259 height 30
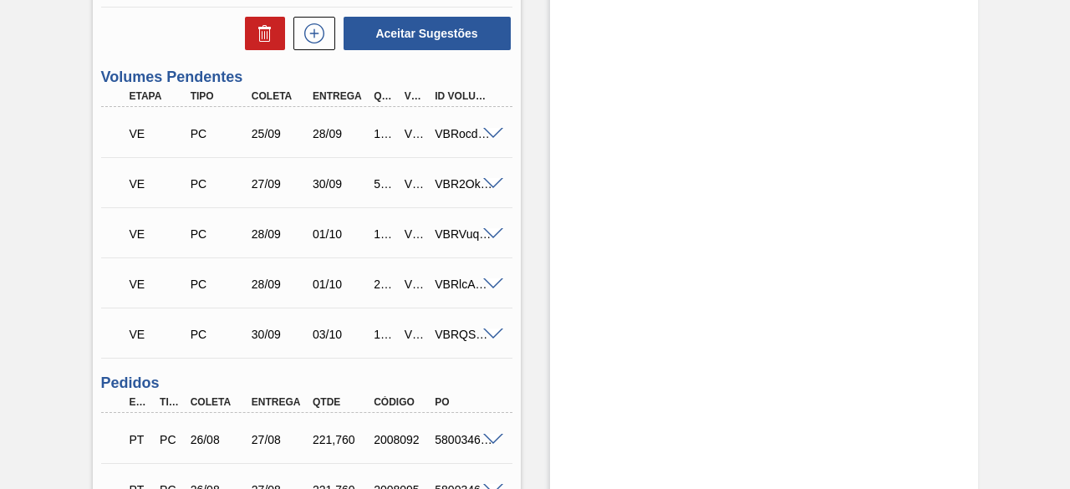
scroll to position [1906, 0]
click at [494, 284] on span at bounding box center [493, 283] width 20 height 13
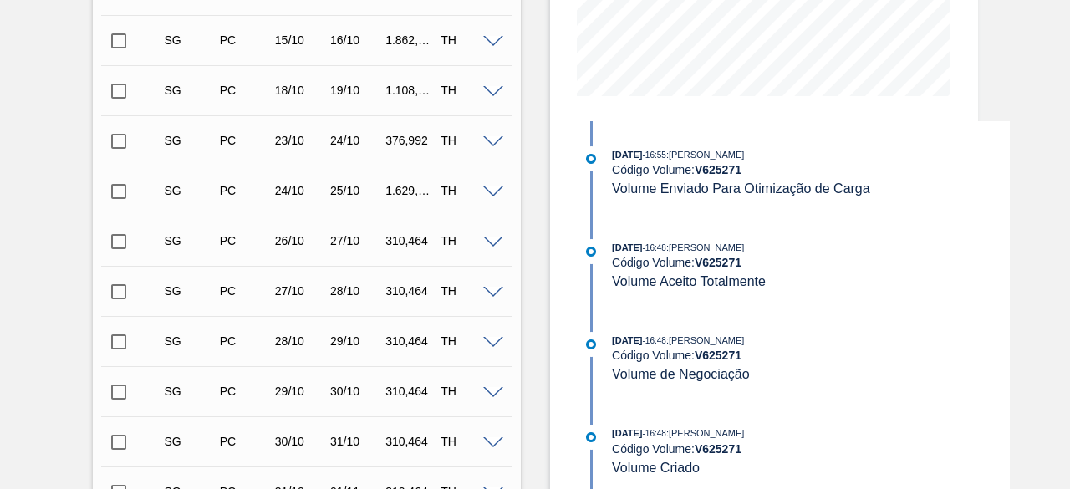
scroll to position [0, 0]
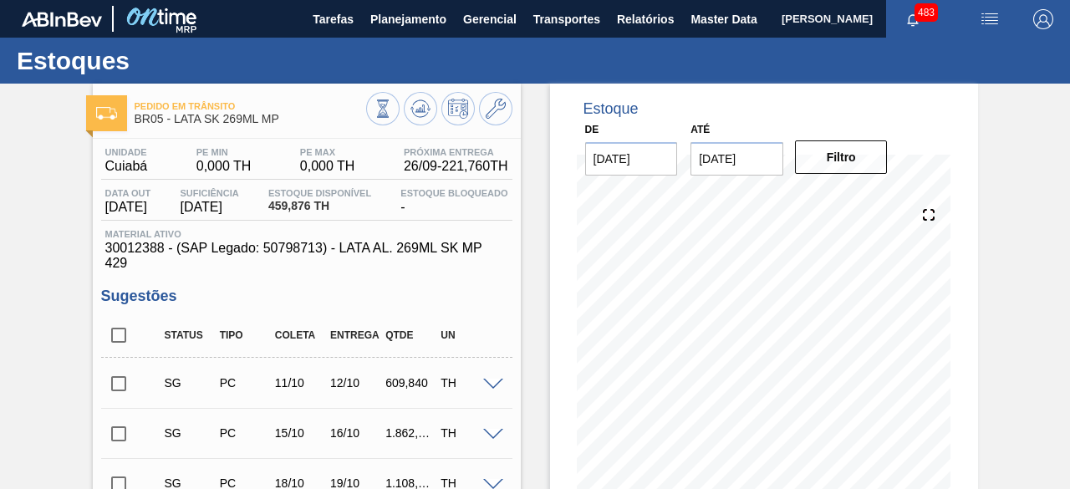
click at [781, 21] on span "[PERSON_NAME]" at bounding box center [826, 19] width 91 height 38
click at [714, 21] on span "Master Data" at bounding box center [723, 19] width 66 height 20
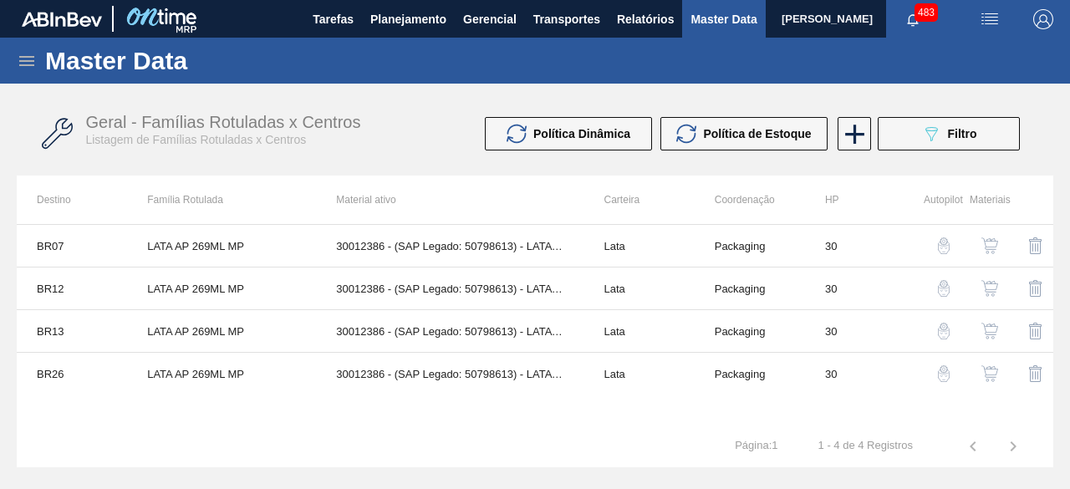
click at [22, 62] on icon at bounding box center [27, 61] width 20 height 20
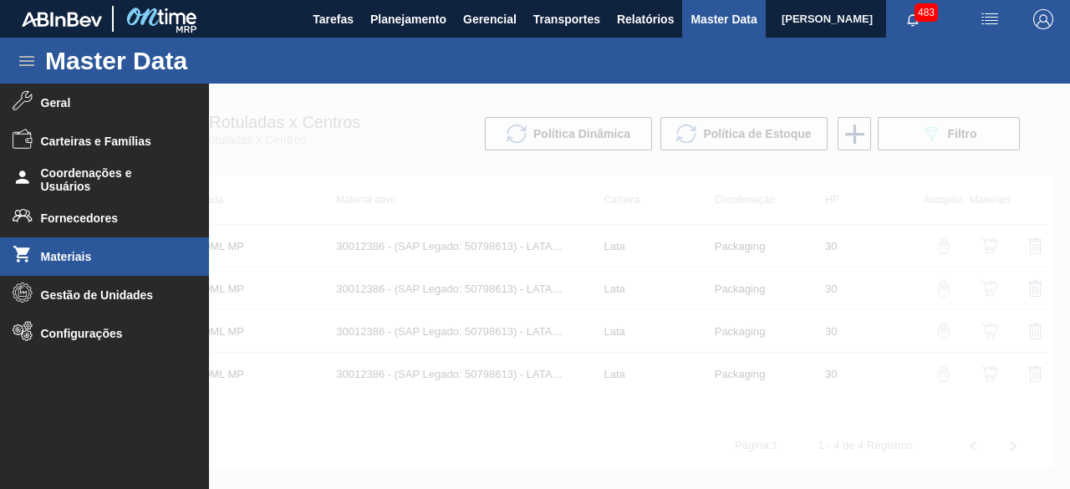
click at [109, 262] on span "Materiais" at bounding box center [110, 256] width 138 height 13
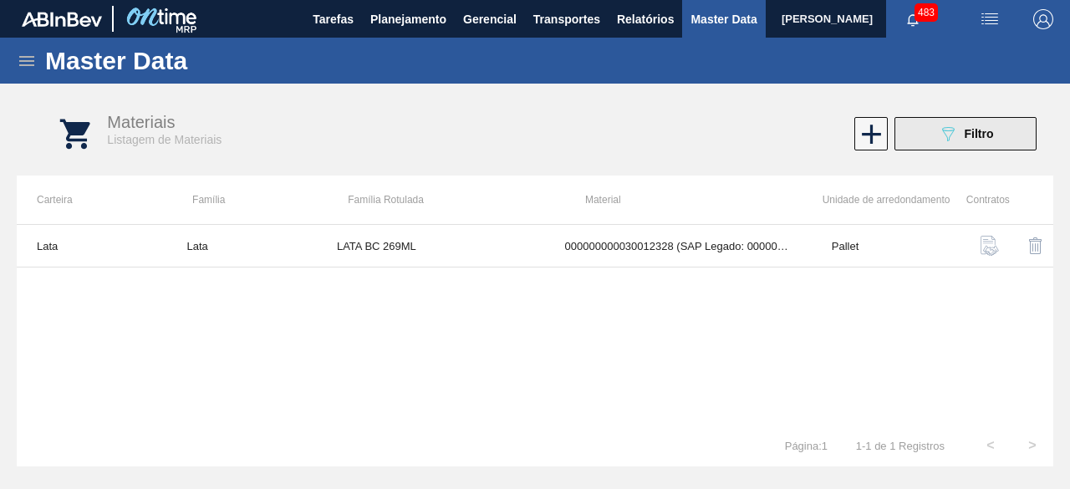
click at [910, 123] on button "089F7B8B-B2A5-4AFE-B5C0-19BA573D28AC Filtro" at bounding box center [965, 133] width 142 height 33
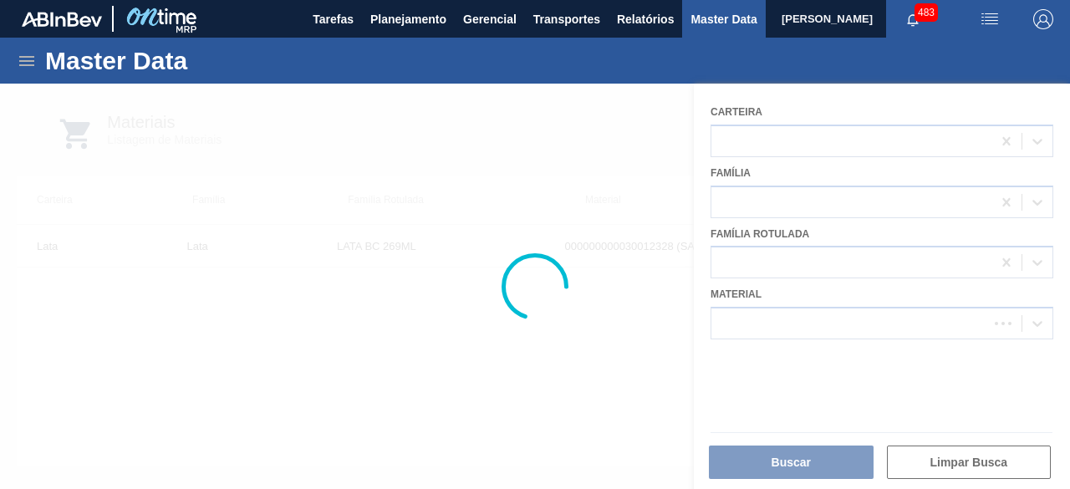
click at [809, 319] on div at bounding box center [535, 286] width 1070 height 405
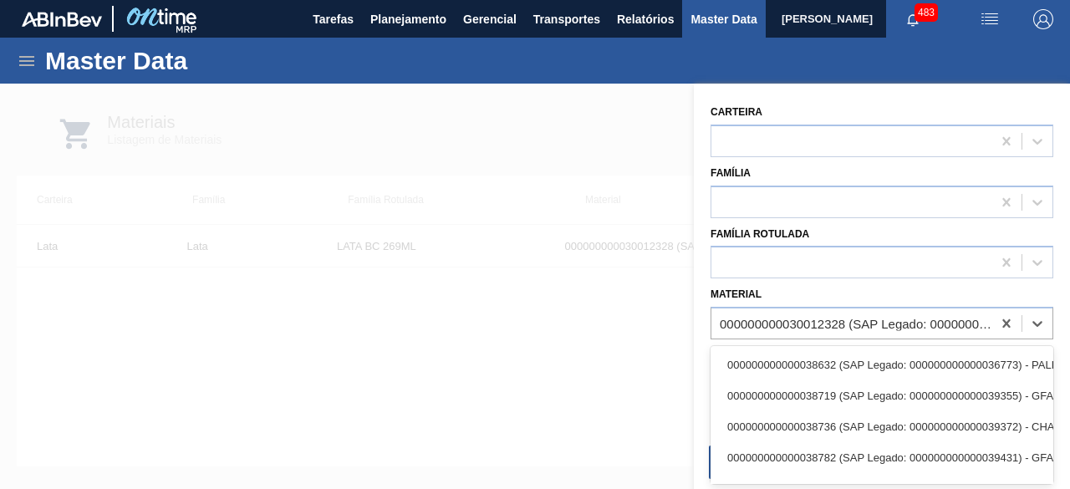
click at [809, 319] on div "000000000030012328 (SAP Legado: 000000000050798614) - LATA AL. 269ML [DATE]" at bounding box center [855, 324] width 273 height 14
paste input "30012386"
type input "30012386"
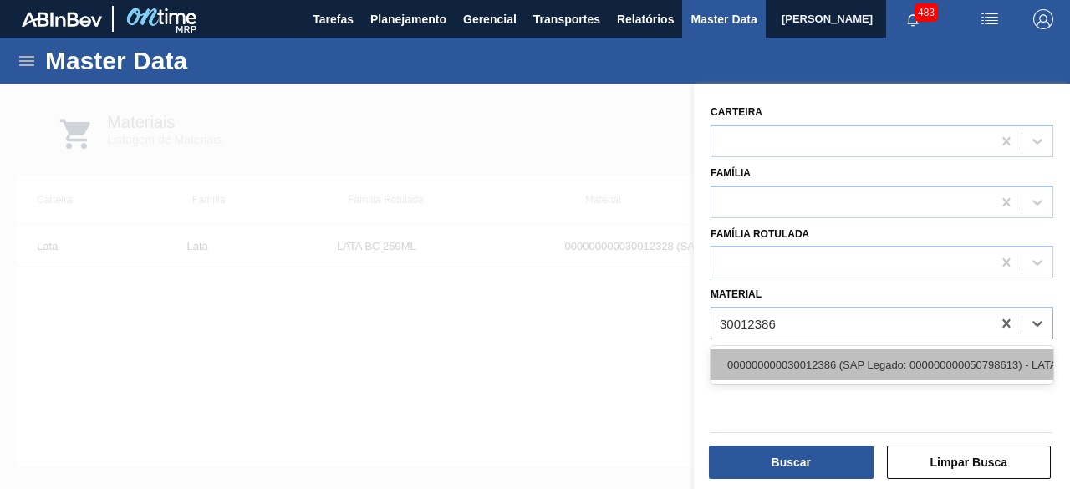
click at [816, 355] on div "000000000030012386 (SAP Legado: 000000000050798613) - LATA AL. 269ML AP MP 429" at bounding box center [881, 364] width 343 height 31
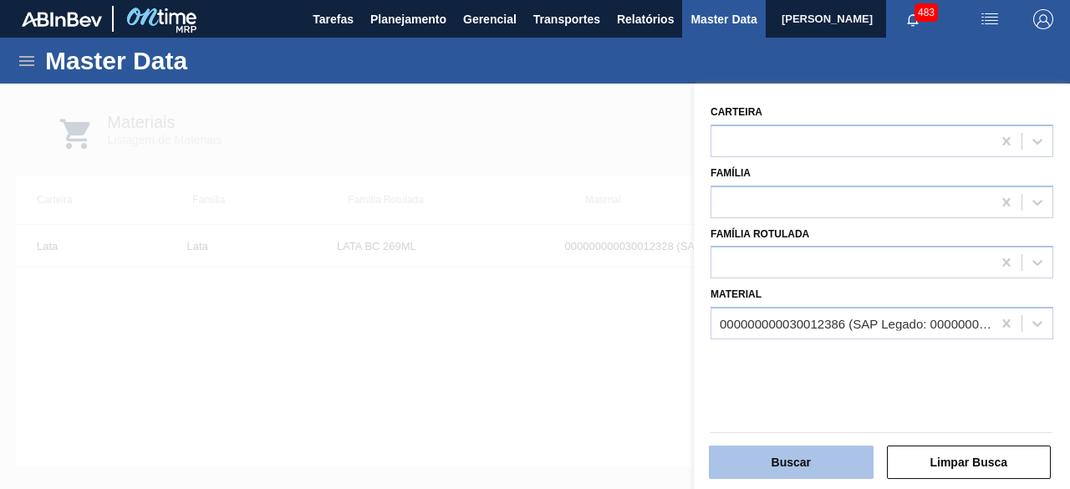
click at [817, 454] on button "Buscar" at bounding box center [791, 461] width 165 height 33
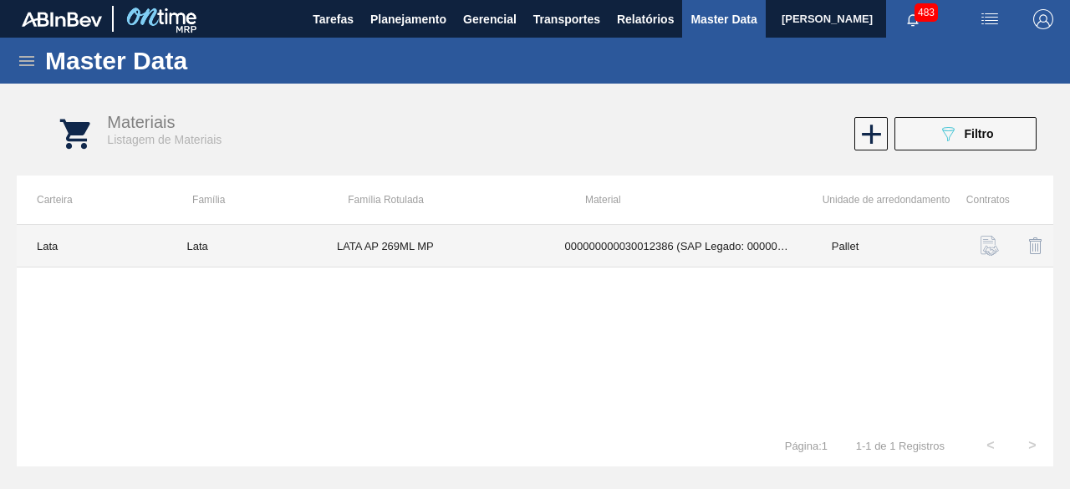
click at [477, 243] on td "LATA AP 269ML MP" at bounding box center [431, 246] width 228 height 43
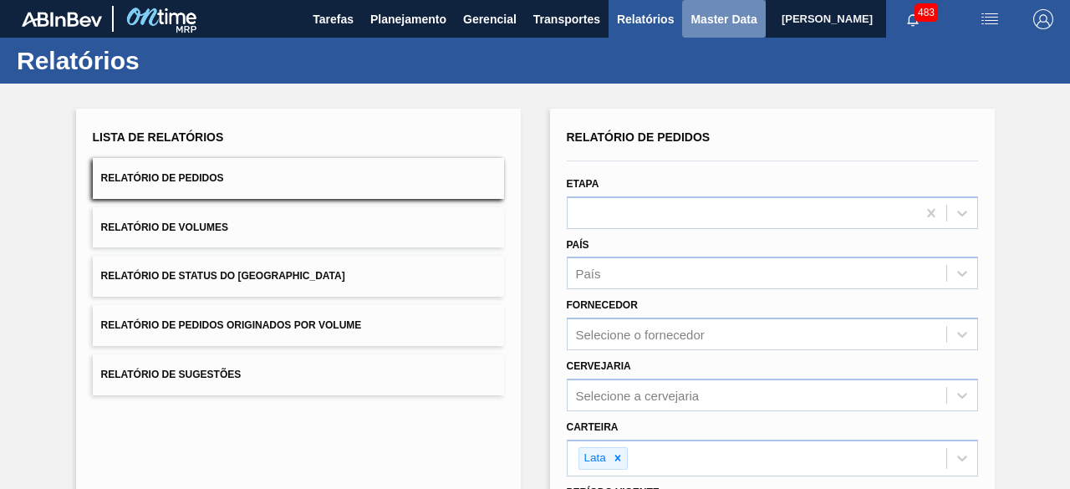
click at [699, 16] on span "Master Data" at bounding box center [723, 19] width 66 height 20
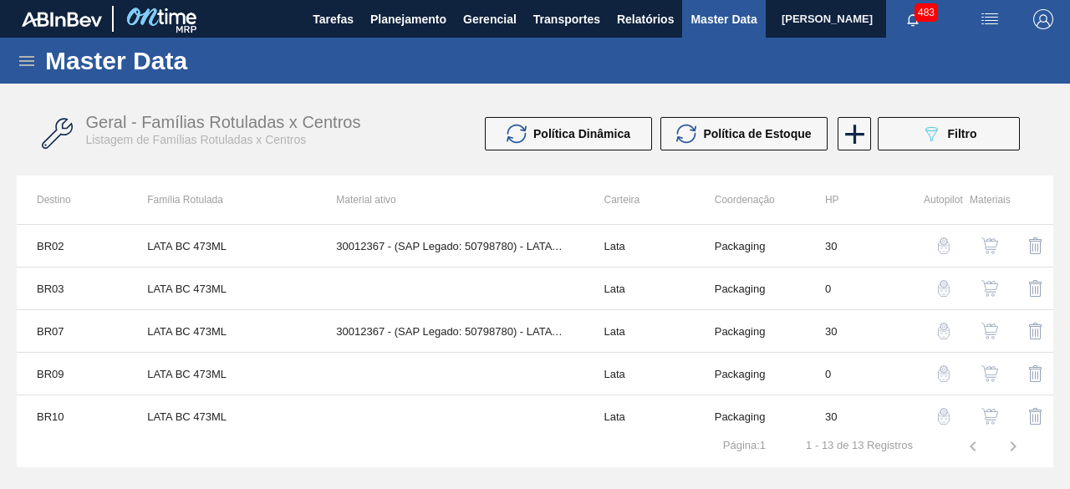
click at [31, 59] on icon at bounding box center [26, 61] width 15 height 10
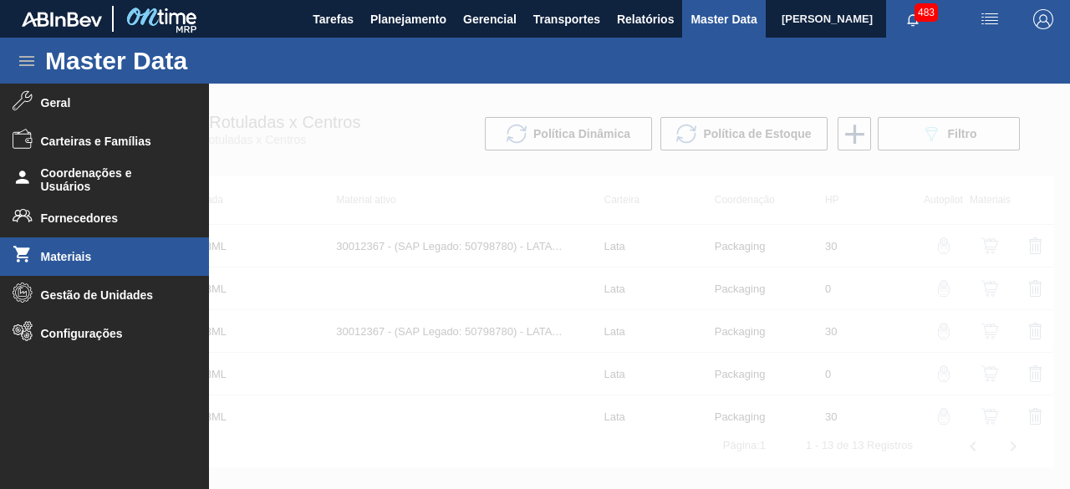
click at [89, 253] on span "Materiais" at bounding box center [110, 256] width 138 height 13
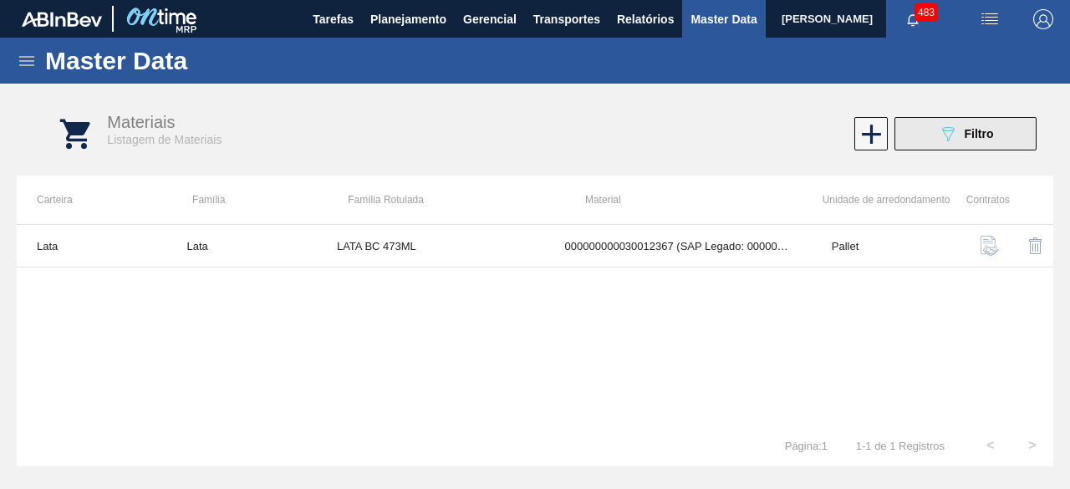
click at [937, 145] on button "089F7B8B-B2A5-4AFE-B5C0-19BA573D28AC Filtro" at bounding box center [965, 133] width 142 height 33
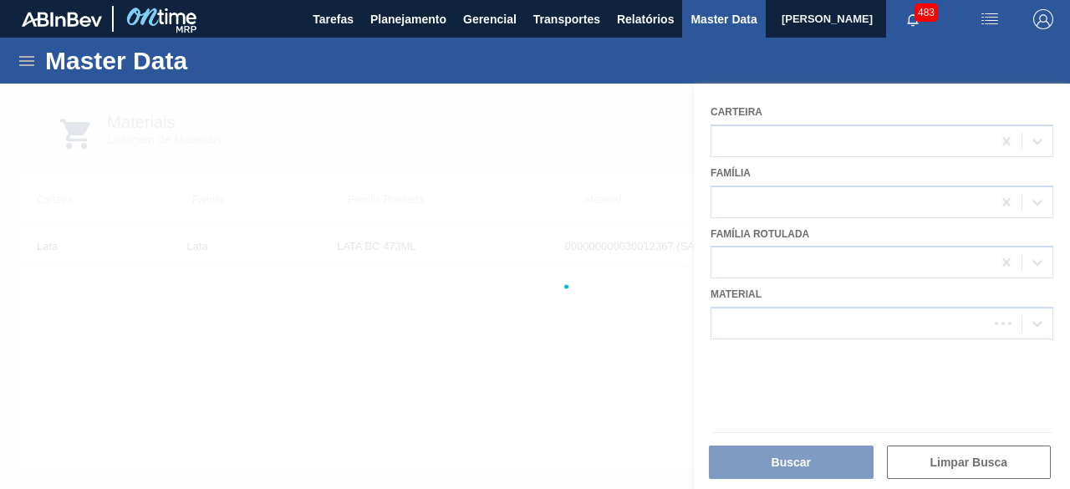
click at [862, 321] on div at bounding box center [535, 286] width 1070 height 405
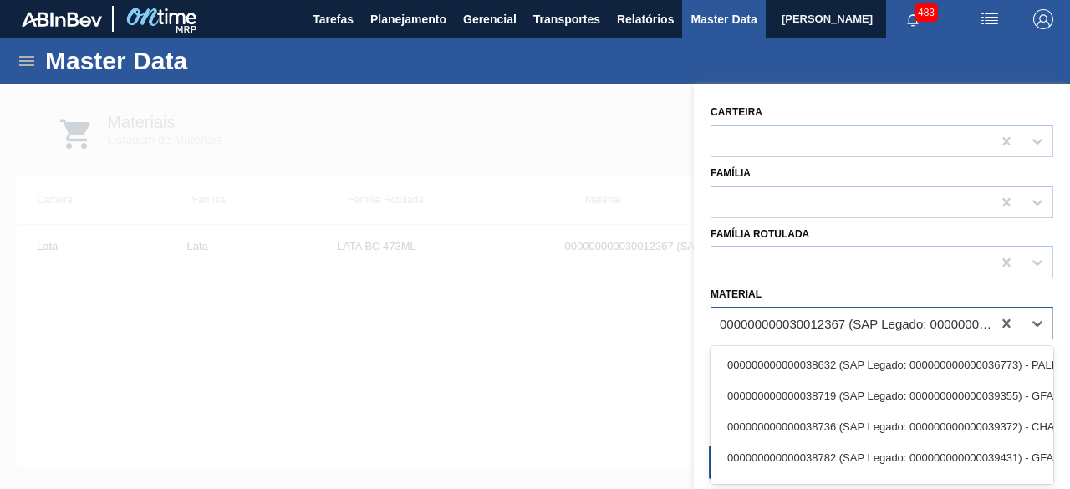
click at [821, 323] on div "000000000030012367 (SAP Legado: 000000000050798780) - LATA AL. 473ML BC 429" at bounding box center [855, 324] width 273 height 14
paste input "30034234"
type input "30034234"
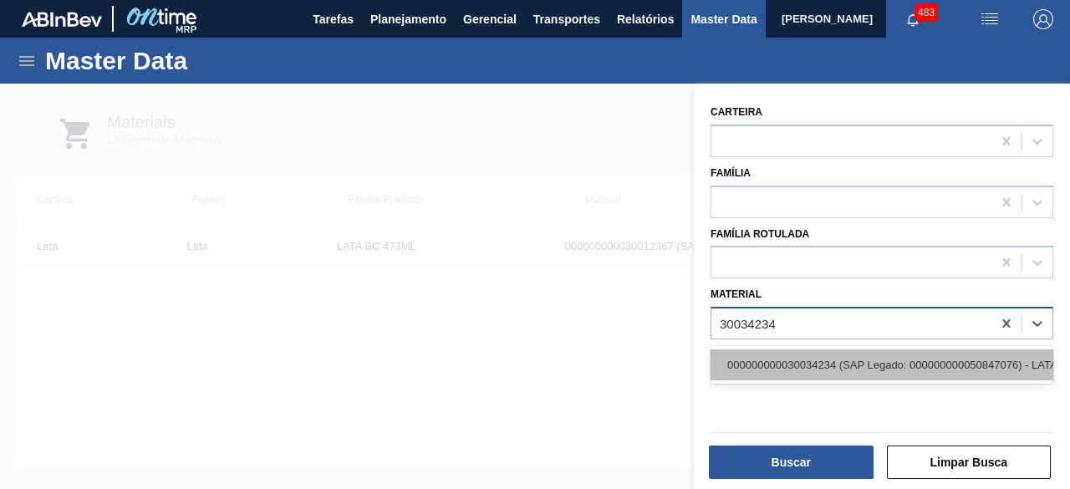
click at [836, 363] on div "000000000030034234 (SAP Legado: 000000000050847076) - LATA AL ORIGINAL 269ML BR…" at bounding box center [881, 364] width 343 height 31
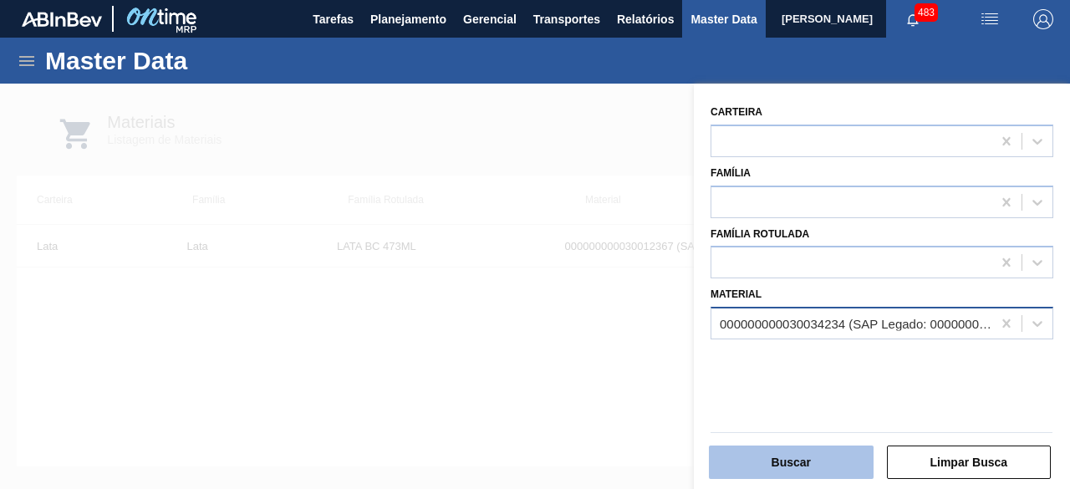
click at [831, 464] on button "Buscar" at bounding box center [791, 461] width 165 height 33
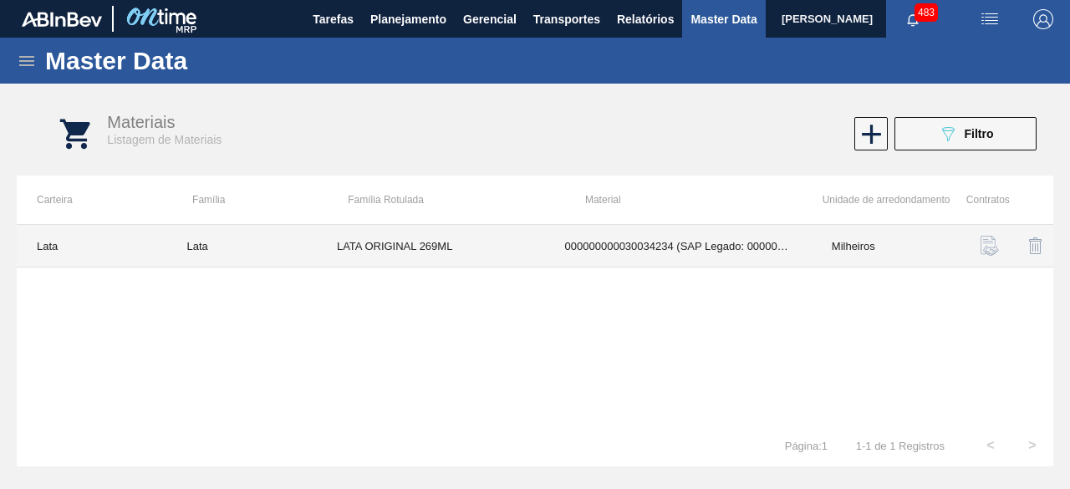
click at [557, 241] on td "000000000030034234 (SAP Legado: 000000000050847076) - LATA AL ORIGINAL 269ML BR…" at bounding box center [678, 246] width 267 height 43
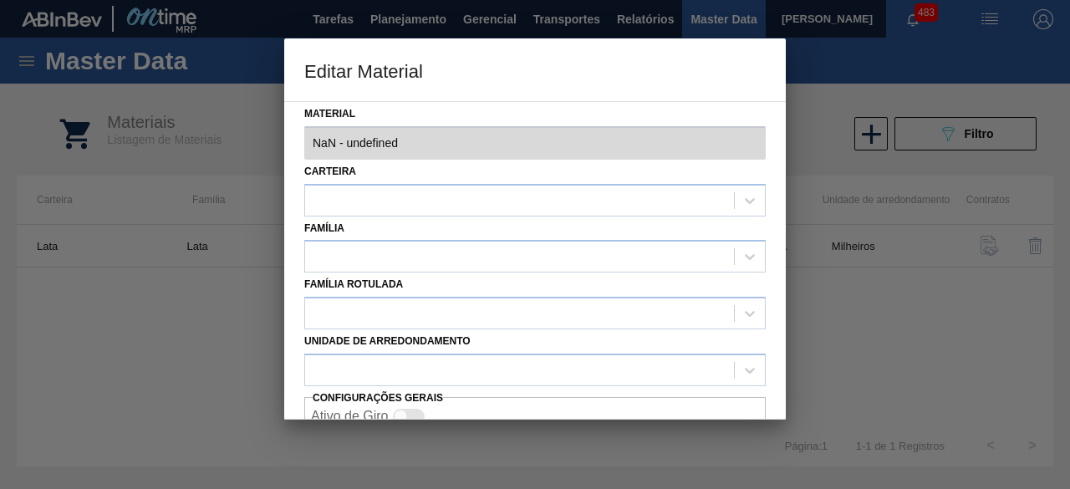
type input "30034234 - 000000000030034234 (SAP Legado: 000000000050847076) - LATA AL ORIGIN…"
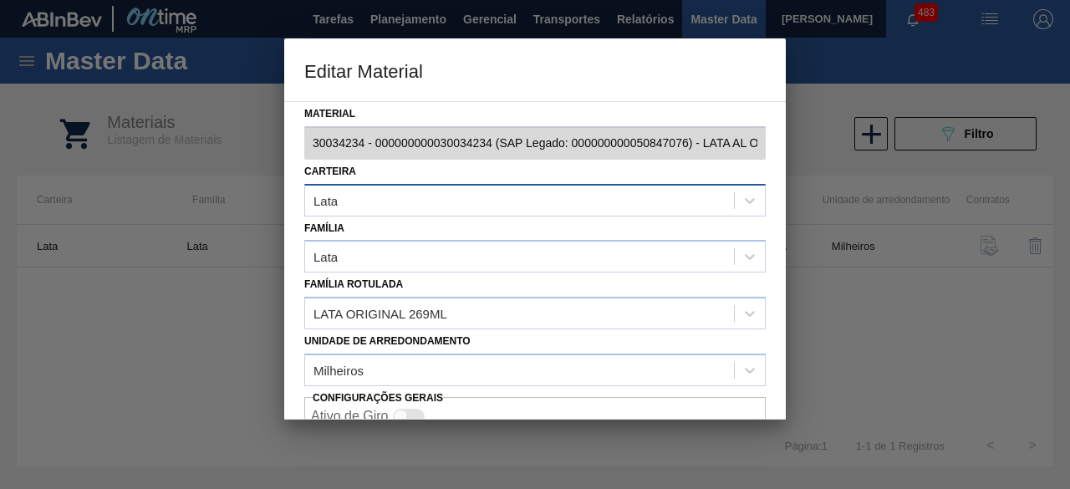
scroll to position [70, 0]
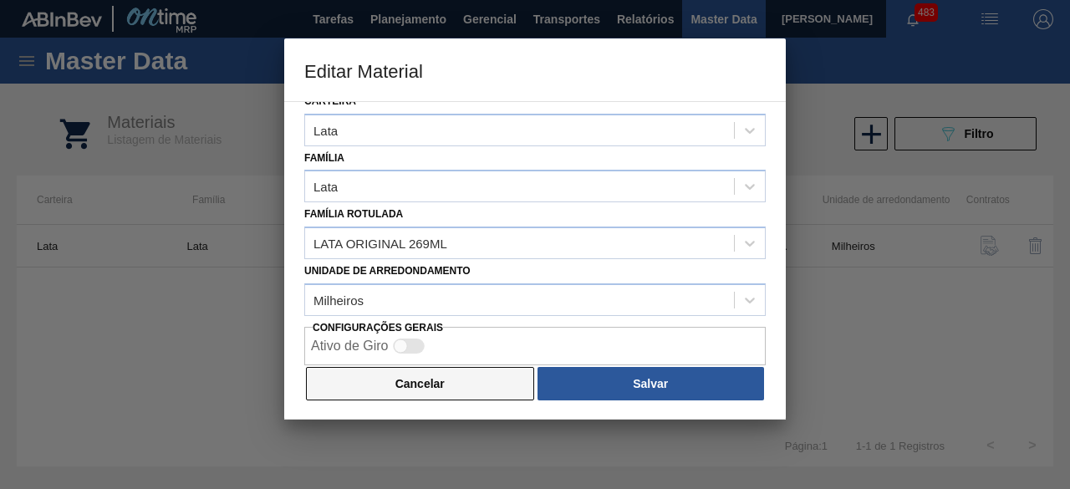
click at [479, 382] on button "Cancelar" at bounding box center [420, 383] width 228 height 33
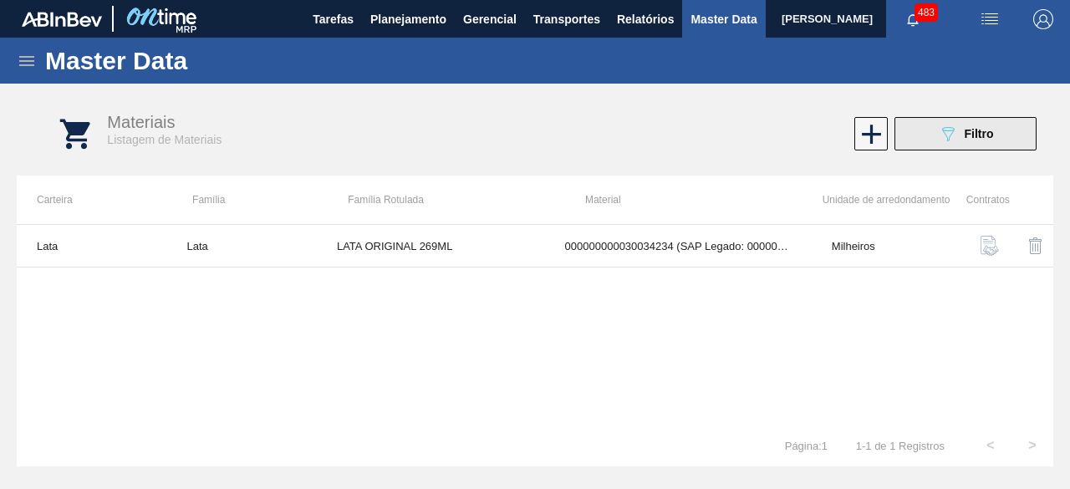
click at [938, 138] on icon "089F7B8B-B2A5-4AFE-B5C0-19BA573D28AC" at bounding box center [948, 134] width 20 height 20
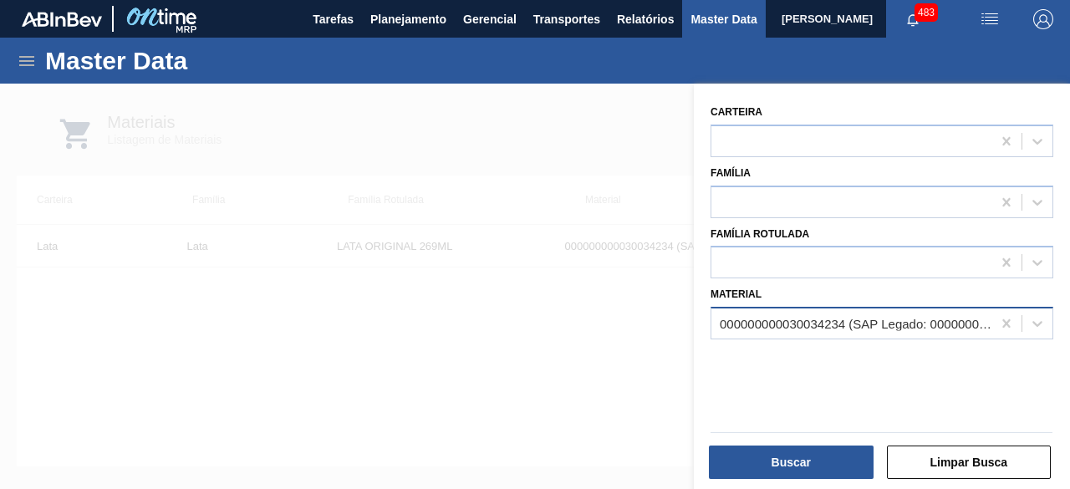
click at [599, 145] on div at bounding box center [535, 328] width 1070 height 489
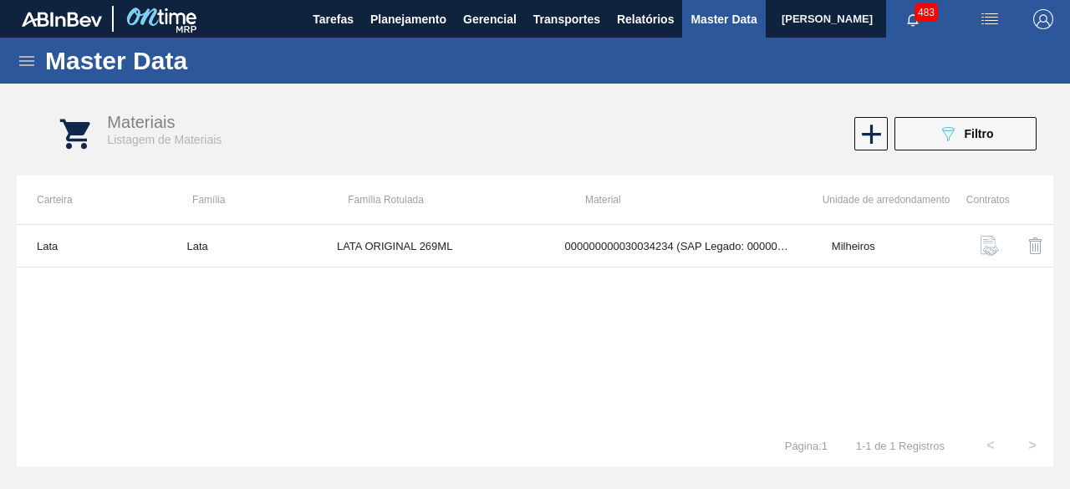
click at [19, 71] on div "Master Data" at bounding box center [535, 61] width 1070 height 46
click at [23, 57] on icon at bounding box center [26, 61] width 15 height 10
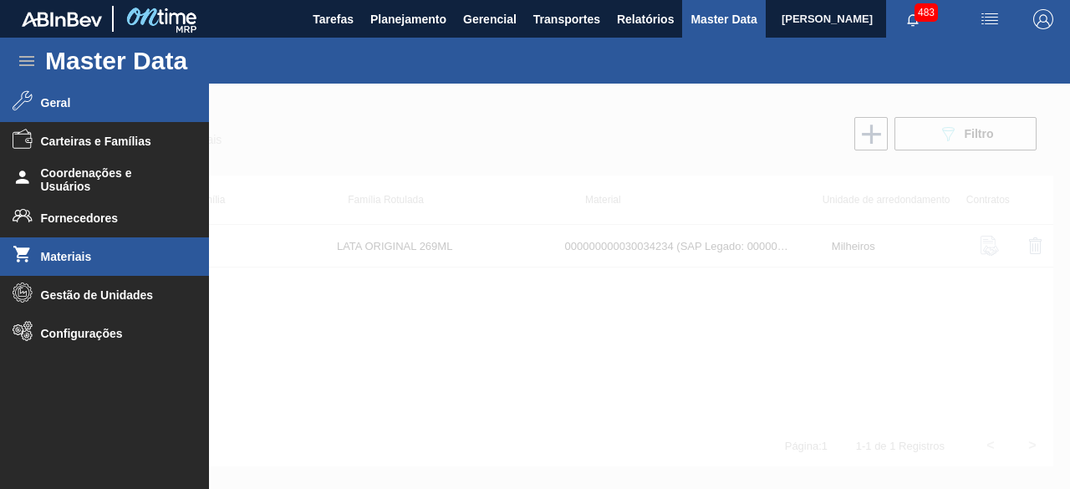
click at [47, 104] on span "Geral" at bounding box center [110, 102] width 138 height 13
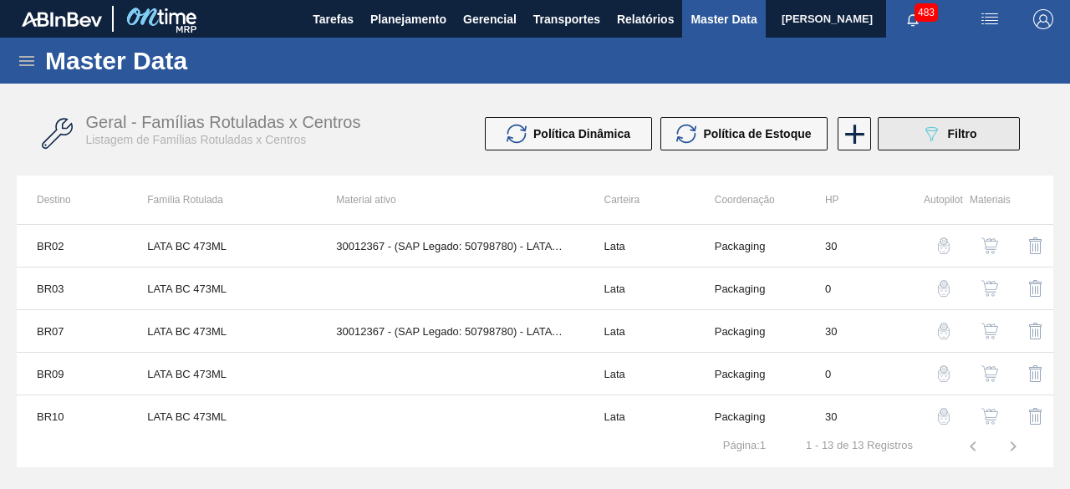
click at [917, 141] on button "089F7B8B-B2A5-4AFE-B5C0-19BA573D28AC Filtro" at bounding box center [948, 133] width 142 height 33
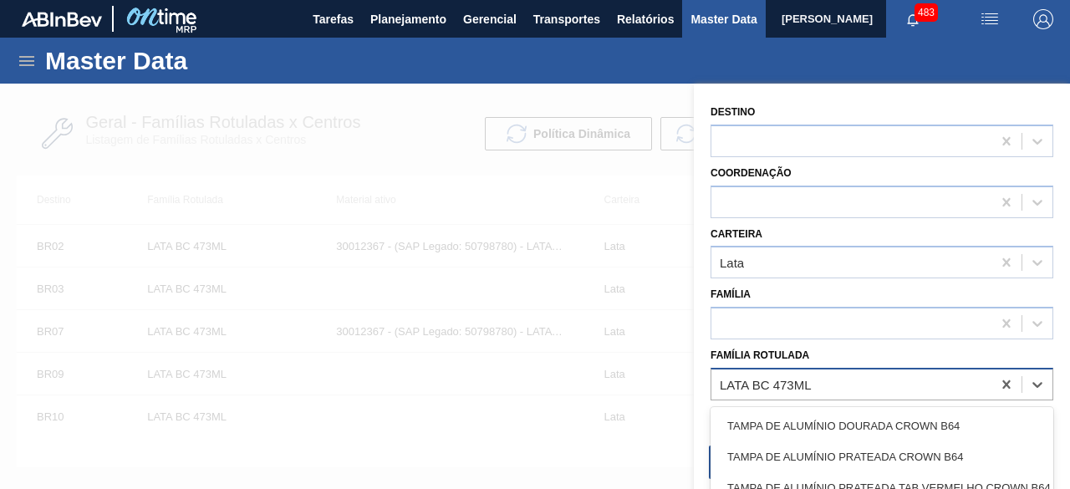
click at [885, 377] on div "LATA BC 473ML" at bounding box center [851, 384] width 280 height 24
paste Rotulada "LATA BC 269ML"
type Rotulada "LATA BC 269ML"
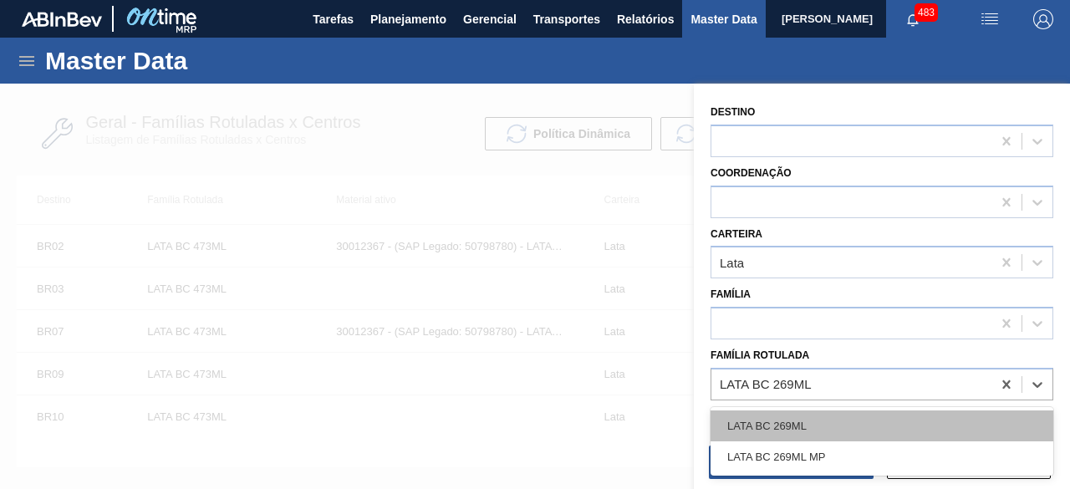
click at [795, 430] on div "LATA BC 269ML" at bounding box center [881, 425] width 343 height 31
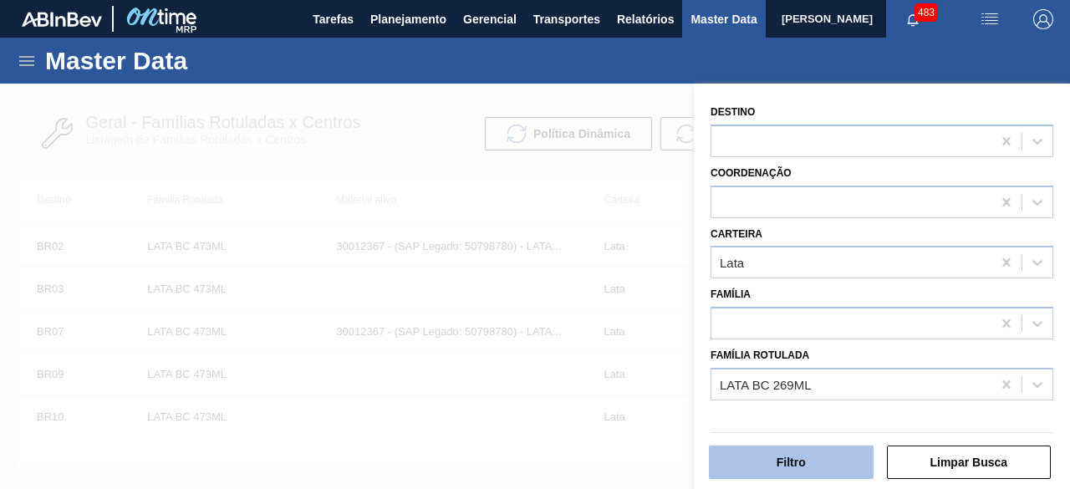
click at [801, 459] on button "Filtro" at bounding box center [791, 461] width 165 height 33
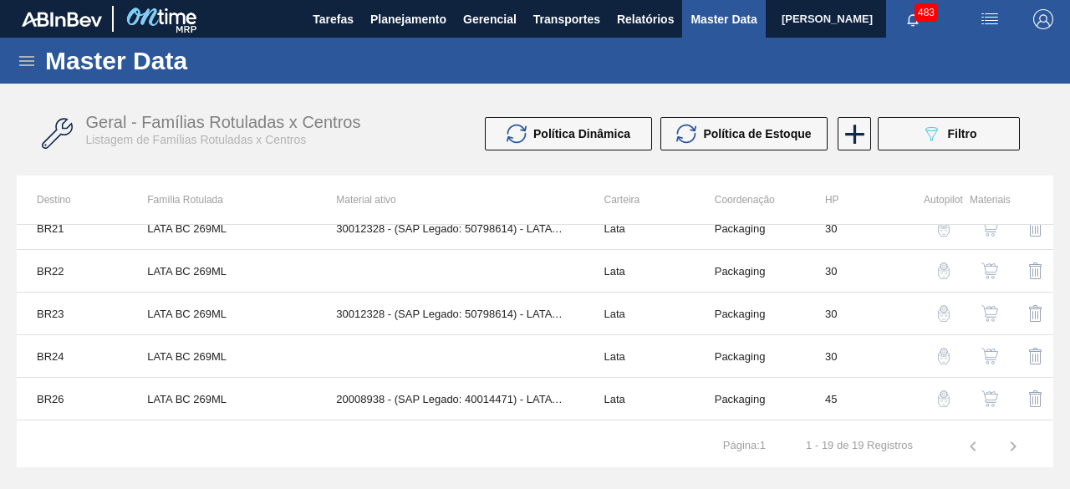
scroll to position [530, 0]
click at [989, 389] on img "button" at bounding box center [989, 397] width 17 height 17
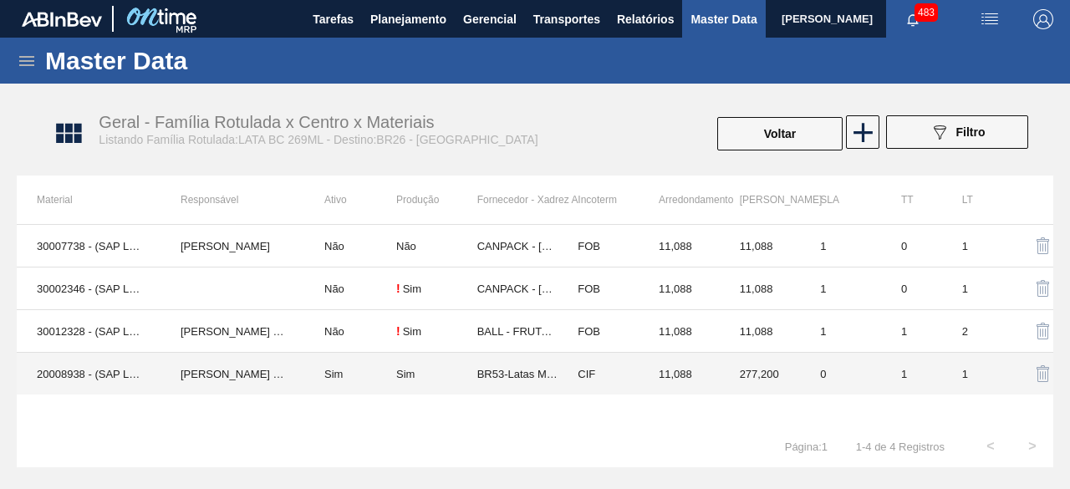
click at [170, 364] on td "BRUNO DE MELLO DUARTE" at bounding box center [232, 374] width 144 height 43
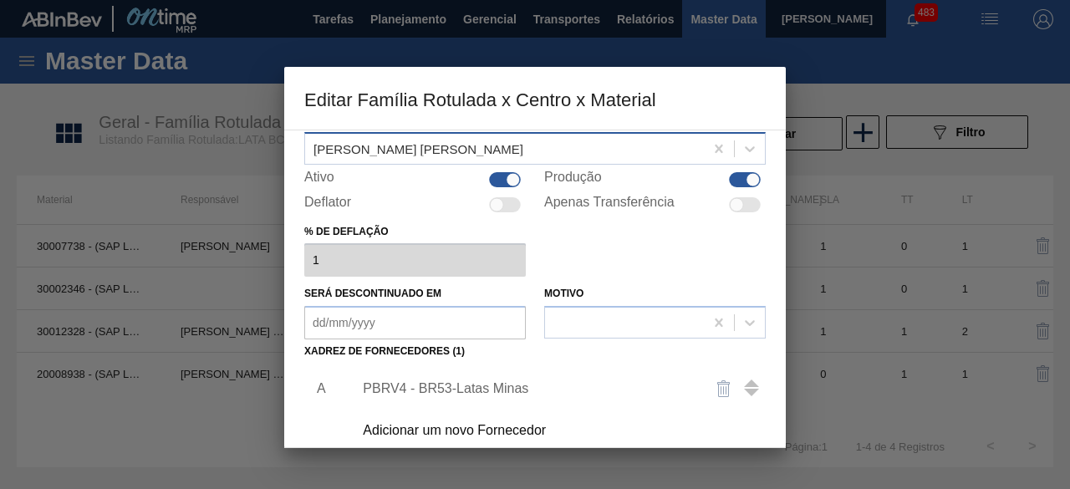
scroll to position [81, 0]
click at [511, 181] on div at bounding box center [513, 178] width 14 height 14
checkbox input "false"
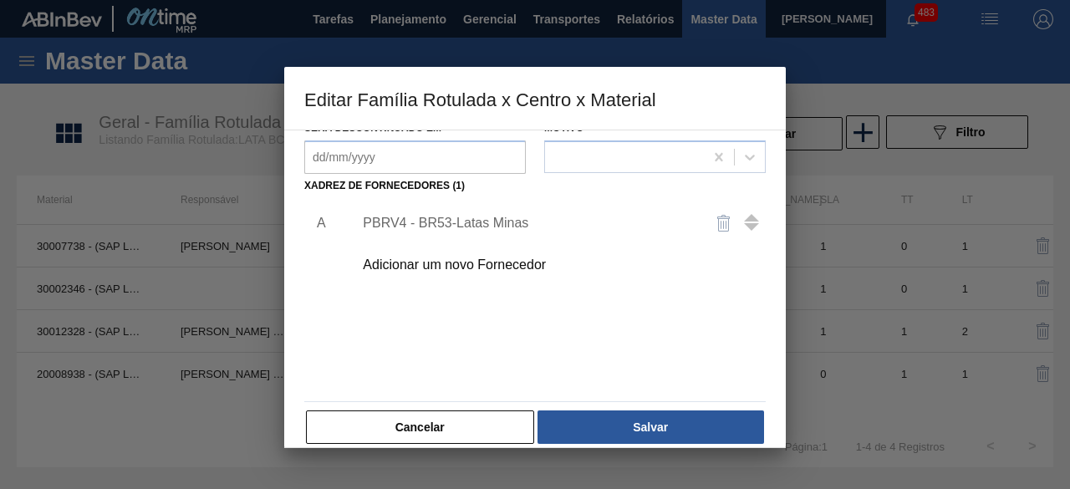
scroll to position [247, 0]
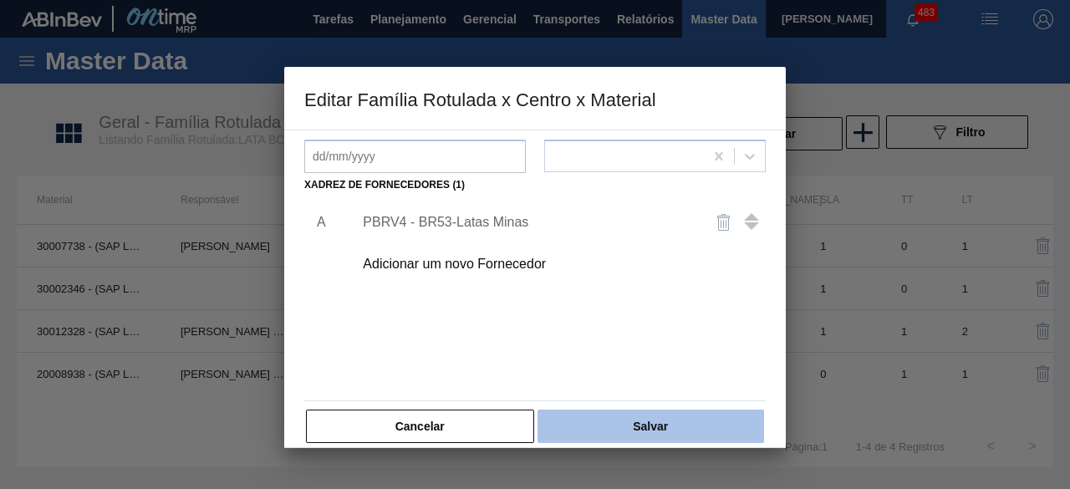
click at [658, 426] on button "Salvar" at bounding box center [650, 425] width 226 height 33
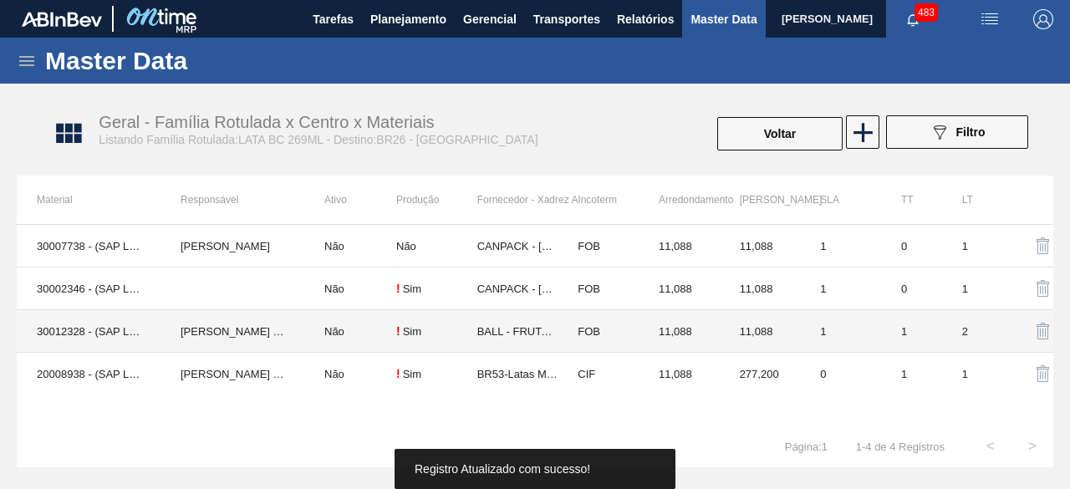
click at [184, 326] on td "BRUNO DE MELLO DUARTE" at bounding box center [232, 331] width 144 height 43
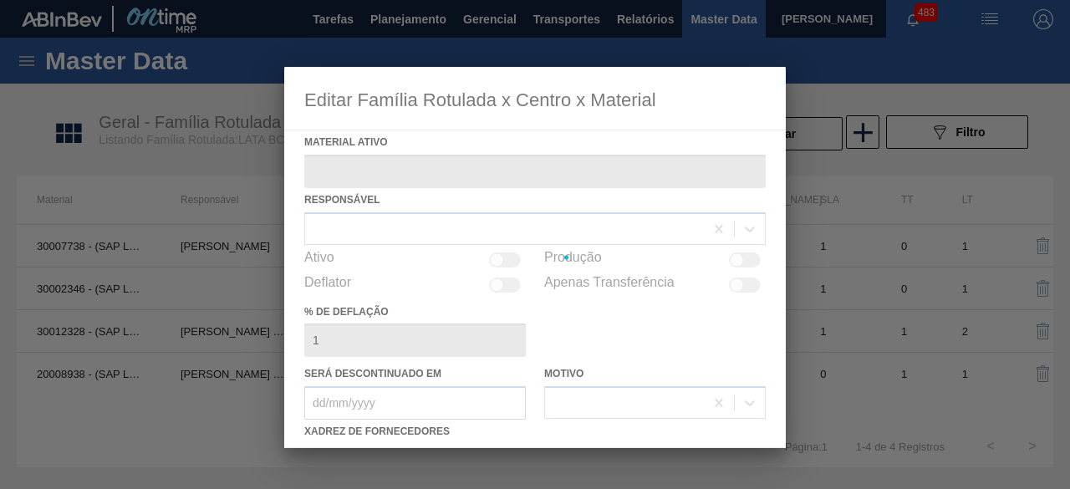
type ativo "30012328 - (SAP Legado: 50798614) - LATA AL. 269ML [DATE]"
checkbox input "true"
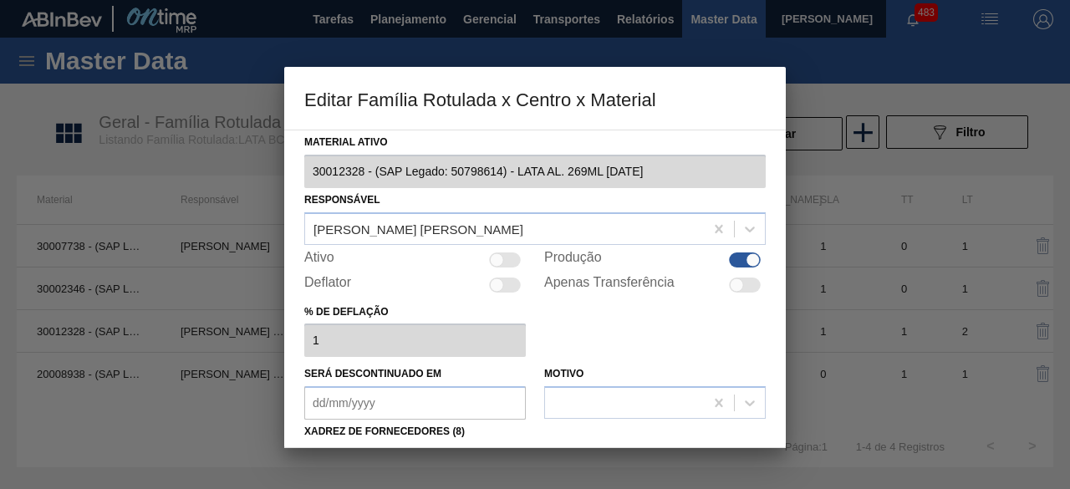
click at [498, 262] on div at bounding box center [497, 259] width 14 height 14
checkbox input "true"
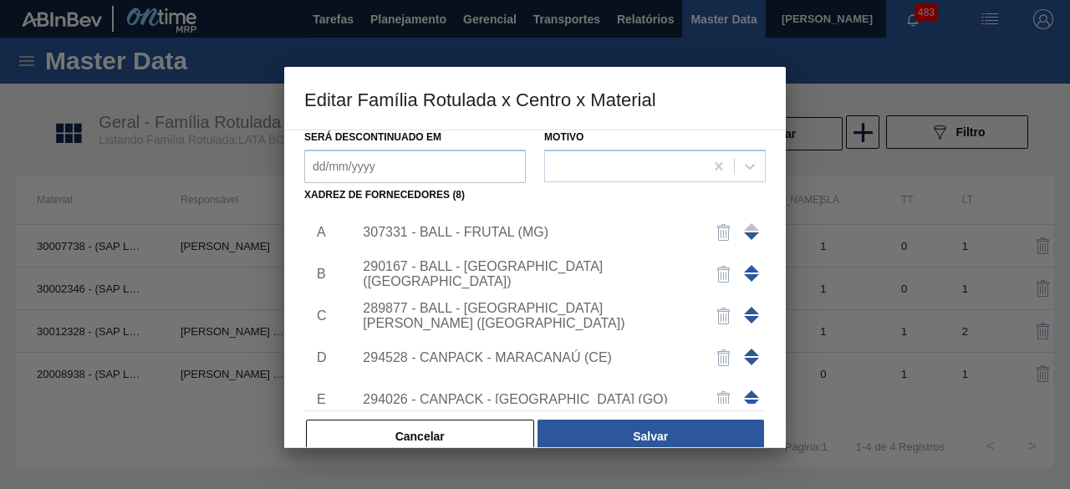
scroll to position [242, 0]
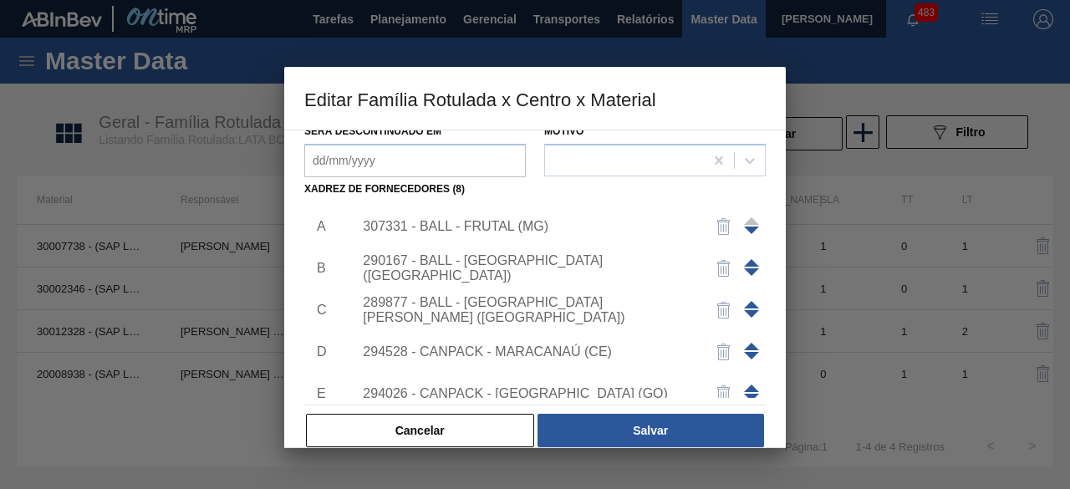
click at [505, 223] on div "307331 - BALL - FRUTAL (MG)" at bounding box center [527, 226] width 328 height 15
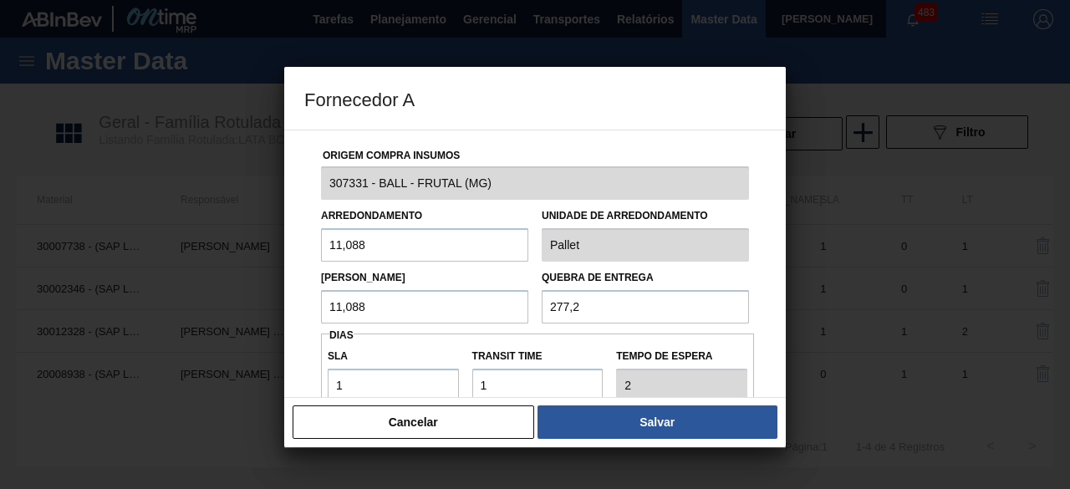
scroll to position [215, 0]
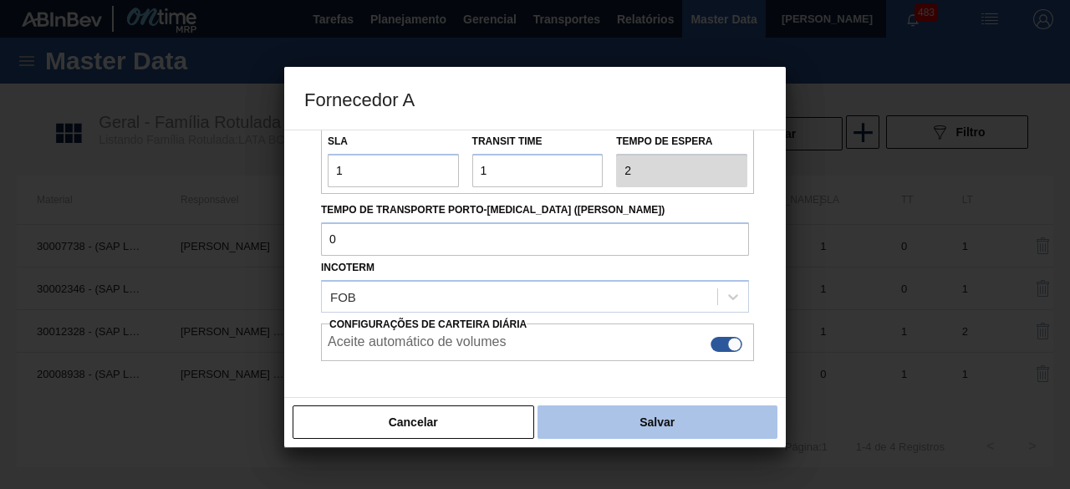
click at [597, 417] on button "Salvar" at bounding box center [657, 421] width 240 height 33
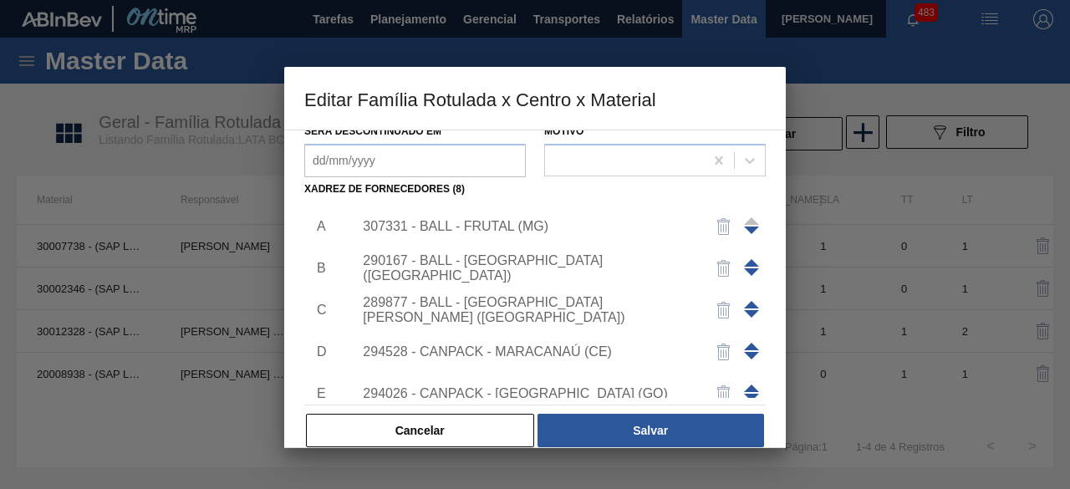
click at [597, 417] on button "Salvar" at bounding box center [650, 430] width 226 height 33
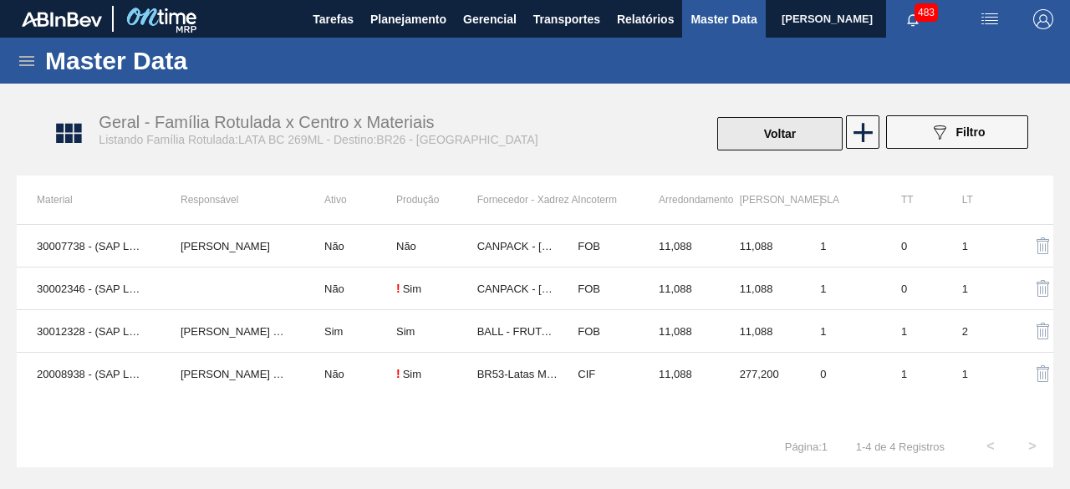
click at [810, 145] on button "Voltar" at bounding box center [779, 133] width 125 height 33
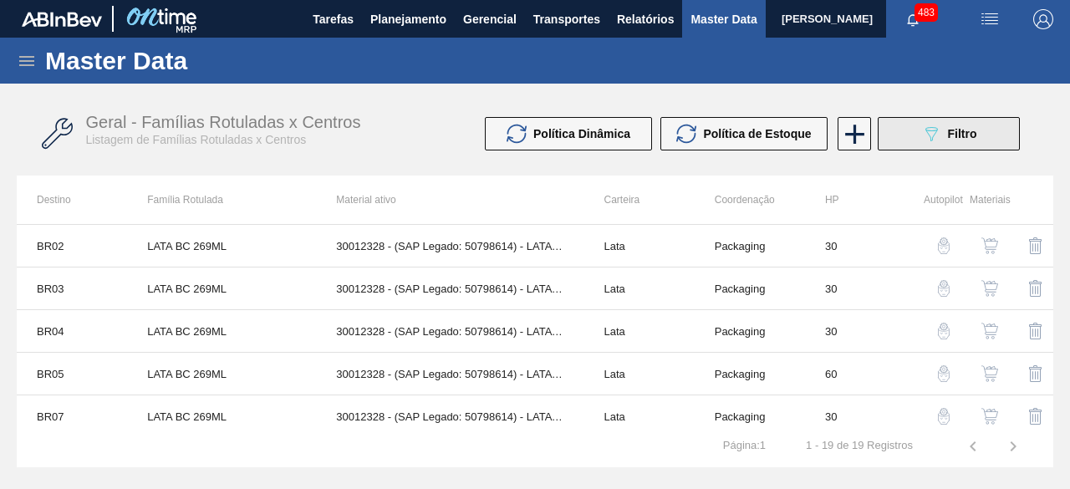
click at [906, 128] on button "089F7B8B-B2A5-4AFE-B5C0-19BA573D28AC Filtro" at bounding box center [948, 133] width 142 height 33
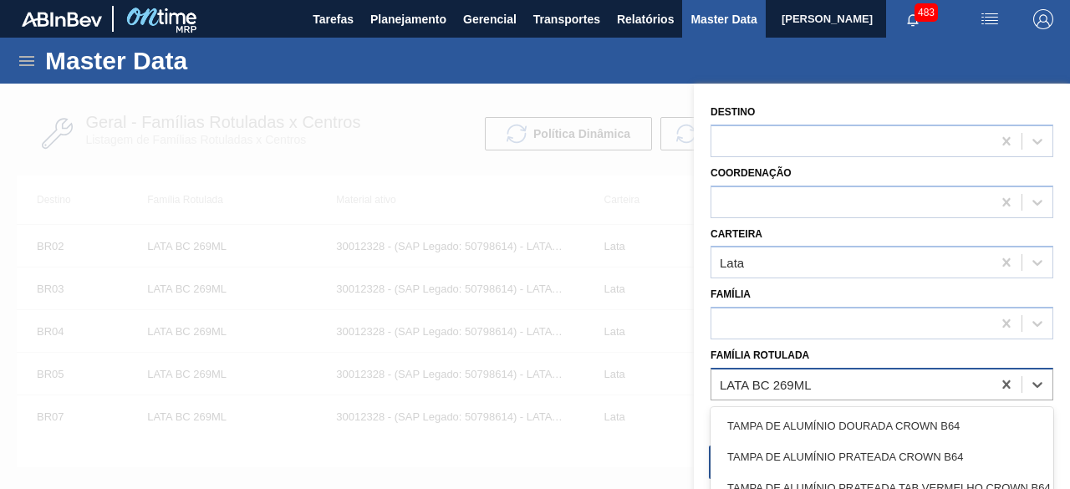
click at [844, 389] on div "LATA BC 269ML" at bounding box center [851, 384] width 280 height 24
paste Rotulada "LATA AP 269ML"
type Rotulada "LATA AP 269ML"
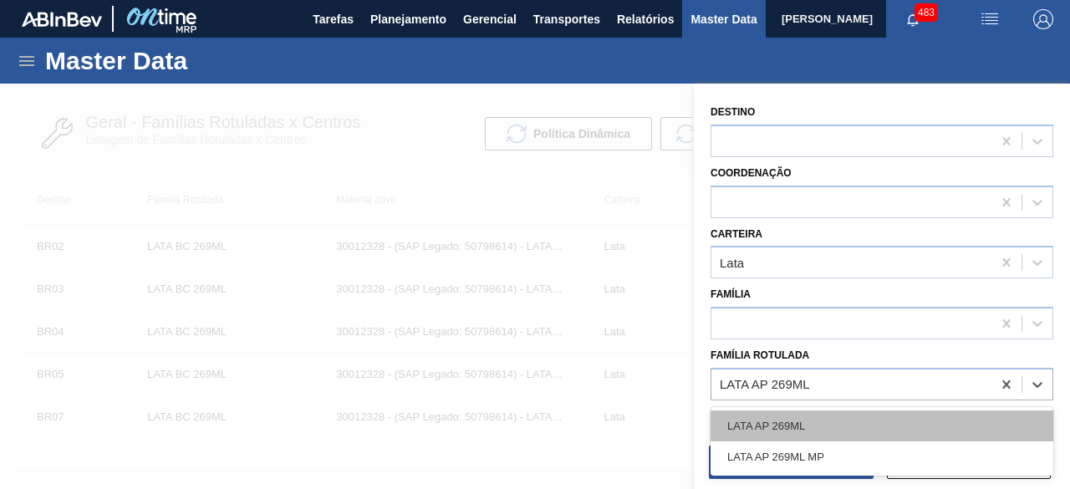
click at [811, 414] on div "LATA AP 269ML" at bounding box center [881, 425] width 343 height 31
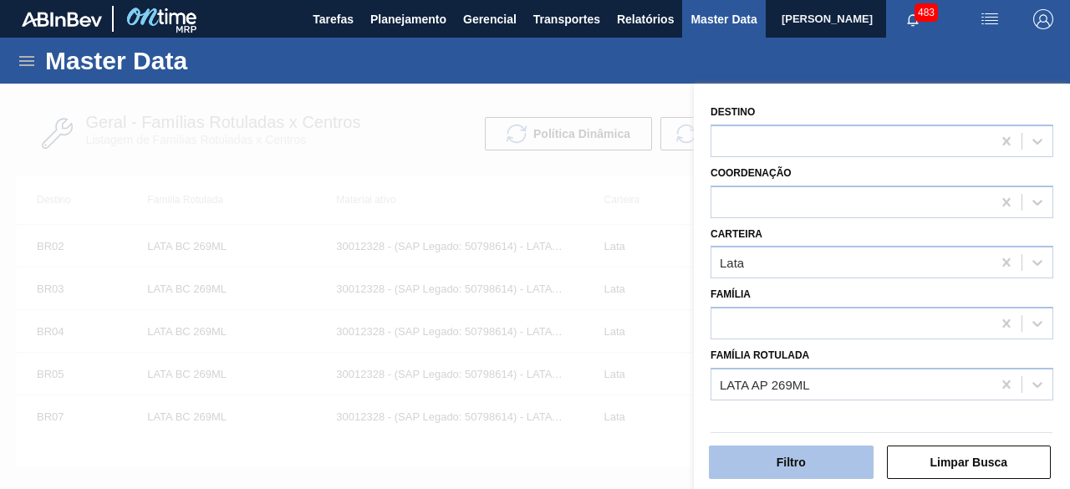
click at [816, 457] on button "Filtro" at bounding box center [791, 461] width 165 height 33
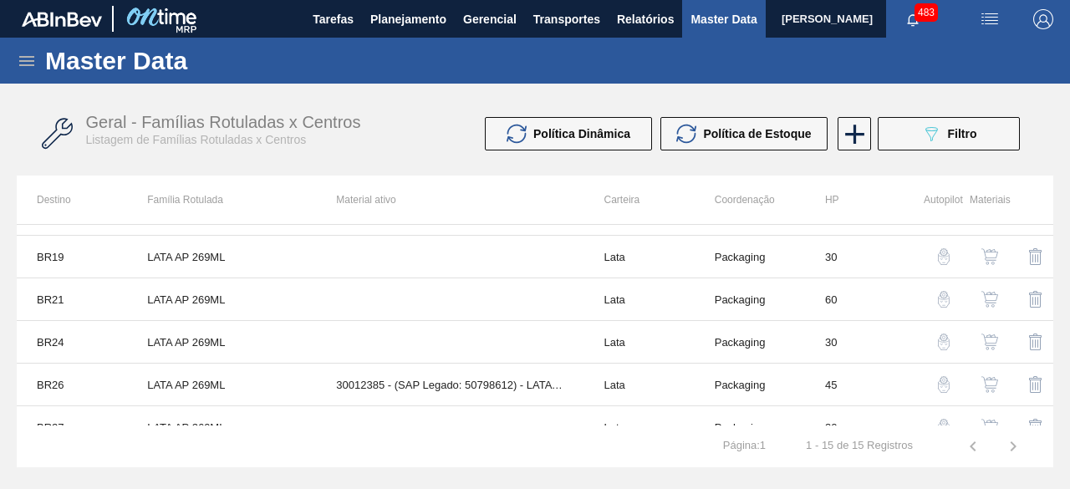
scroll to position [393, 0]
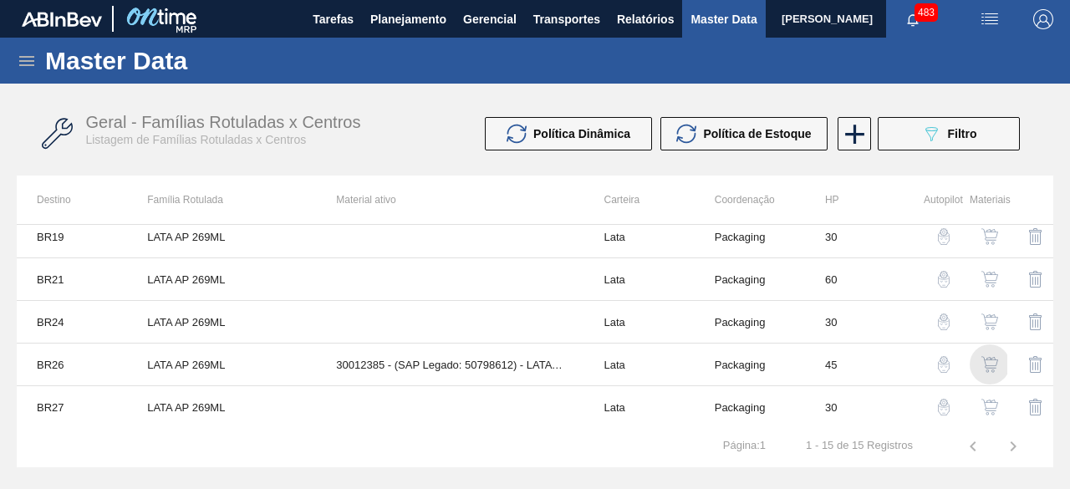
click at [986, 366] on img "button" at bounding box center [989, 364] width 17 height 17
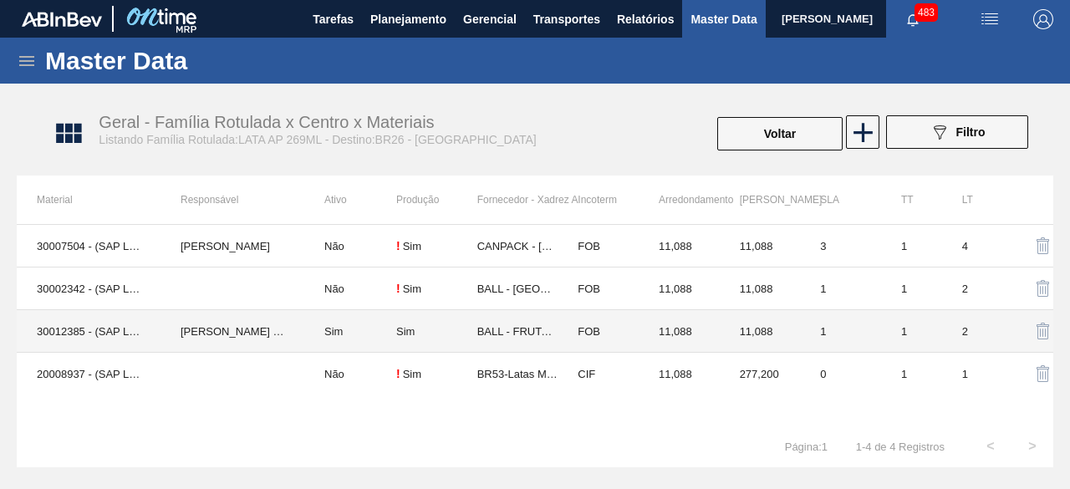
click at [111, 324] on td "30012385 - (SAP Legado: 50798612) - LATA AL. 269ML AP 429" at bounding box center [89, 331] width 144 height 43
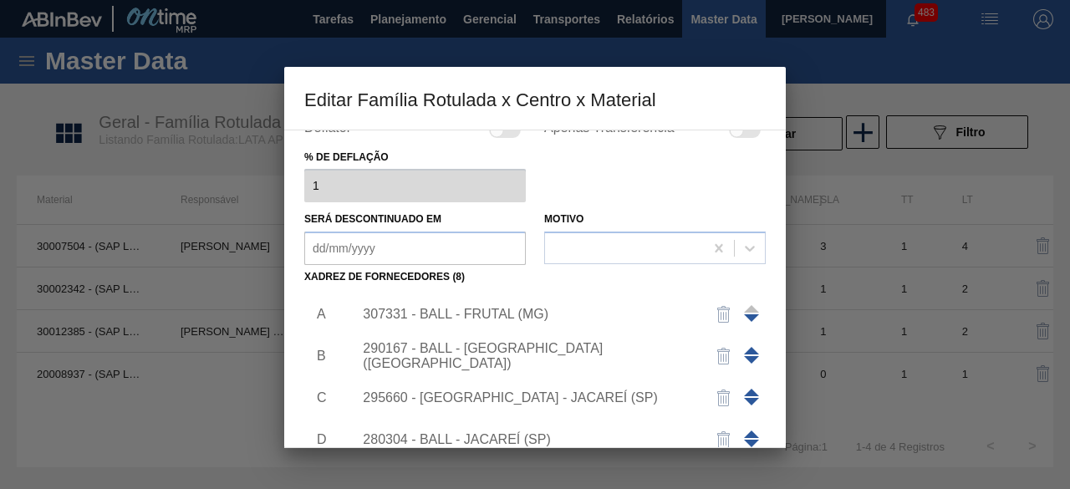
scroll to position [159, 0]
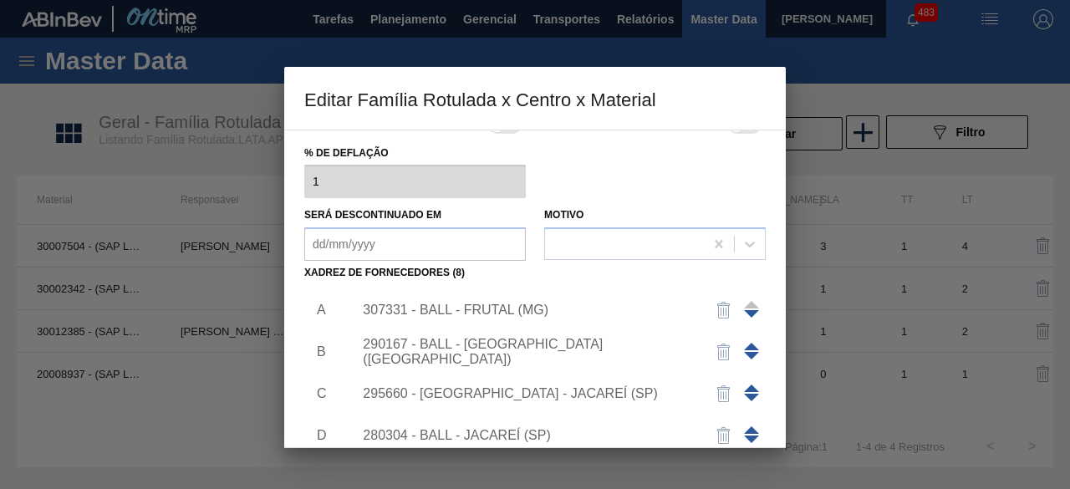
click at [522, 308] on div "307331 - BALL - FRUTAL (MG)" at bounding box center [527, 309] width 328 height 15
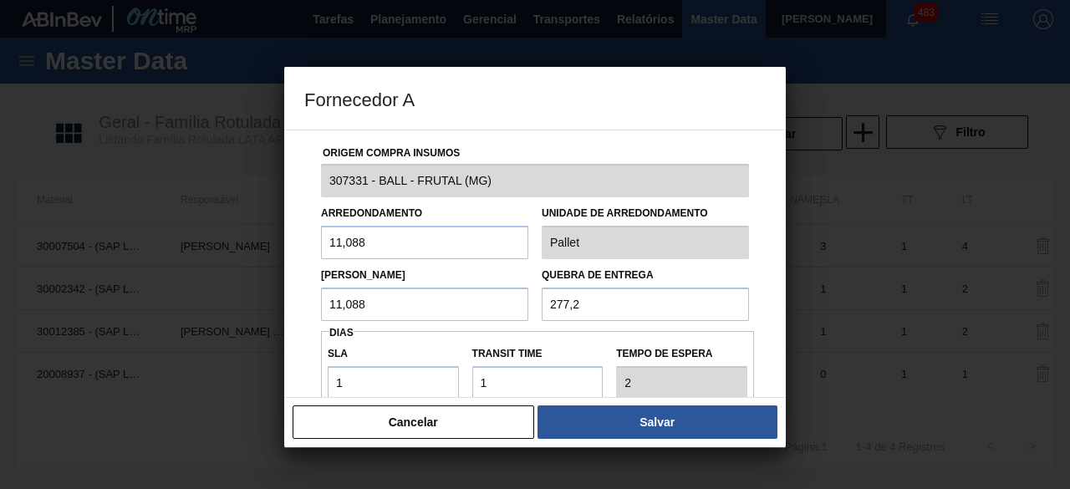
scroll to position [2, 0]
click at [480, 428] on button "Cancelar" at bounding box center [412, 421] width 241 height 33
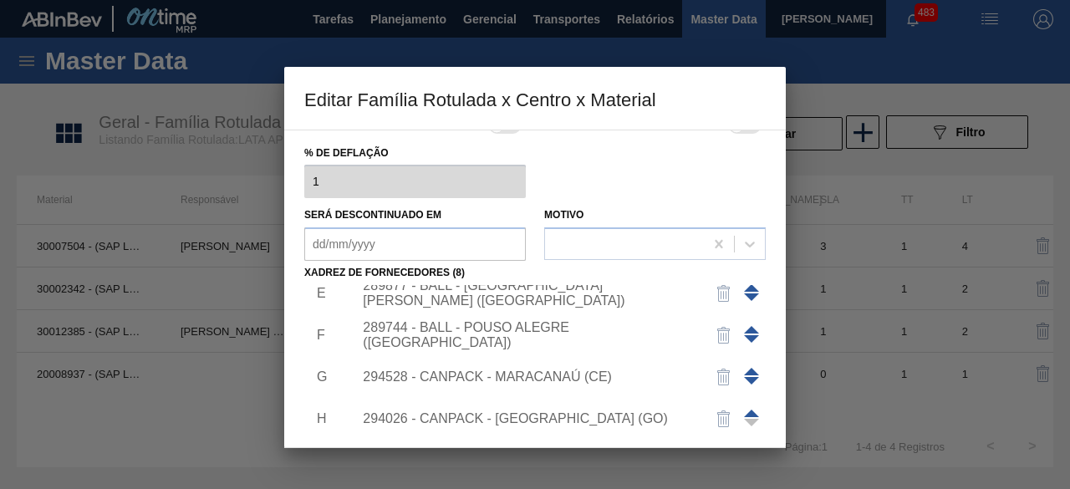
scroll to position [262, 0]
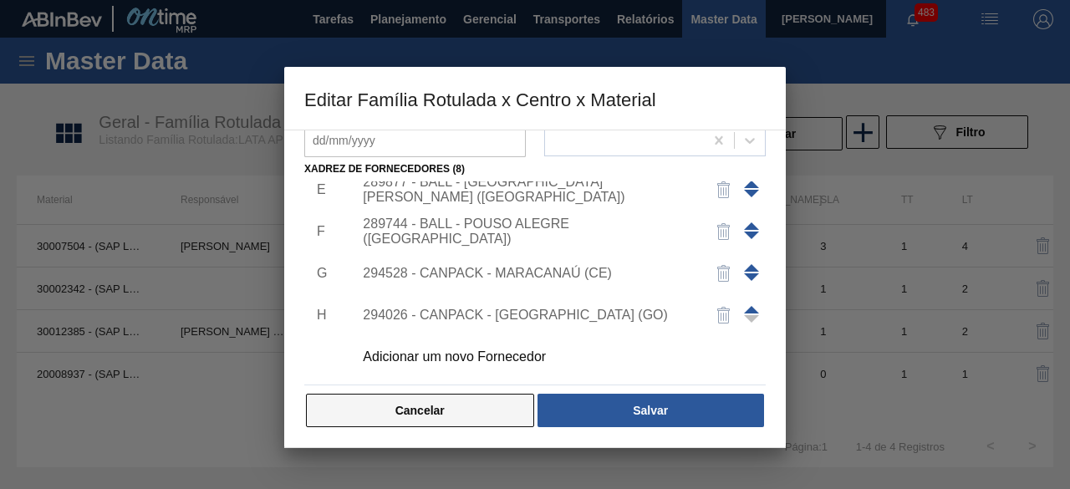
click at [491, 399] on button "Cancelar" at bounding box center [420, 410] width 228 height 33
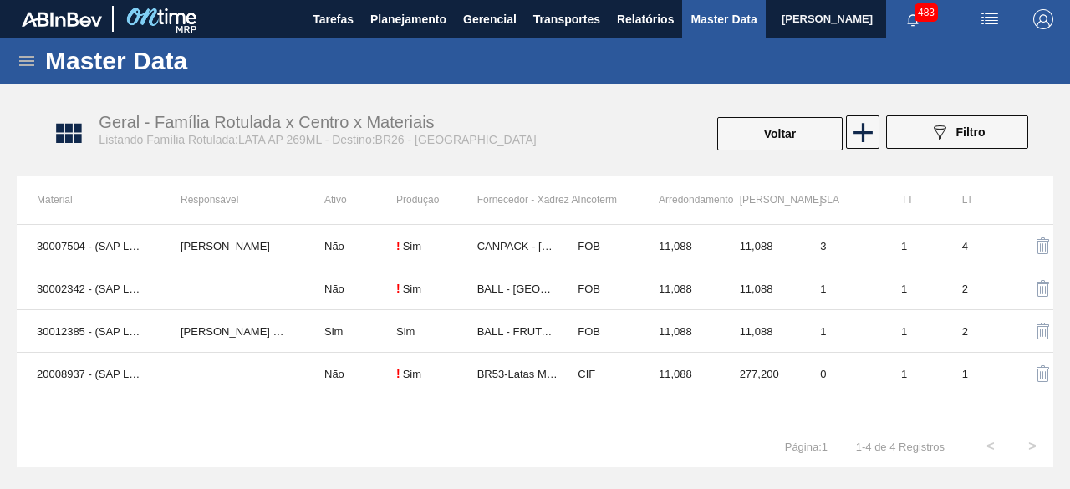
click at [24, 59] on icon at bounding box center [26, 61] width 15 height 10
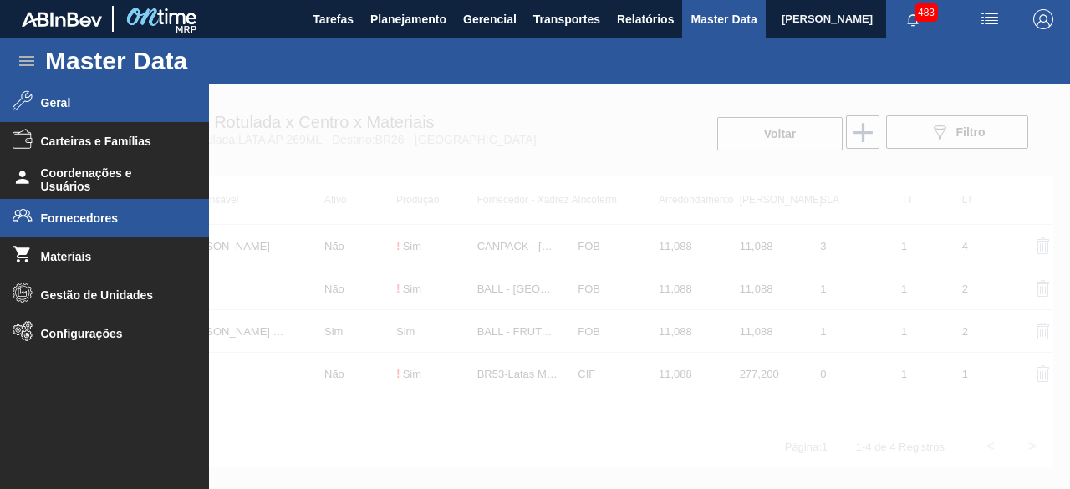
click at [96, 226] on li "Fornecedores" at bounding box center [104, 218] width 209 height 38
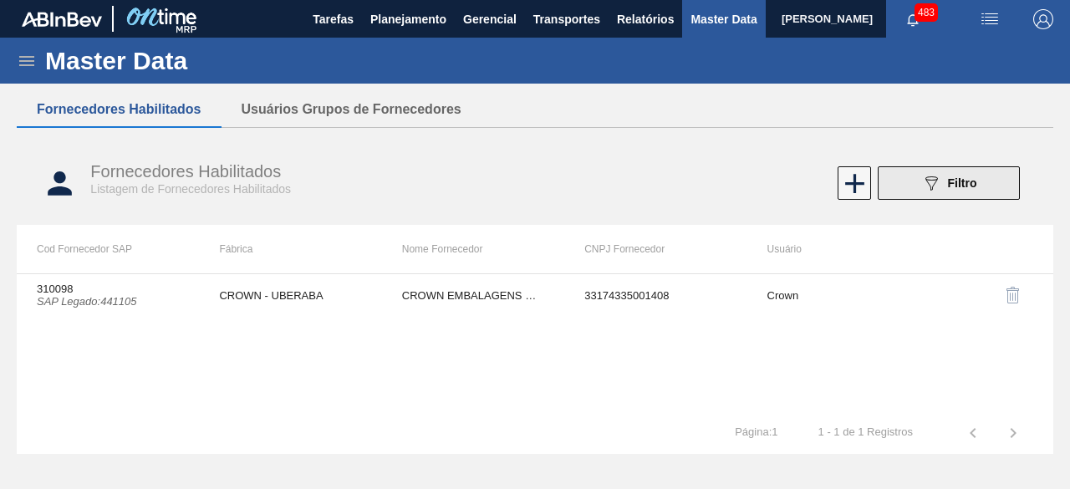
click at [902, 181] on button "089F7B8B-B2A5-4AFE-B5C0-19BA573D28AC Filtro" at bounding box center [948, 182] width 142 height 33
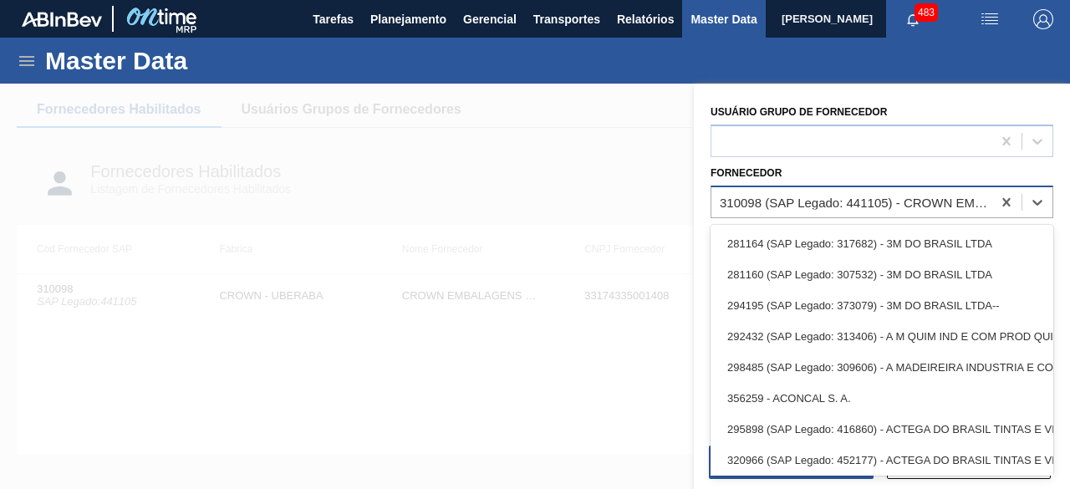
click at [865, 203] on div "310098 (SAP Legado: 441105) - CROWN EMBALAGENS METALICAS DA" at bounding box center [855, 202] width 273 height 14
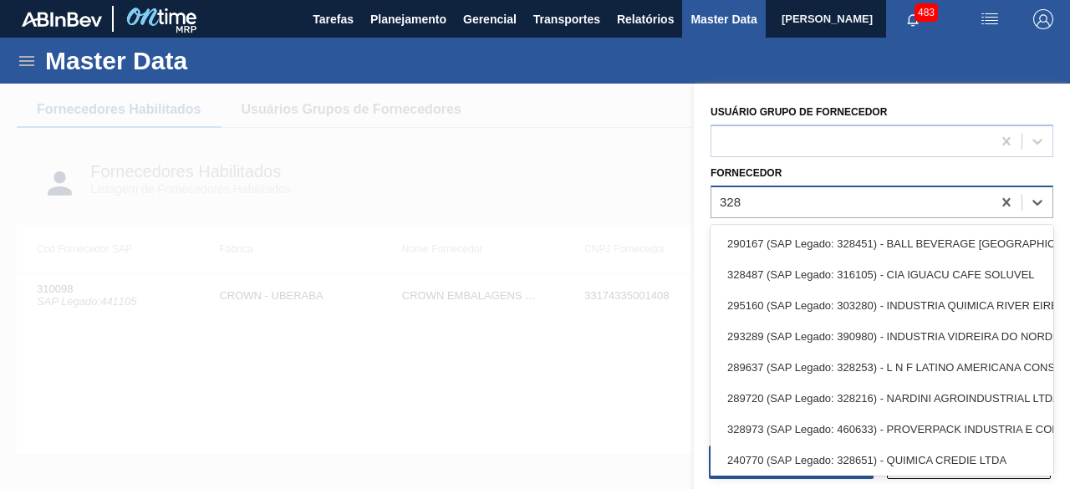
type input "3284"
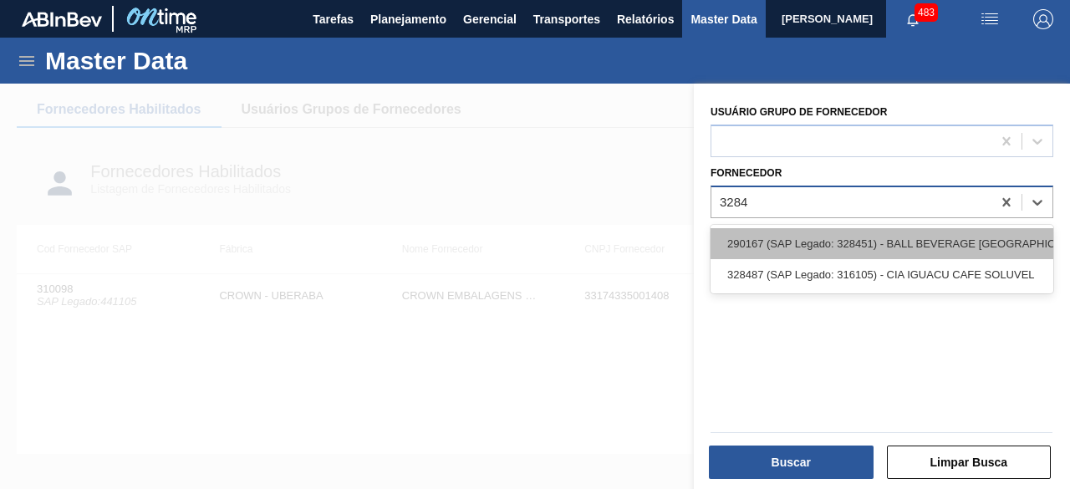
click at [851, 243] on div "290167 (SAP Legado: 328451) - BALL BEVERAGE [GEOGRAPHIC_DATA] SA" at bounding box center [881, 243] width 343 height 31
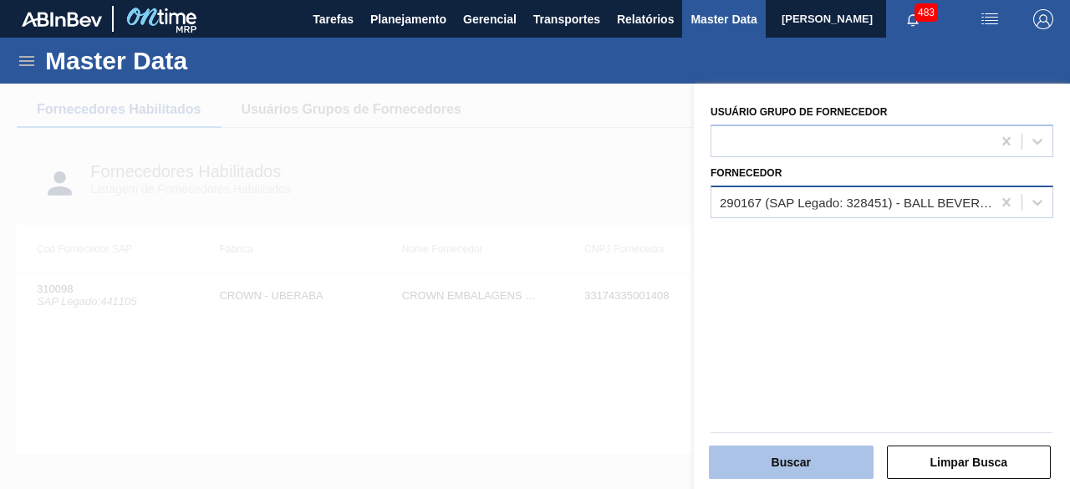
click at [817, 460] on button "Buscar" at bounding box center [791, 461] width 165 height 33
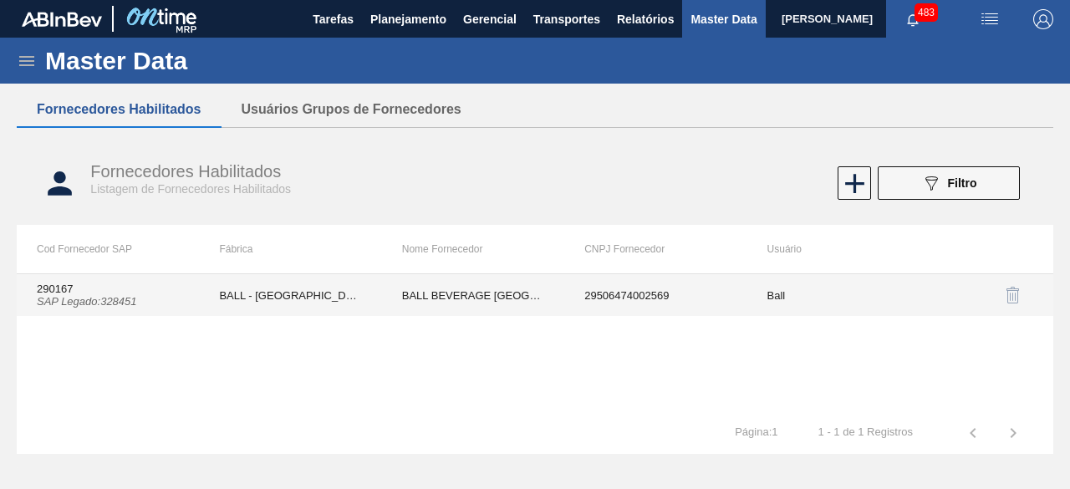
click at [220, 299] on td "BALL - [GEOGRAPHIC_DATA] ([GEOGRAPHIC_DATA])" at bounding box center [290, 295] width 182 height 42
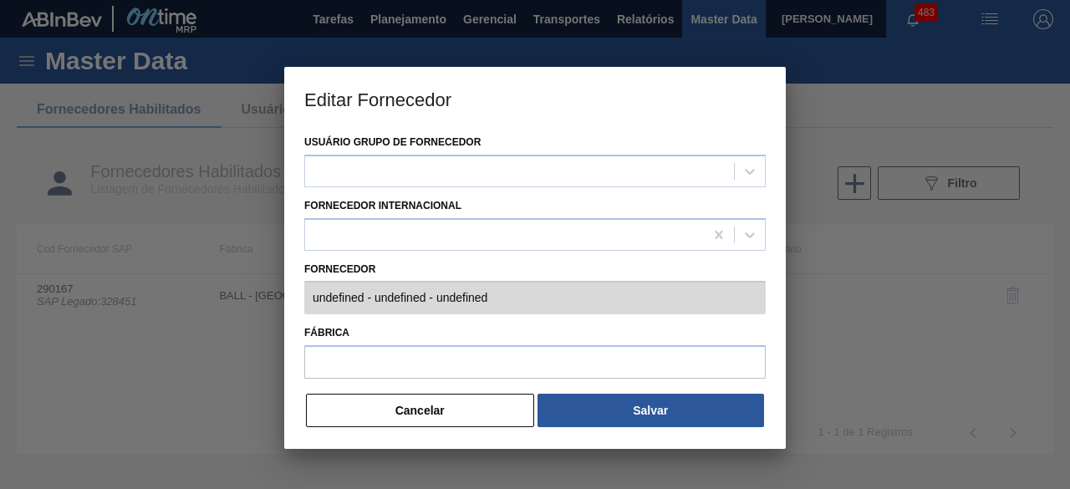
type input "290167 (SAP Legado: 328451) - BALL BEVERAGE CAN SOUTH AMERICA SA - 295064740025…"
type input "BALL - [GEOGRAPHIC_DATA] ([GEOGRAPHIC_DATA])"
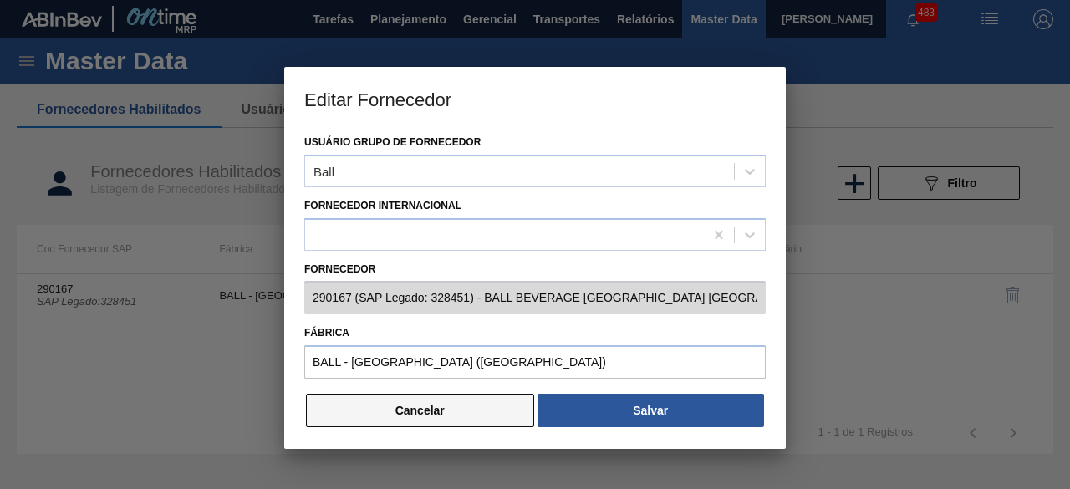
click at [454, 412] on button "Cancelar" at bounding box center [420, 410] width 228 height 33
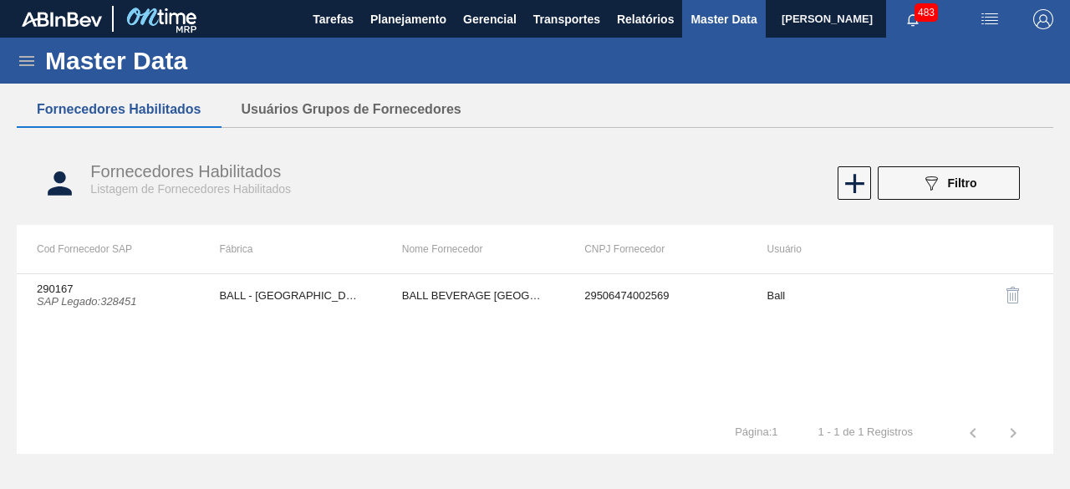
click at [24, 66] on icon at bounding box center [27, 61] width 20 height 20
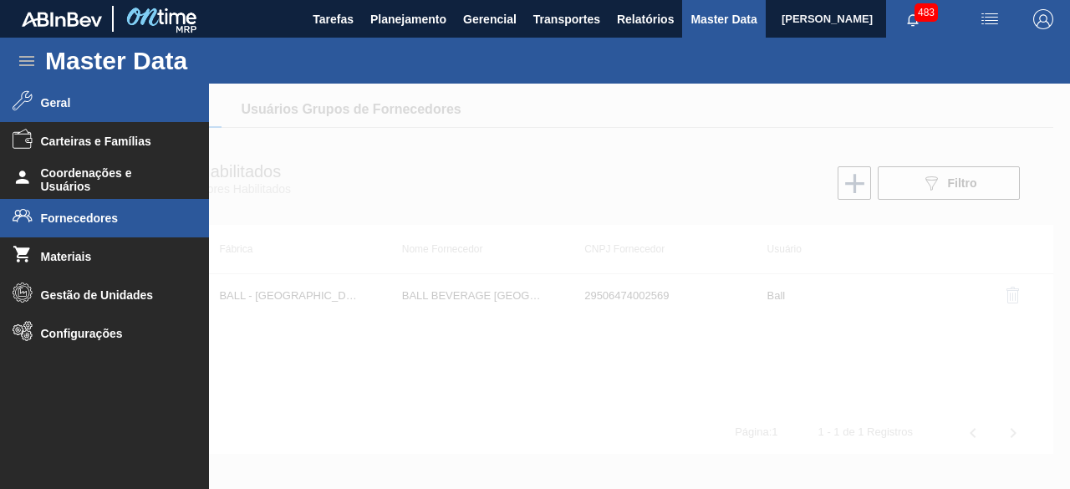
click at [51, 98] on span "Geral" at bounding box center [110, 102] width 138 height 13
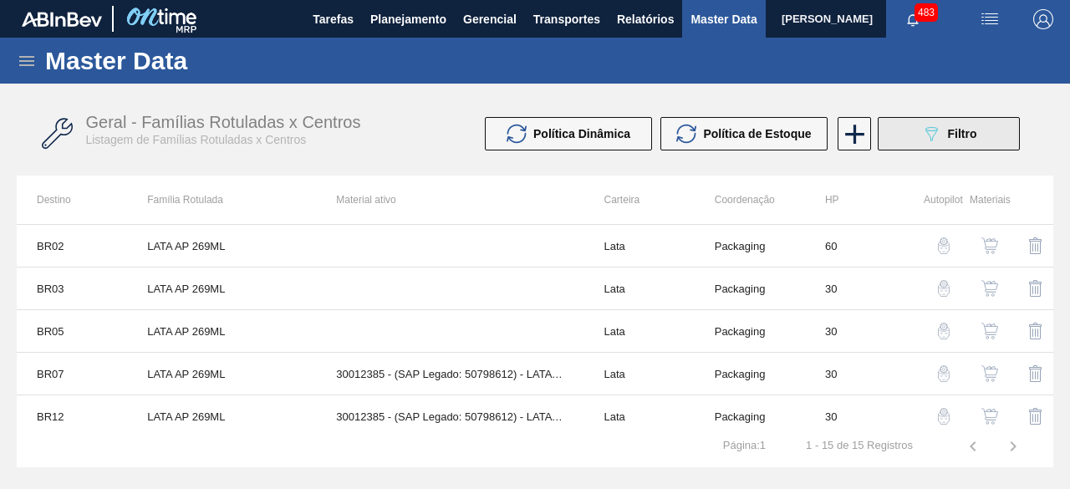
click at [935, 148] on button "089F7B8B-B2A5-4AFE-B5C0-19BA573D28AC Filtro" at bounding box center [948, 133] width 142 height 33
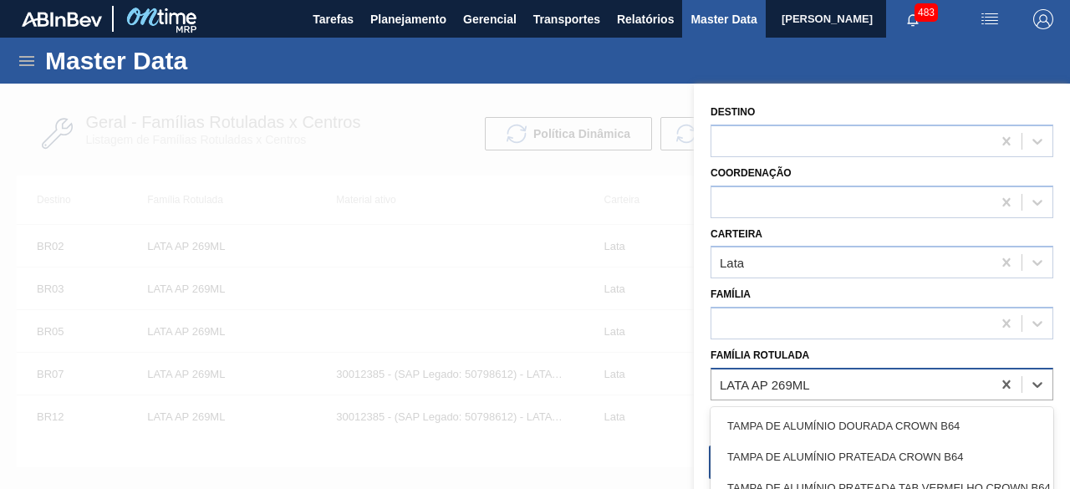
click at [823, 374] on div "LATA AP 269ML" at bounding box center [851, 384] width 280 height 24
paste Rotulada "LATA AP 269ML MP"
type Rotulada "LATA AP 269ML MP"
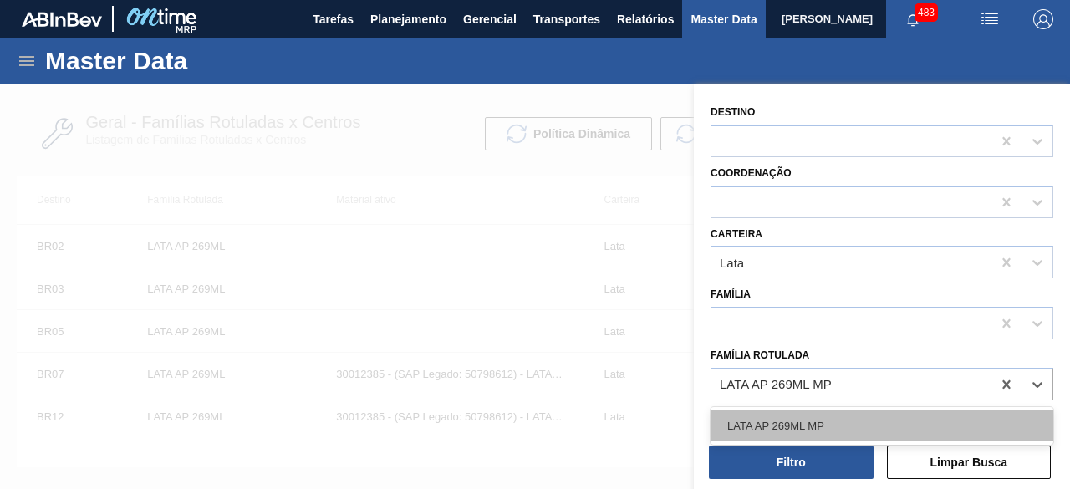
click at [824, 420] on div "LATA AP 269ML MP" at bounding box center [881, 425] width 343 height 31
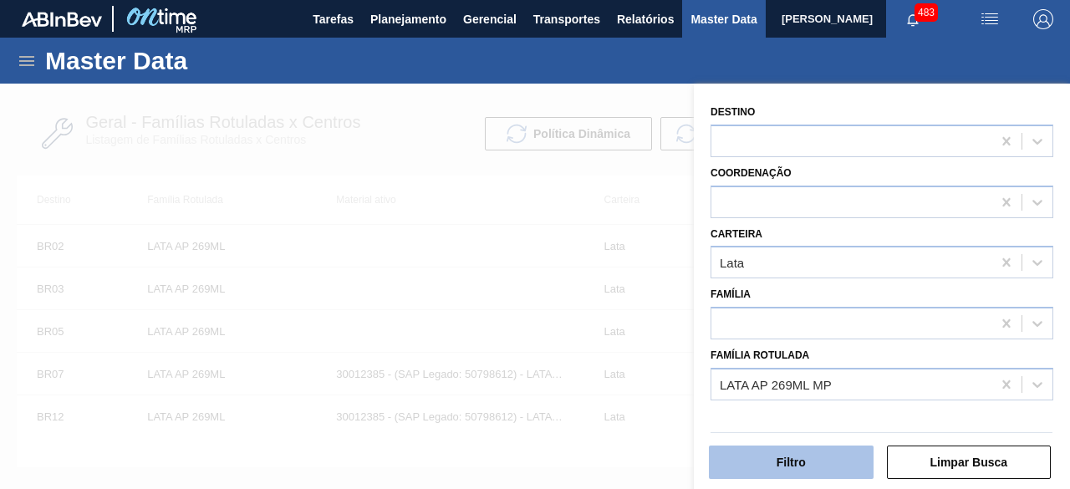
click at [829, 463] on button "Filtro" at bounding box center [791, 461] width 165 height 33
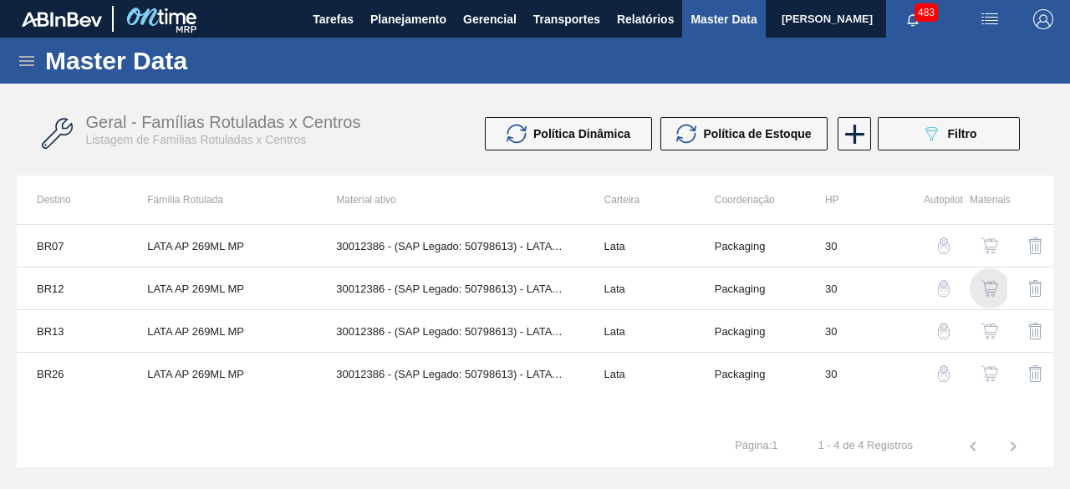
click at [983, 284] on img "button" at bounding box center [989, 288] width 17 height 17
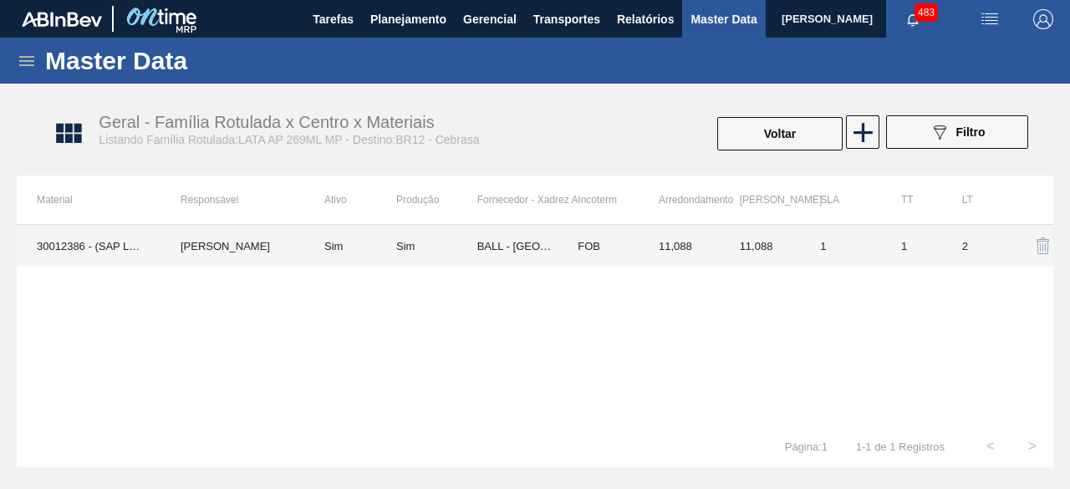
click at [117, 262] on td "30012386 - (SAP Legado: 50798613) - LATA AL. 269ML AP MP 429" at bounding box center [89, 246] width 144 height 42
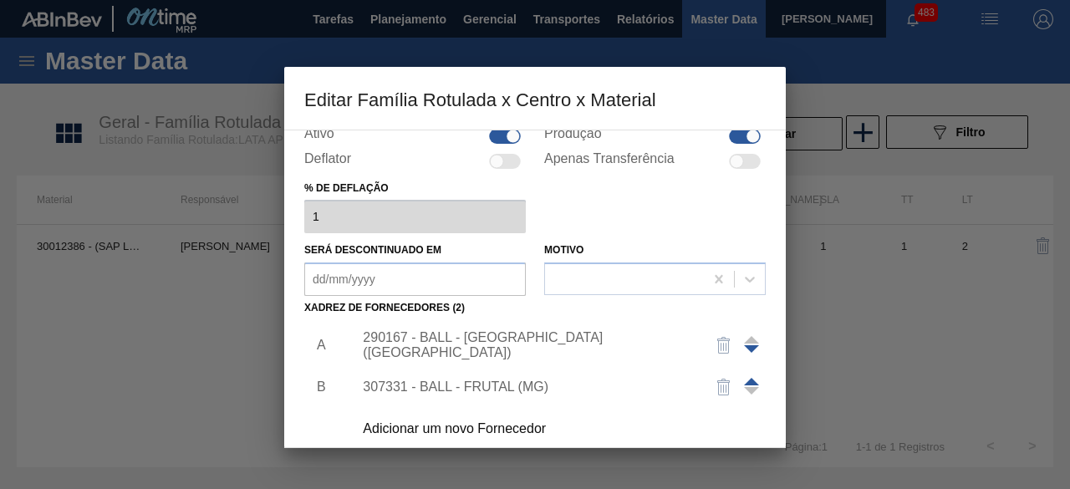
scroll to position [135, 0]
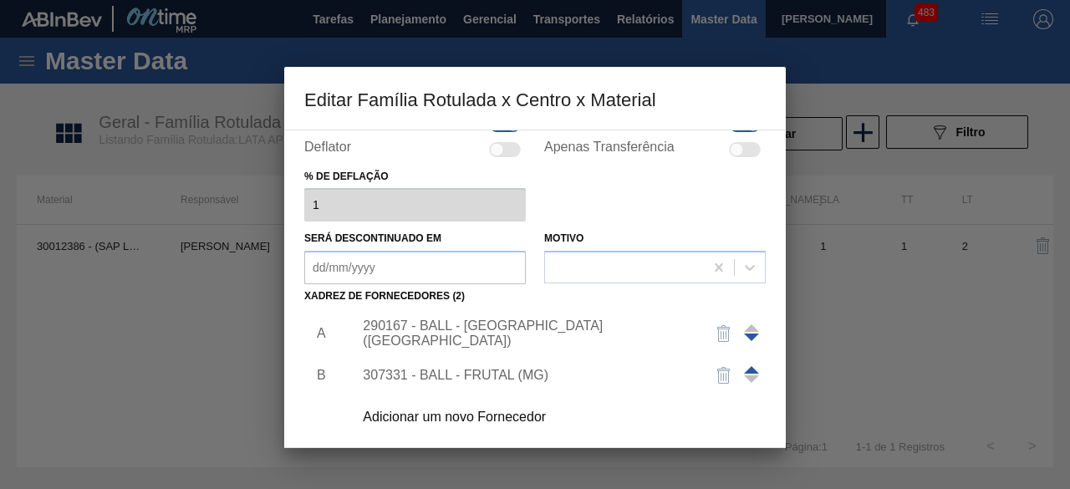
click at [450, 336] on div "290167 - BALL - BRASÍLIA (DF)" at bounding box center [527, 333] width 328 height 30
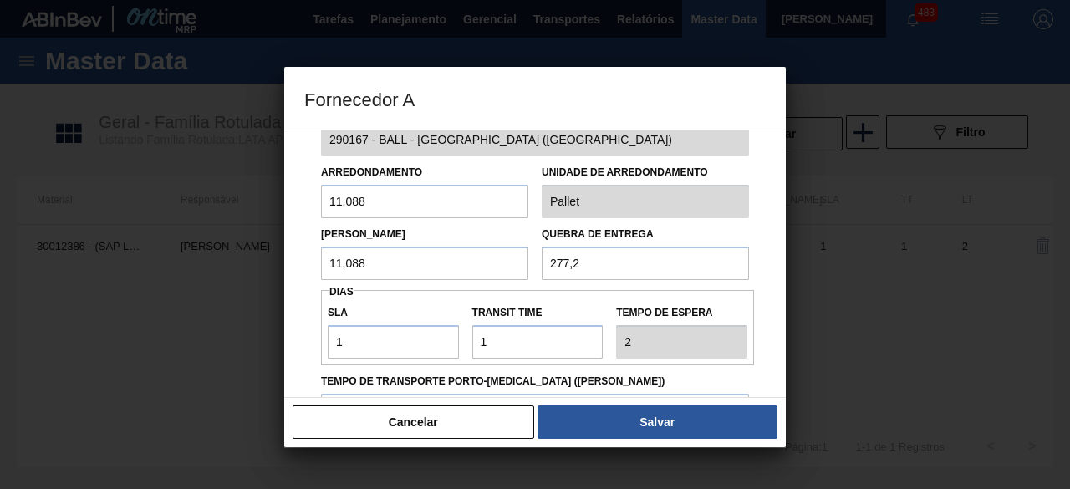
scroll to position [0, 0]
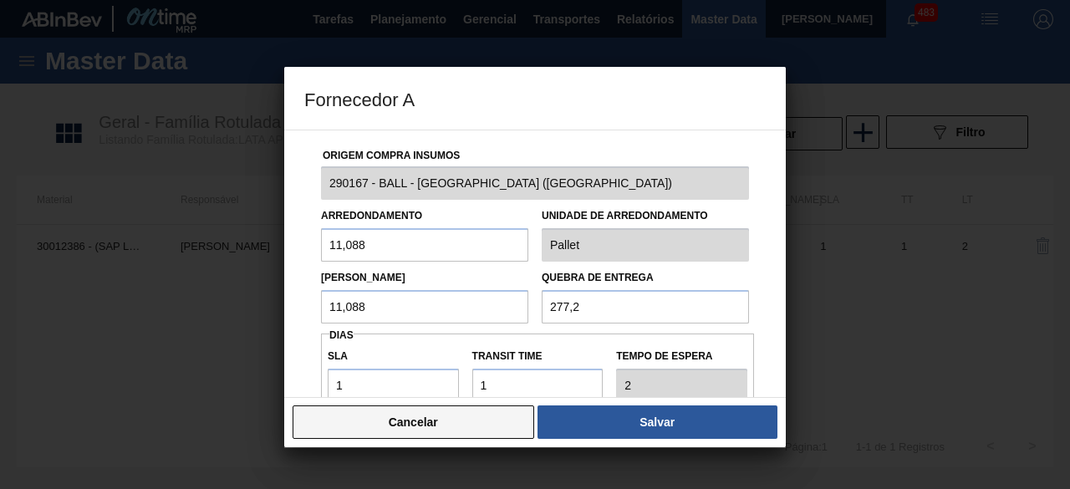
click at [497, 430] on button "Cancelar" at bounding box center [412, 421] width 241 height 33
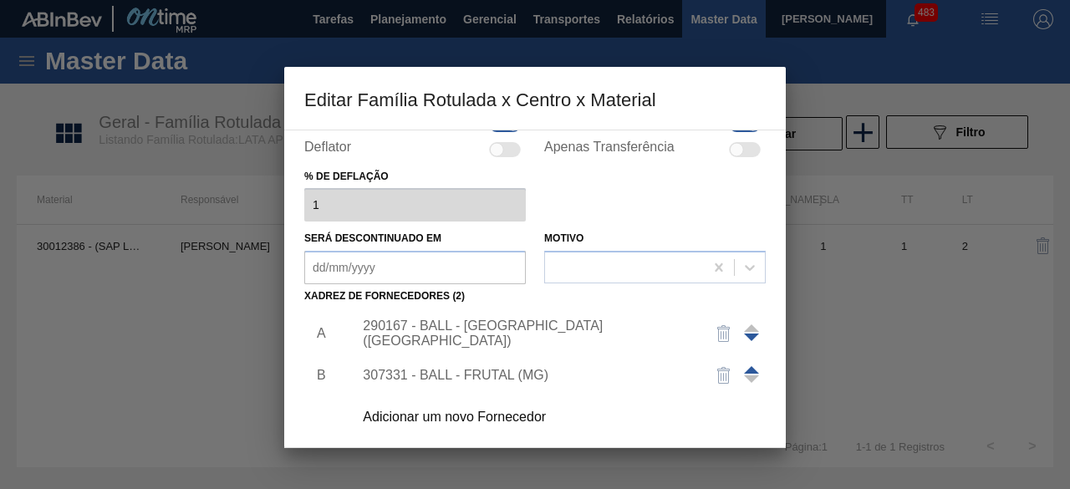
scroll to position [262, 0]
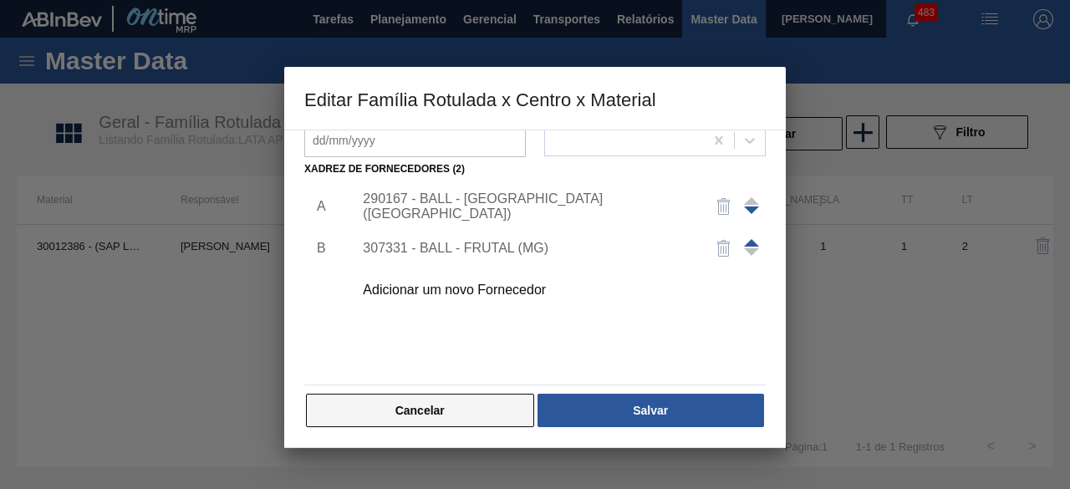
click at [513, 407] on button "Cancelar" at bounding box center [420, 410] width 228 height 33
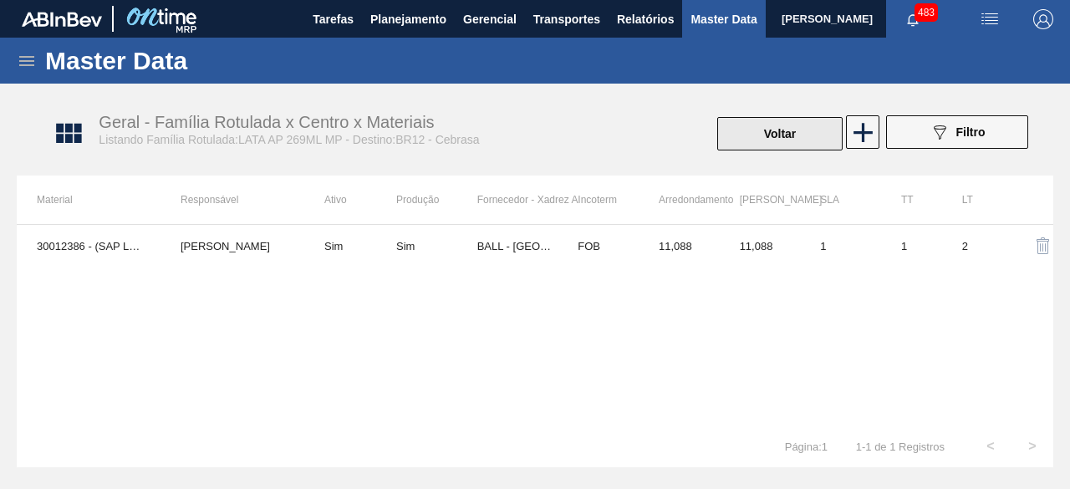
click at [779, 139] on button "Voltar" at bounding box center [779, 133] width 125 height 33
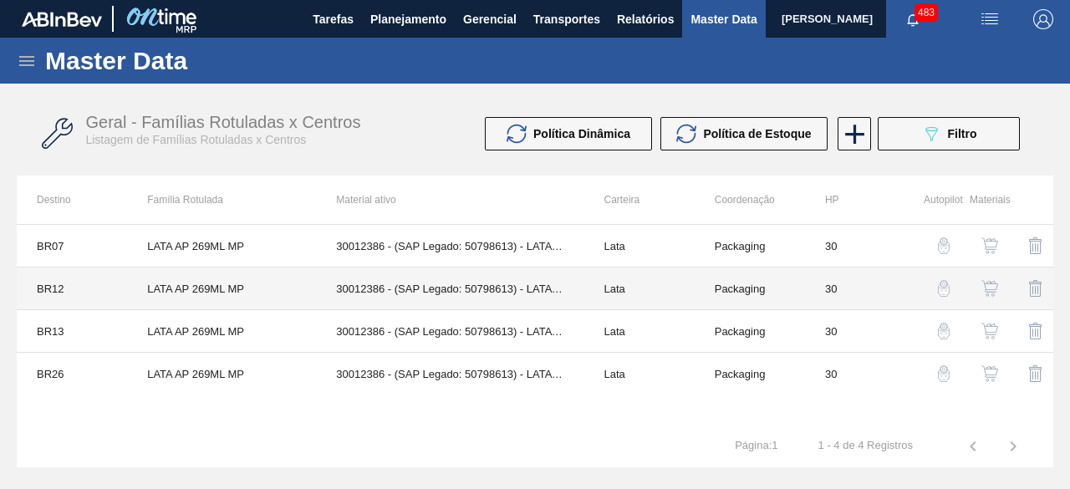
click at [263, 295] on td "LATA AP 269ML MP" at bounding box center [221, 288] width 189 height 43
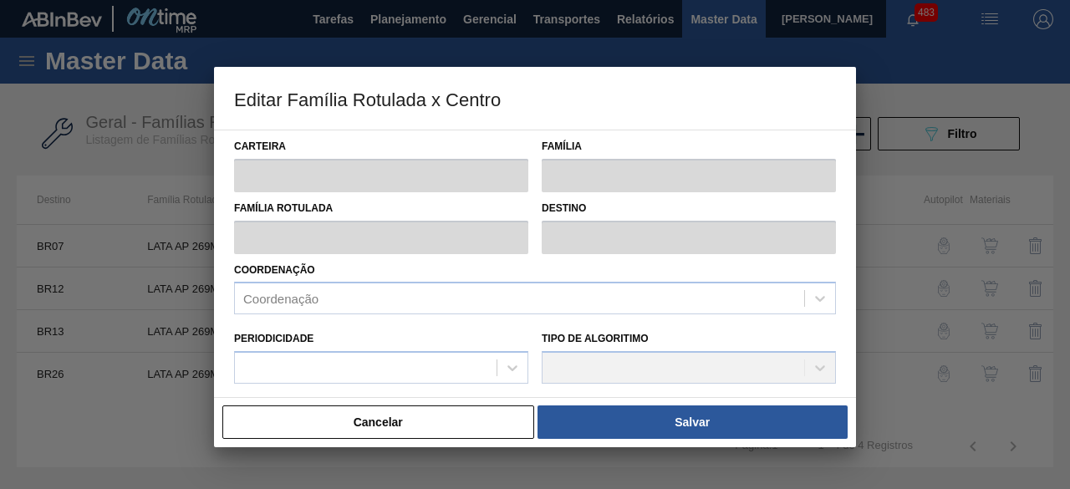
type input "Lata"
type input "LATA AP 269ML MP"
type input "BR12 - Cebrasa"
type input "0"
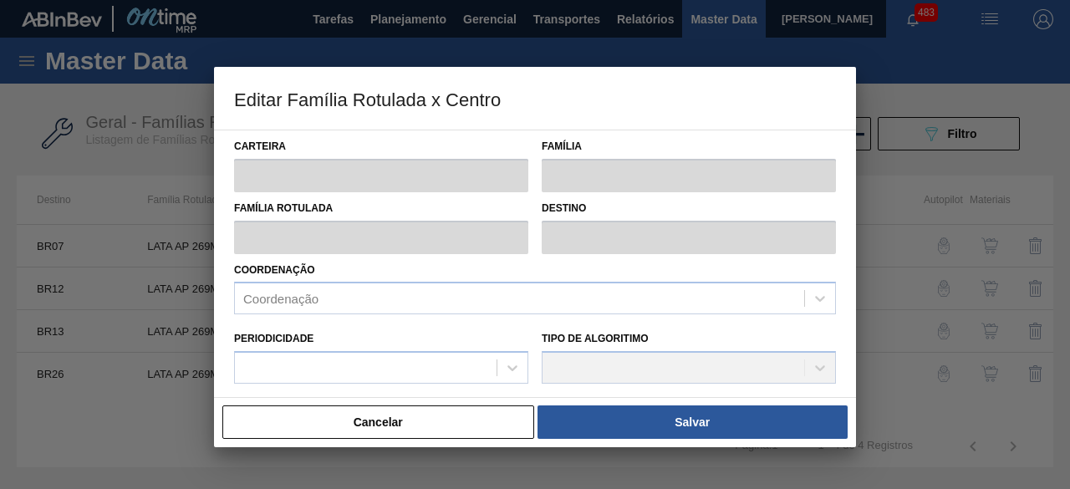
checkbox input "true"
type input "30"
type input "1.270,812"
type input "5.083,25"
type input "44"
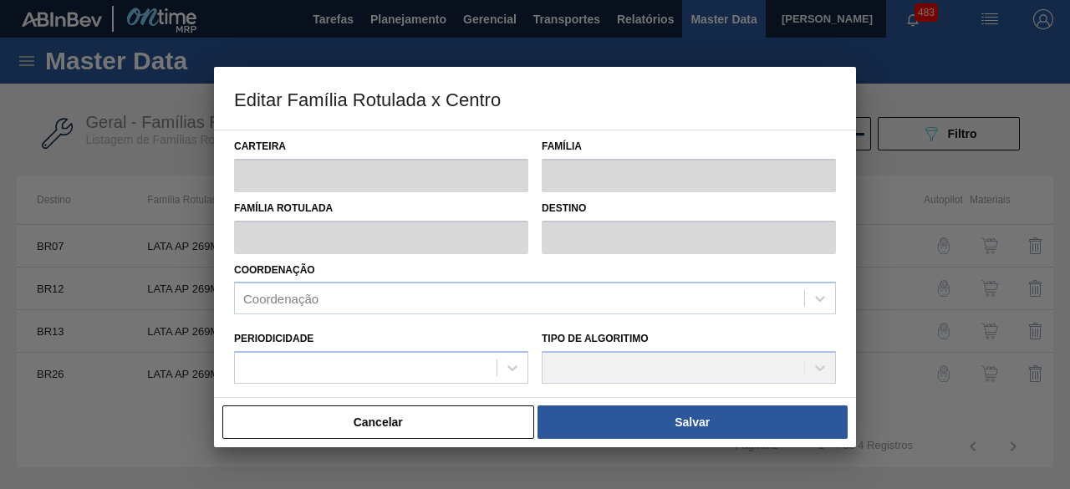
type input "2.948,285"
checkbox input "true"
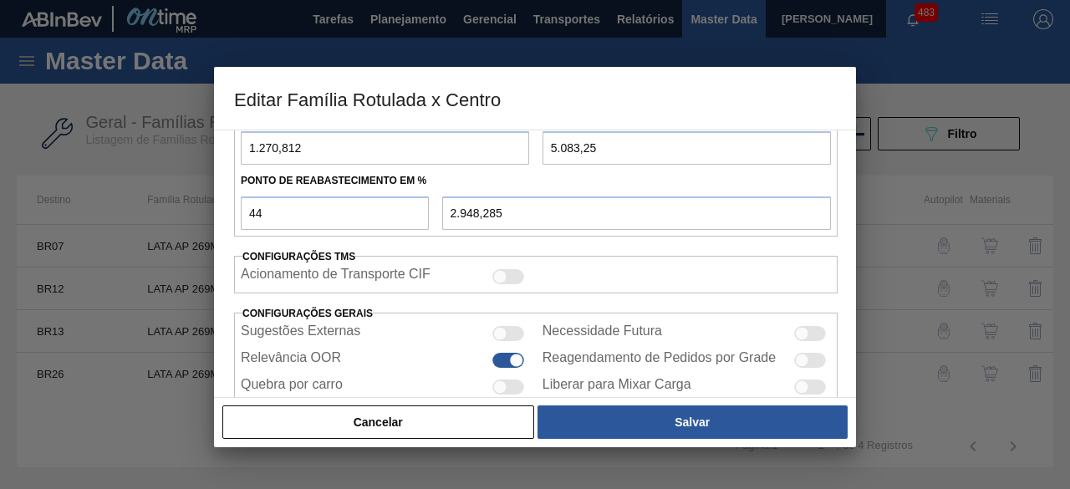
scroll to position [720, 0]
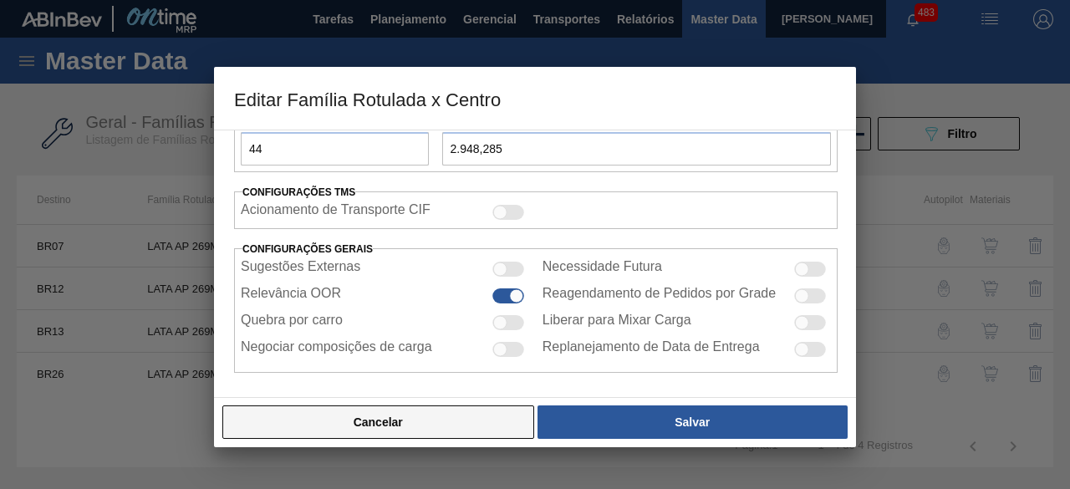
click at [458, 419] on button "Cancelar" at bounding box center [378, 421] width 312 height 33
